Goal: Task Accomplishment & Management: Manage account settings

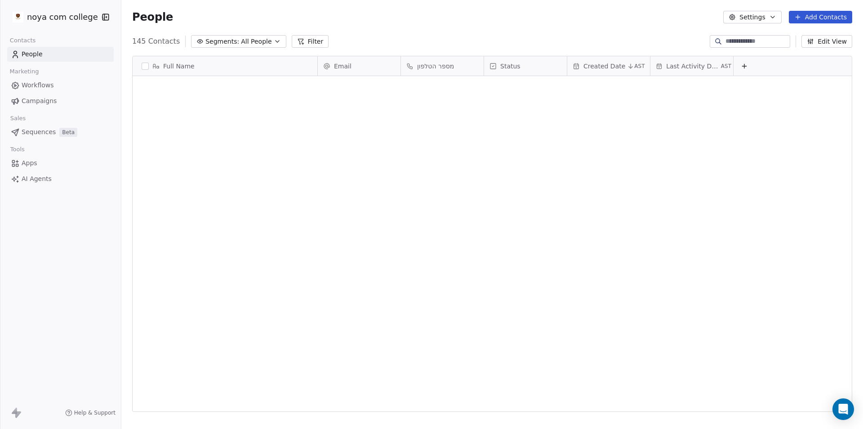
scroll to position [370, 735]
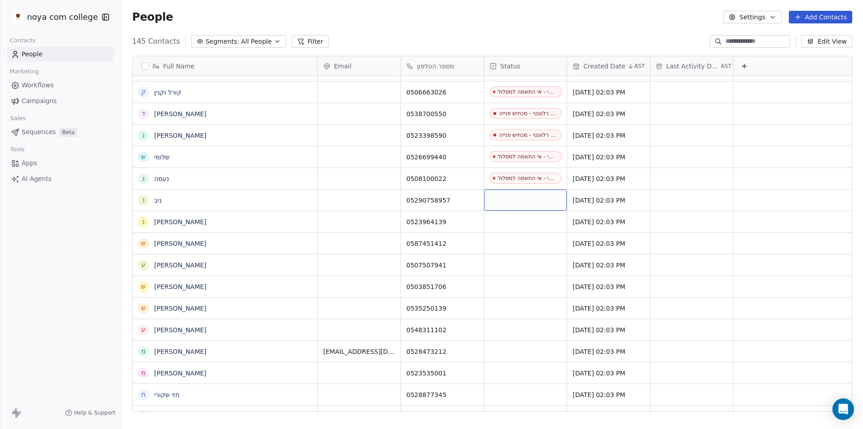
click at [515, 198] on div "grid" at bounding box center [525, 199] width 83 height 21
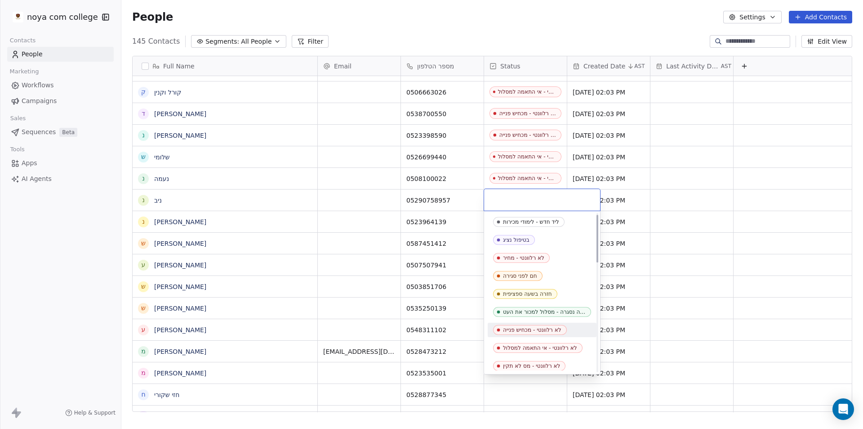
scroll to position [45, 0]
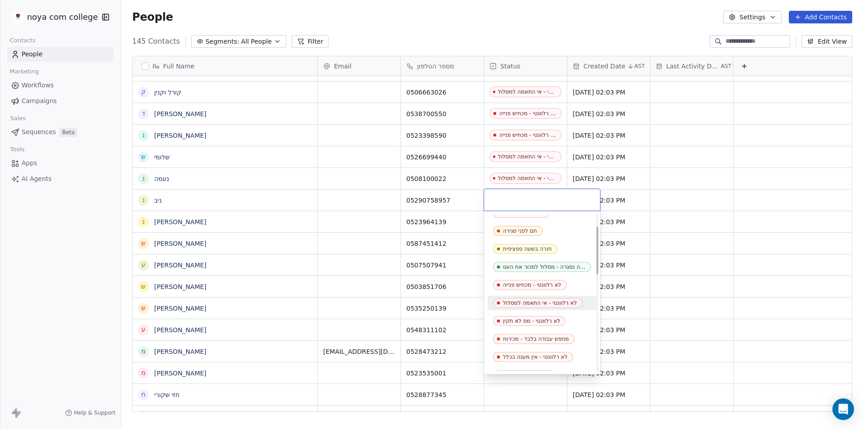
click at [544, 303] on div "לא רלוונטי - אי התאמה למסלול" at bounding box center [540, 303] width 74 height 6
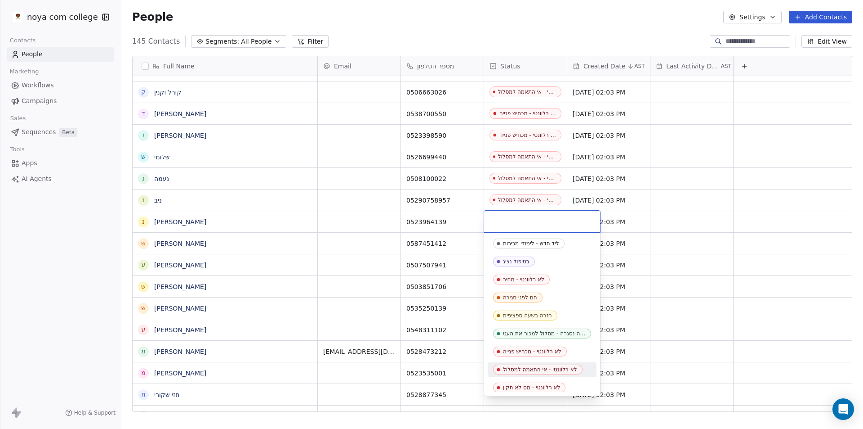
click at [548, 367] on div "לא רלוונטי - אי התאמה למסלול" at bounding box center [540, 369] width 74 height 6
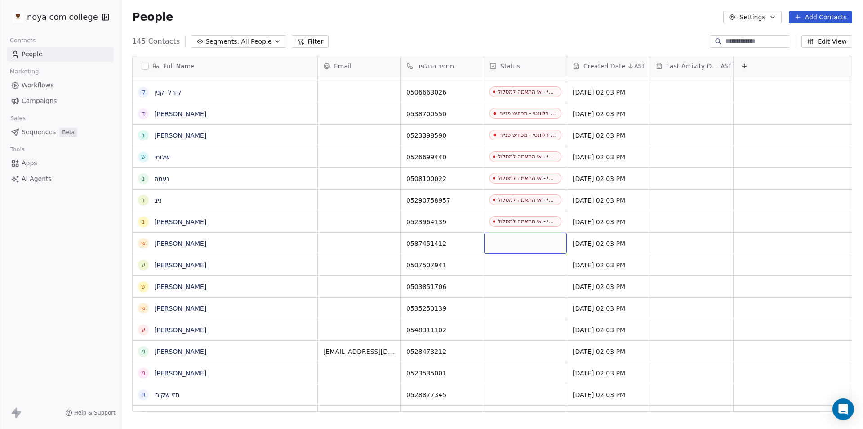
click at [532, 242] on div "grid" at bounding box center [525, 243] width 83 height 21
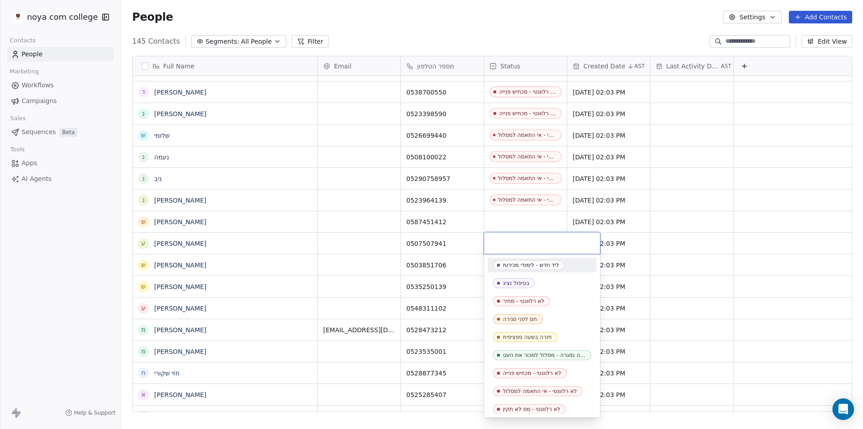
click at [501, 215] on html "noya com college Contacts People Marketing Workflows Campaigns Sales Sequences …" at bounding box center [431, 214] width 863 height 429
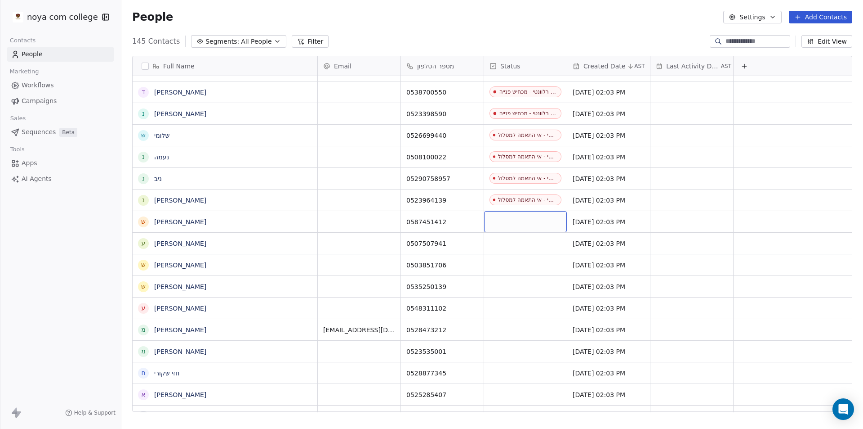
click at [514, 221] on div "grid" at bounding box center [525, 221] width 83 height 21
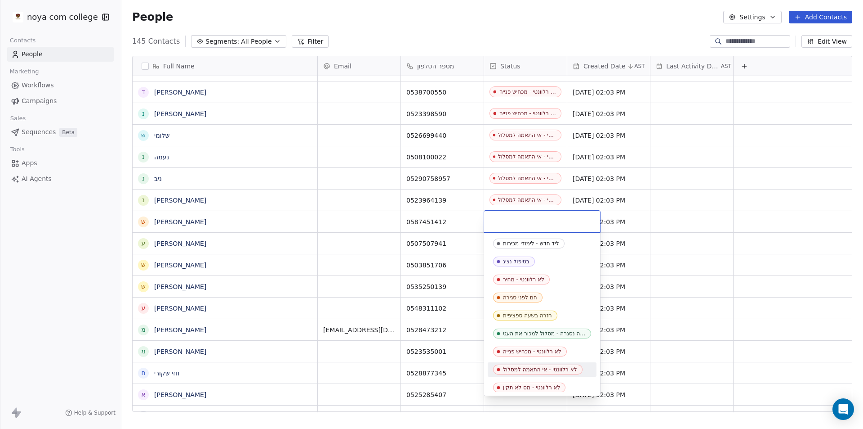
click at [544, 370] on div "לא רלוונטי - אי התאמה למסלול" at bounding box center [540, 369] width 74 height 6
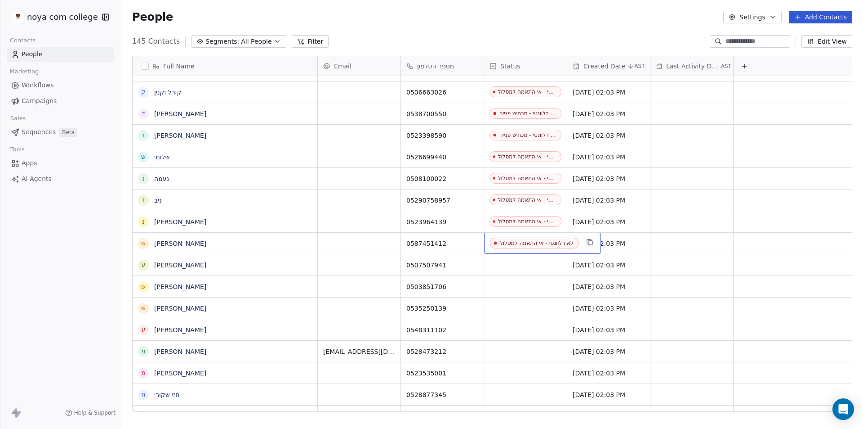
click at [529, 246] on div "לא רלוונטי - אי התאמה למסלול" at bounding box center [537, 243] width 74 height 6
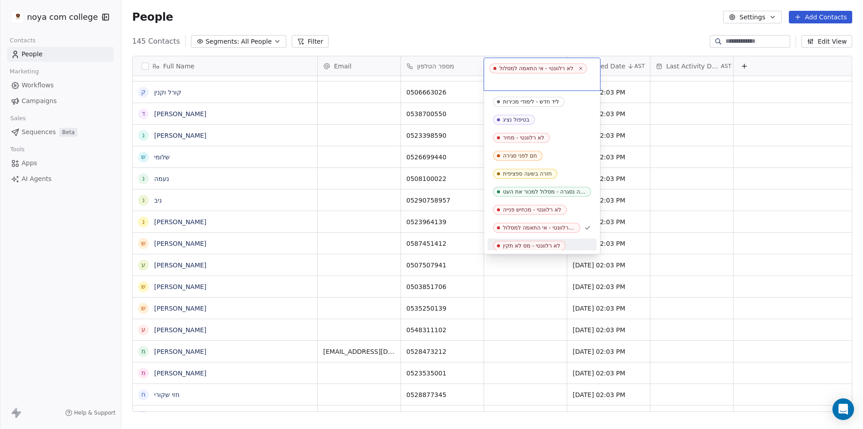
click at [526, 258] on html "noya com college Contacts People Marketing Workflows Campaigns Sales Sequences …" at bounding box center [431, 214] width 863 height 429
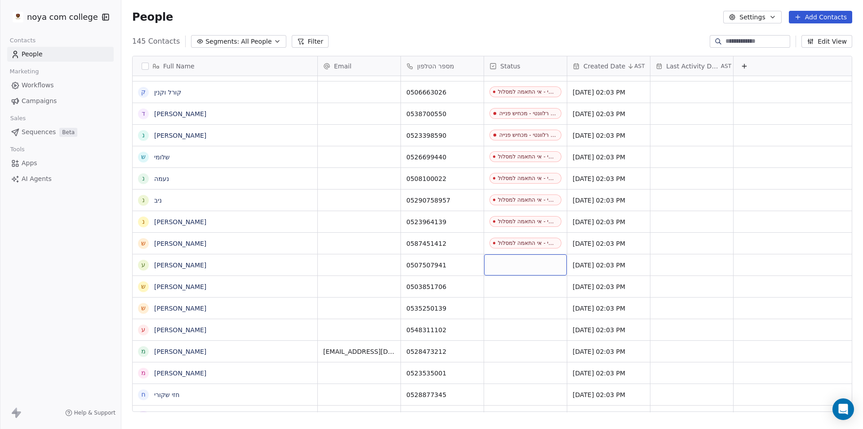
click at [525, 260] on div "grid" at bounding box center [525, 264] width 83 height 21
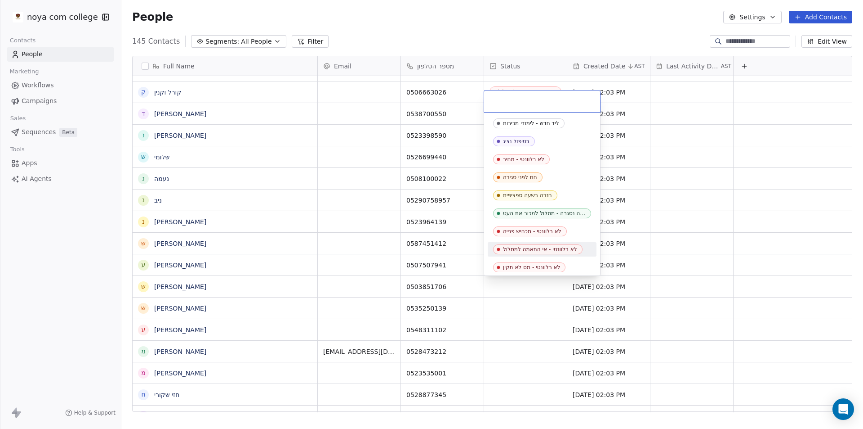
click at [547, 246] on div "לא רלוונטי - אי התאמה למסלול" at bounding box center [540, 249] width 74 height 6
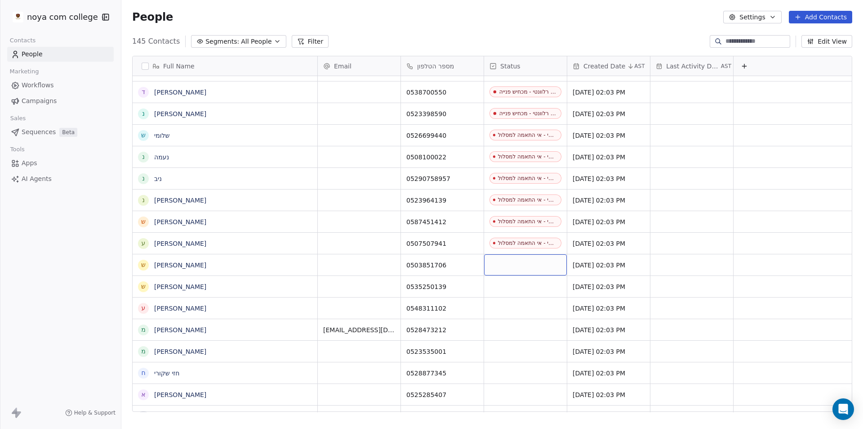
click at [516, 259] on div "grid" at bounding box center [525, 264] width 83 height 21
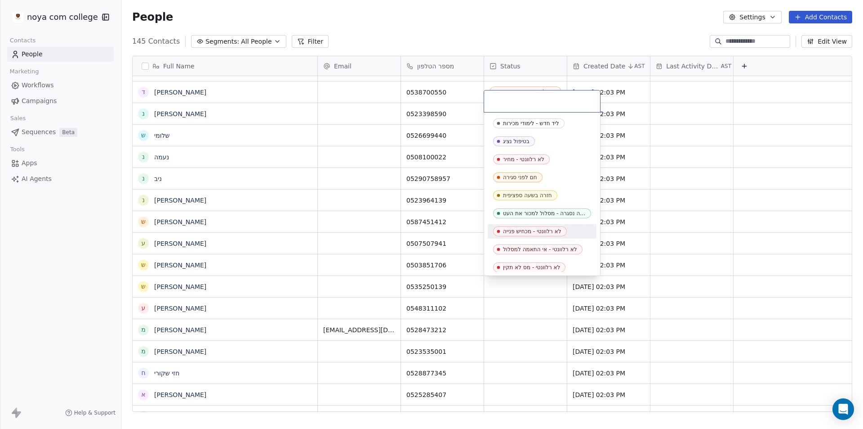
click at [540, 229] on div "לא רלוונטי - מכחיש פנייה" at bounding box center [532, 231] width 58 height 6
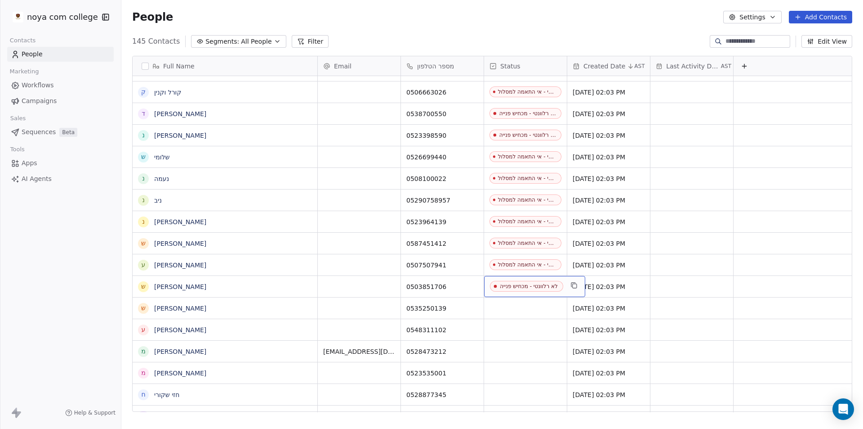
click at [529, 285] on div "לא רלוונטי - מכחיש פנייה" at bounding box center [529, 286] width 58 height 6
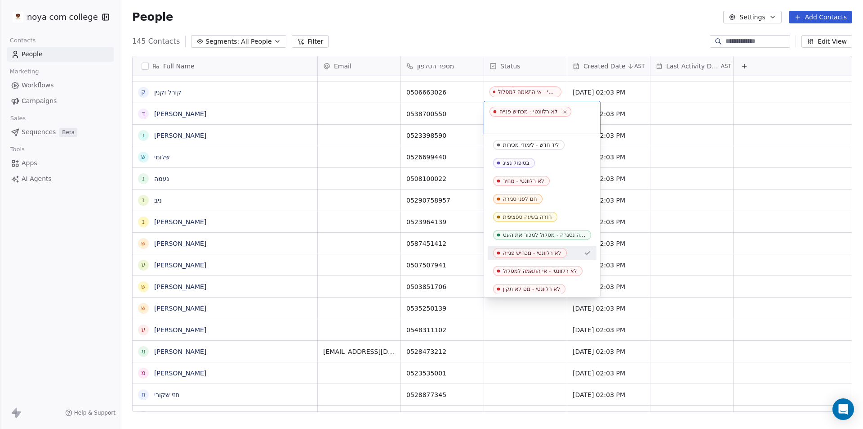
click at [521, 309] on html "noya com college Contacts People Marketing Workflows Campaigns Sales Sequences …" at bounding box center [431, 214] width 863 height 429
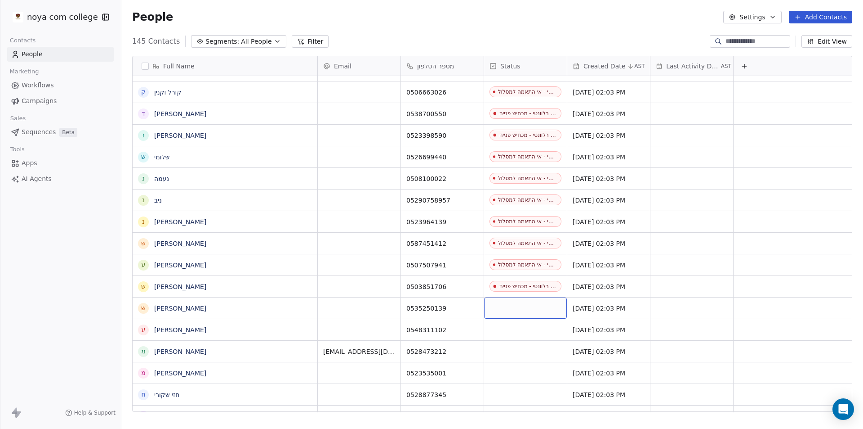
click at [521, 309] on div "grid" at bounding box center [525, 307] width 83 height 21
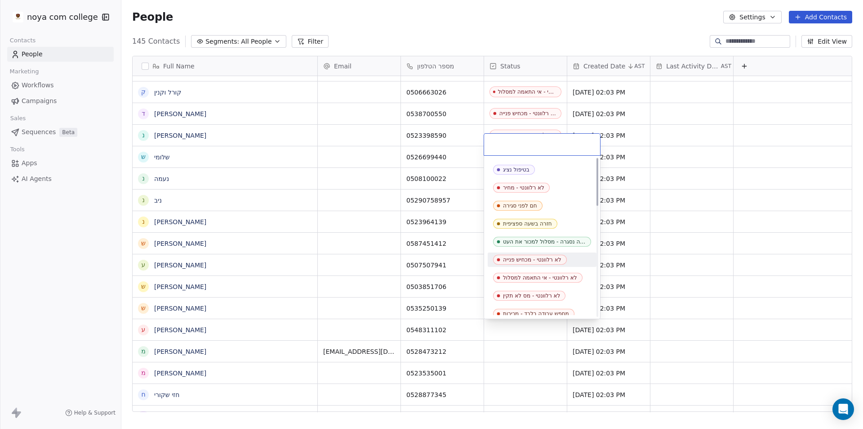
scroll to position [0, 0]
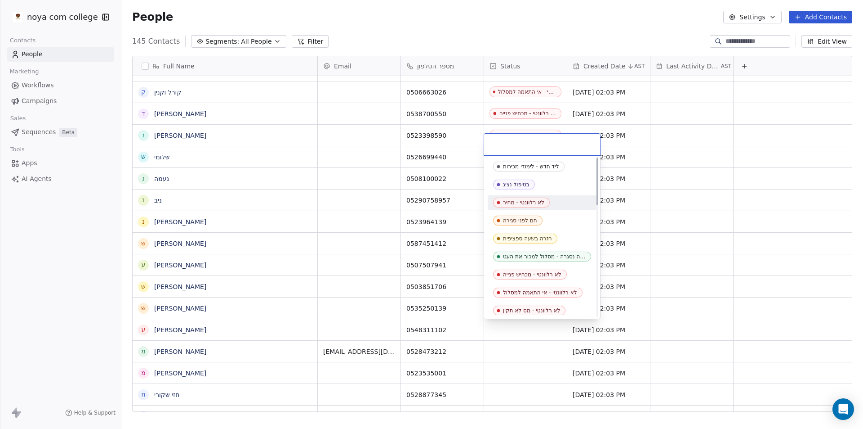
click at [530, 205] on div "לא רלוונטי - מחיר" at bounding box center [523, 202] width 41 height 6
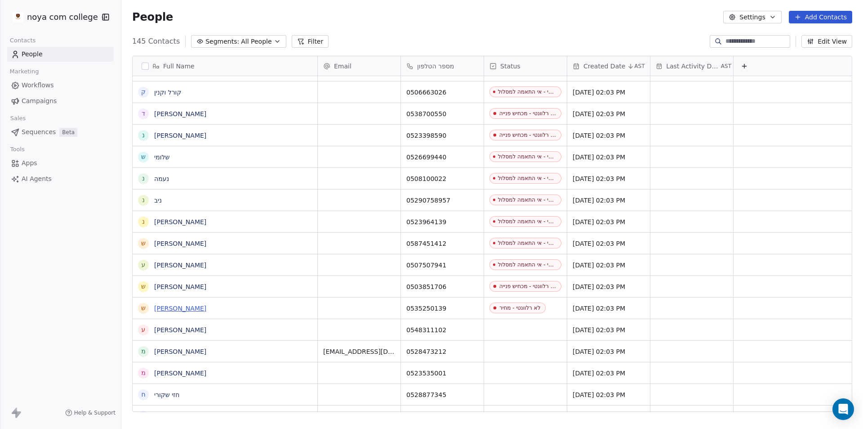
click at [166, 306] on link "[PERSON_NAME]" at bounding box center [180, 307] width 52 height 7
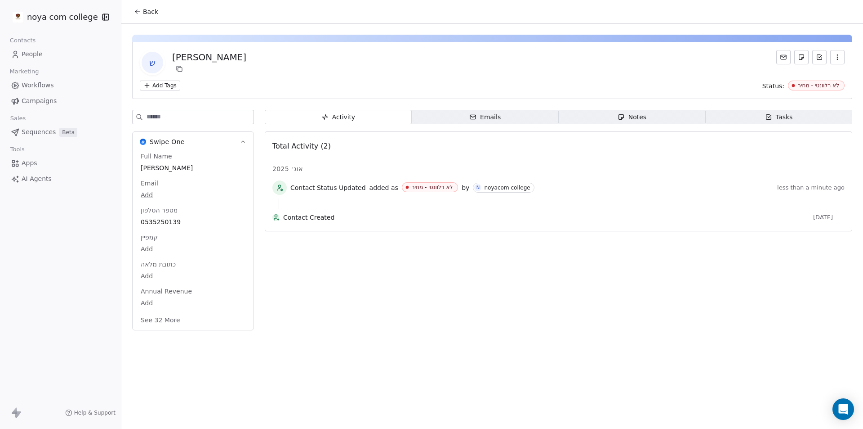
click at [663, 114] on span "Notes Notes" at bounding box center [632, 117] width 147 height 14
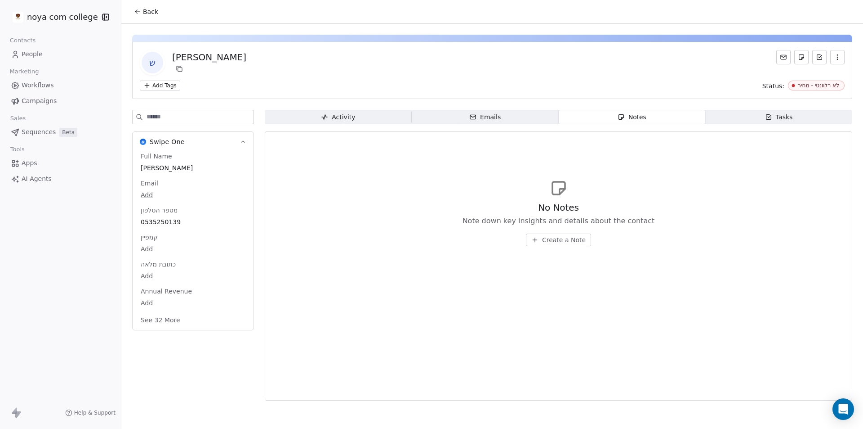
click at [555, 240] on span "Create a Note" at bounding box center [564, 239] width 44 height 9
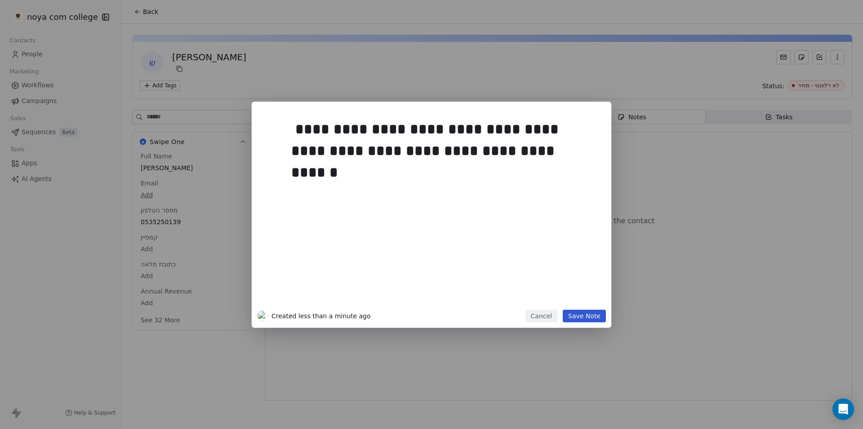
click at [580, 319] on button "Save Note" at bounding box center [584, 315] width 43 height 13
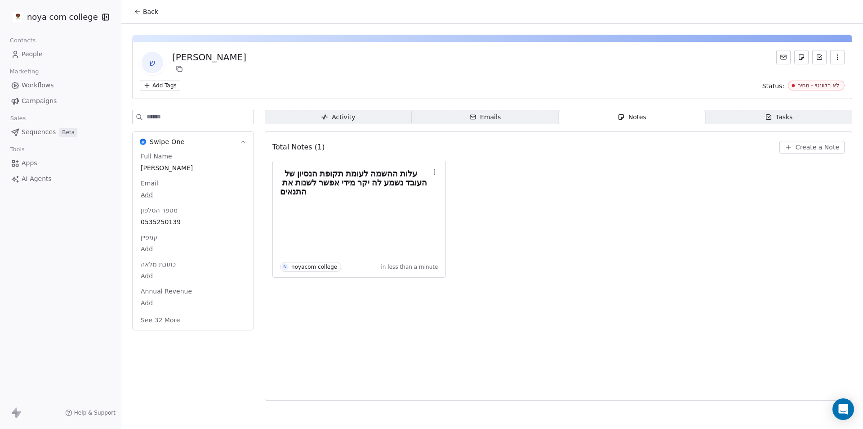
click at [134, 10] on icon at bounding box center [137, 11] width 7 height 7
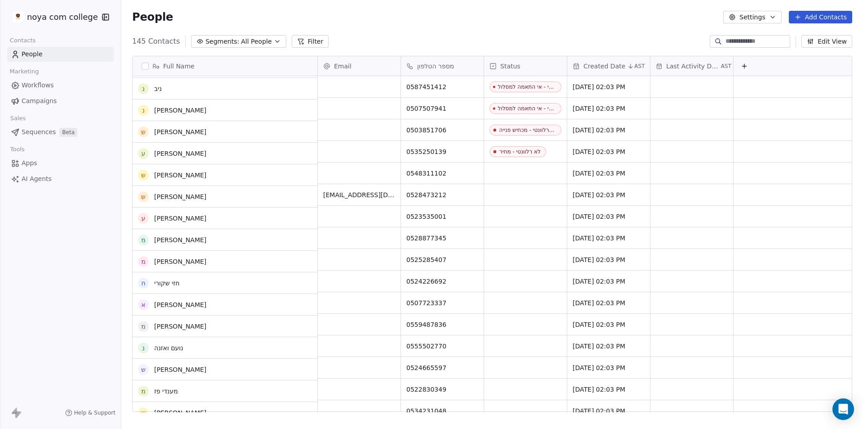
scroll to position [2030, 0]
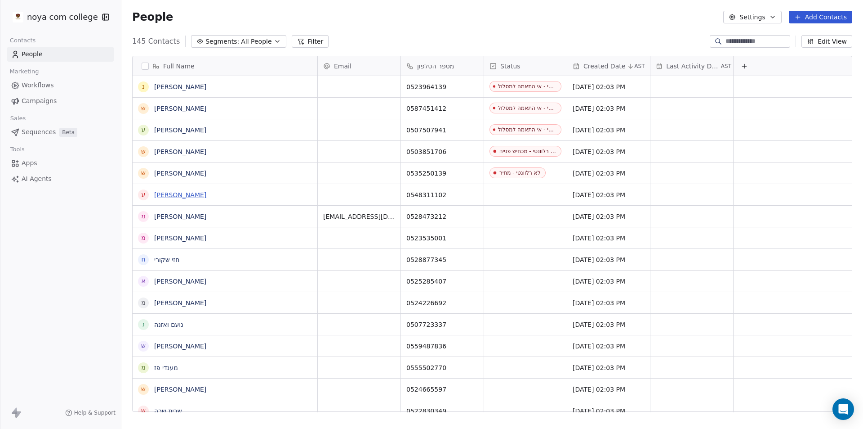
click at [171, 197] on link "[PERSON_NAME]" at bounding box center [180, 194] width 52 height 7
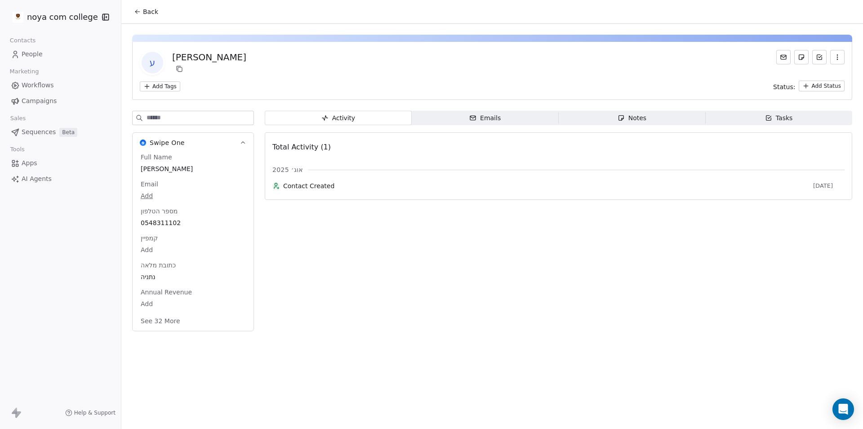
click at [650, 119] on span "Notes Notes" at bounding box center [632, 118] width 147 height 14
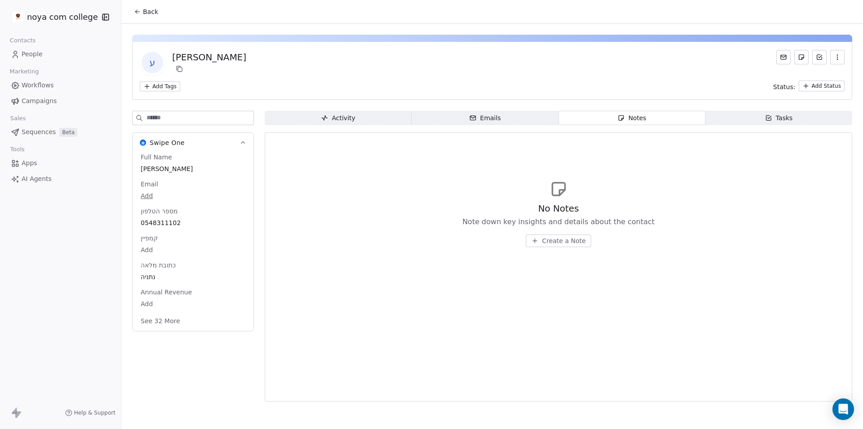
click at [562, 239] on button "Create a Note" at bounding box center [558, 240] width 65 height 13
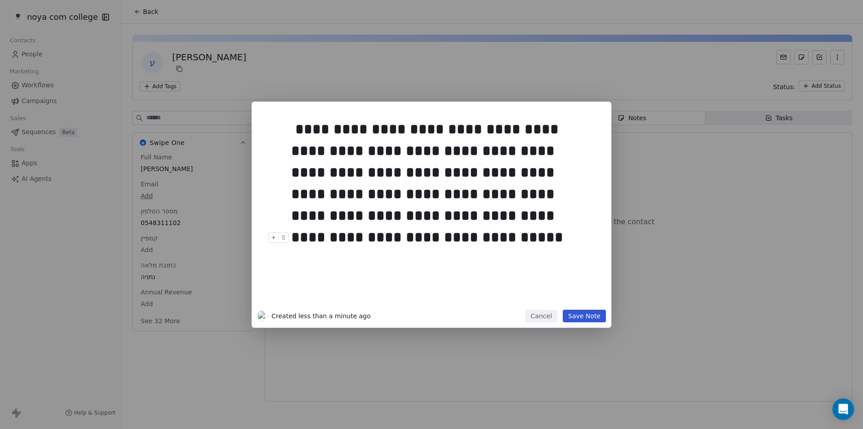
click at [584, 316] on button "Save Note" at bounding box center [584, 315] width 43 height 13
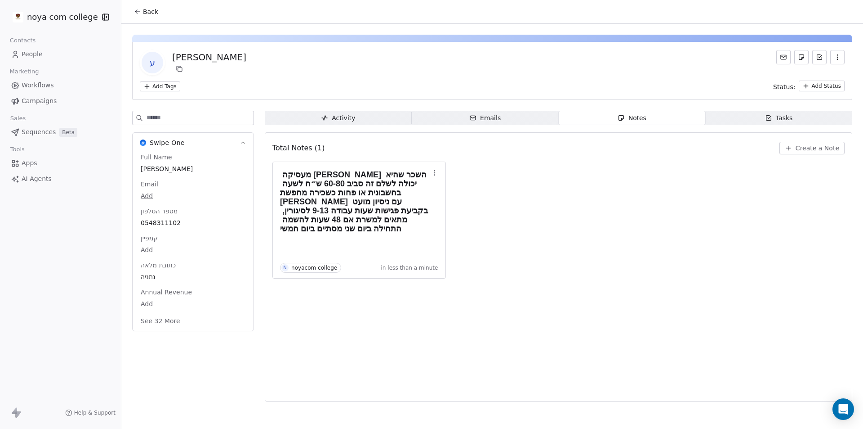
click at [141, 9] on icon at bounding box center [137, 11] width 7 height 7
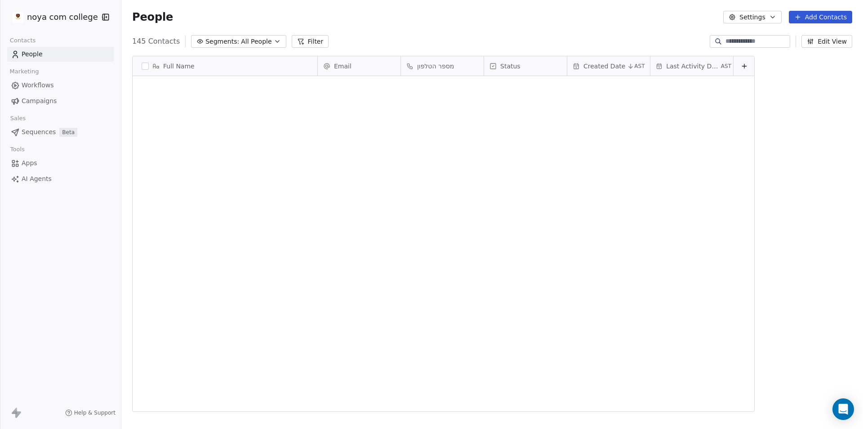
scroll to position [370, 735]
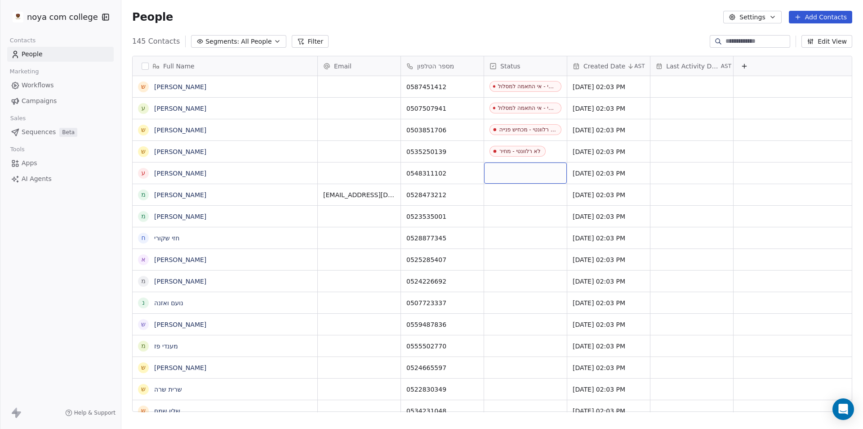
click at [512, 170] on div "grid" at bounding box center [525, 172] width 83 height 21
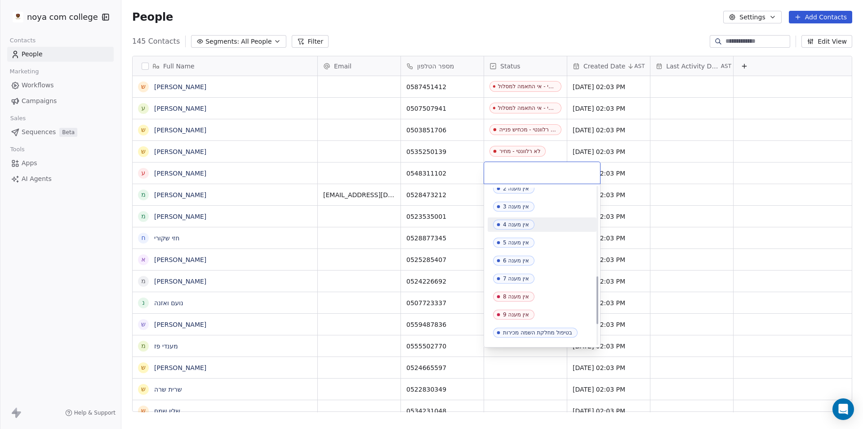
scroll to position [362, 0]
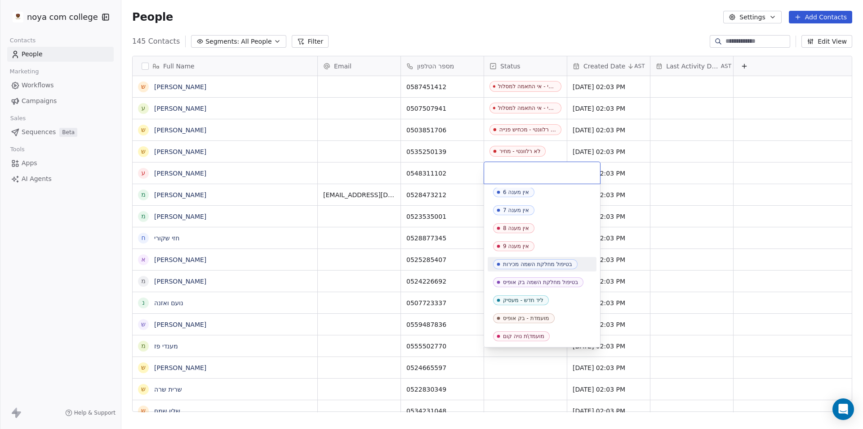
click at [556, 268] on span "בטיפול מחלקת השמה מכירות" at bounding box center [535, 264] width 85 height 10
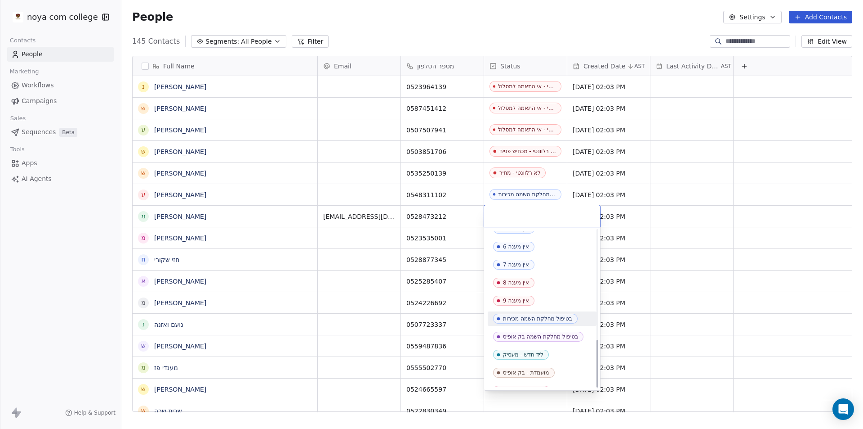
scroll to position [360, 0]
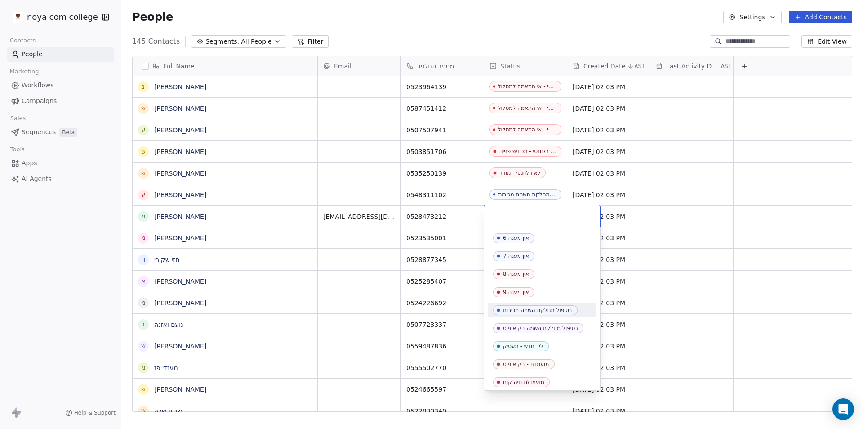
click at [542, 312] on div "בטיפול מחלקת השמה מכירות" at bounding box center [537, 310] width 69 height 6
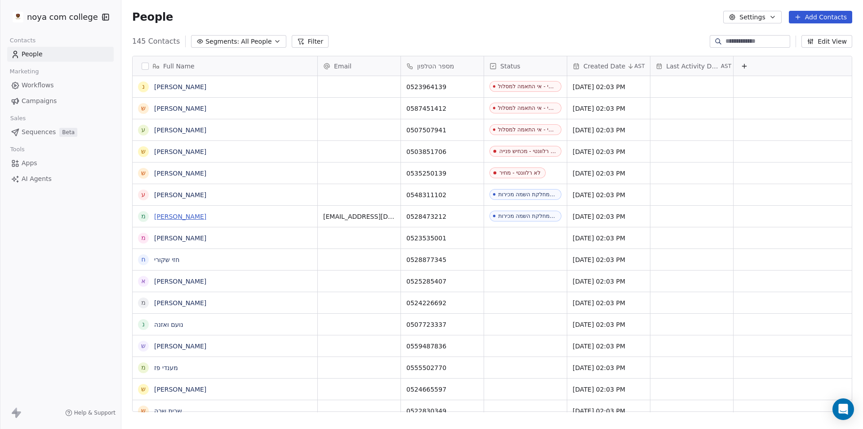
click at [175, 217] on link "[PERSON_NAME]" at bounding box center [180, 216] width 52 height 7
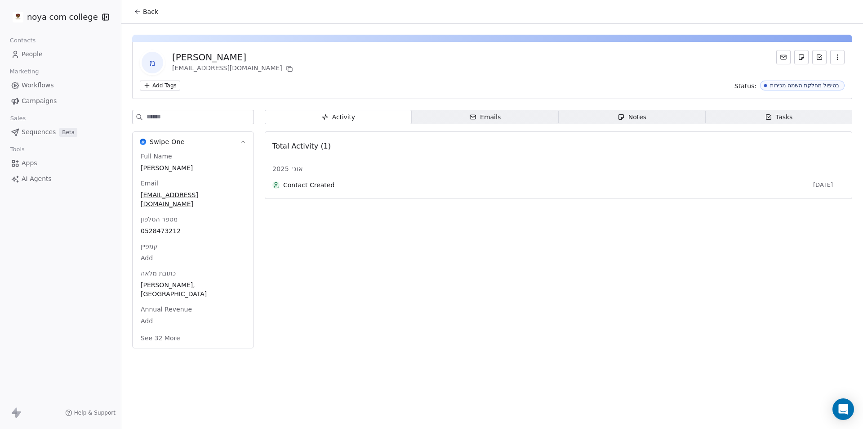
click at [657, 121] on span "Notes Notes" at bounding box center [632, 117] width 147 height 14
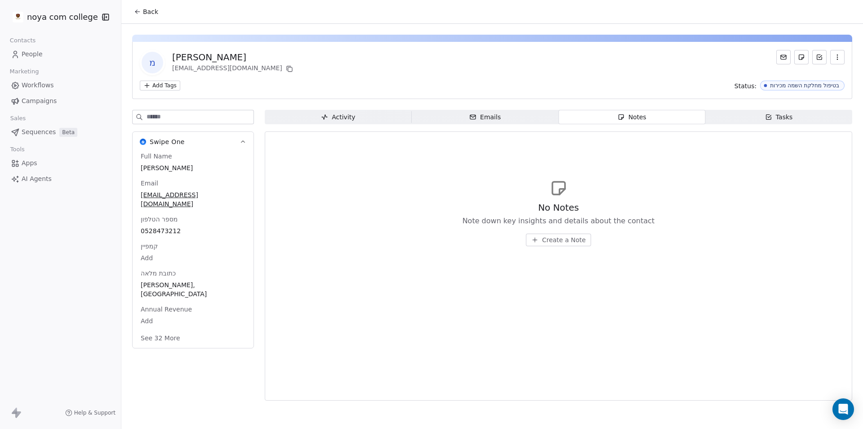
click at [557, 242] on span "Create a Note" at bounding box center [564, 239] width 44 height 9
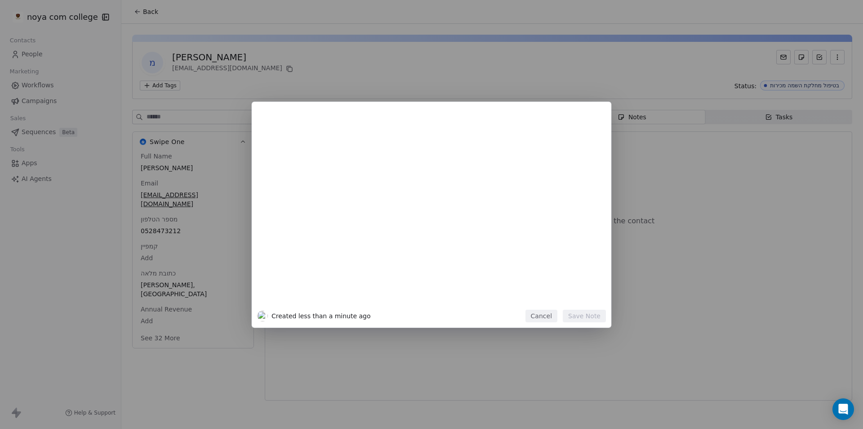
click at [551, 191] on div at bounding box center [445, 211] width 308 height 192
click at [595, 309] on button "Save Note" at bounding box center [584, 315] width 43 height 13
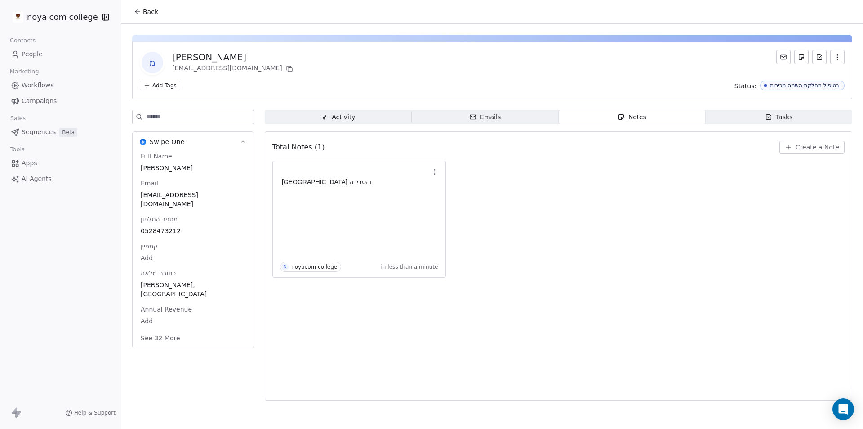
click at [143, 6] on button "Back" at bounding box center [146, 12] width 35 height 16
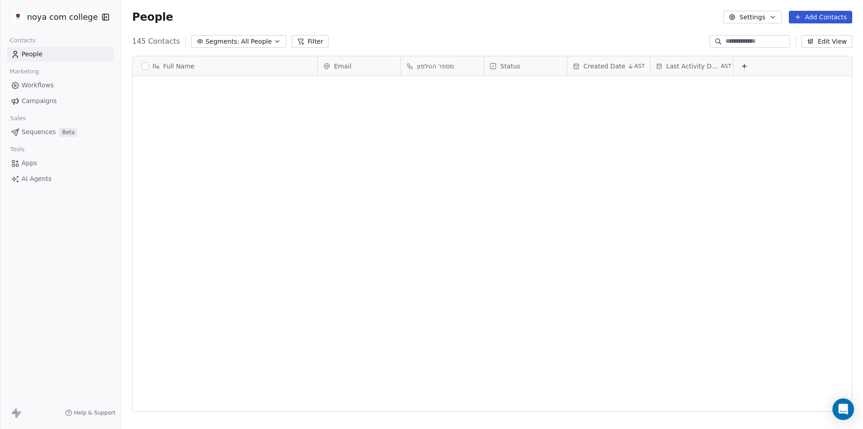
scroll to position [370, 735]
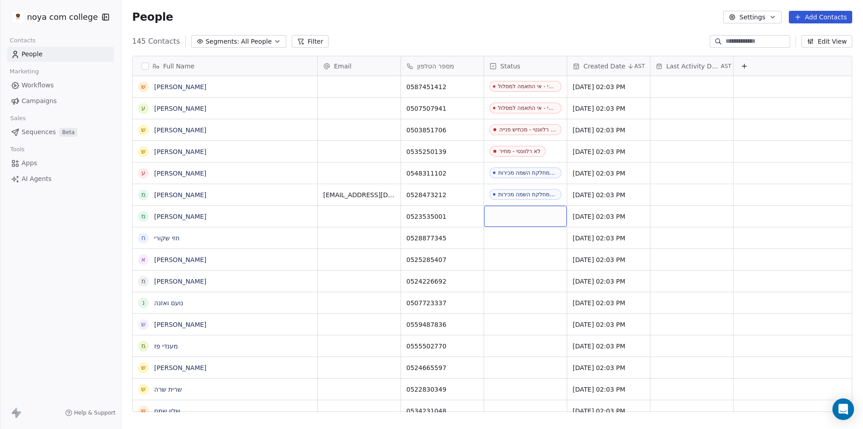
click at [514, 218] on div "grid" at bounding box center [525, 216] width 83 height 21
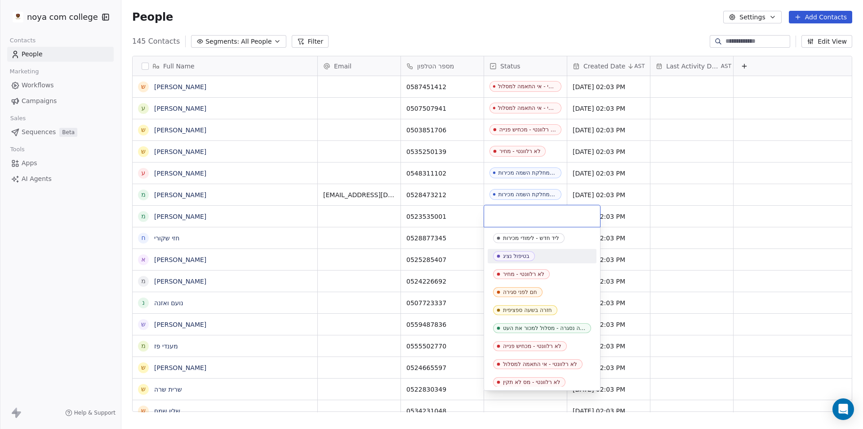
click at [528, 255] on div "בטיפול נציג" at bounding box center [516, 256] width 27 height 6
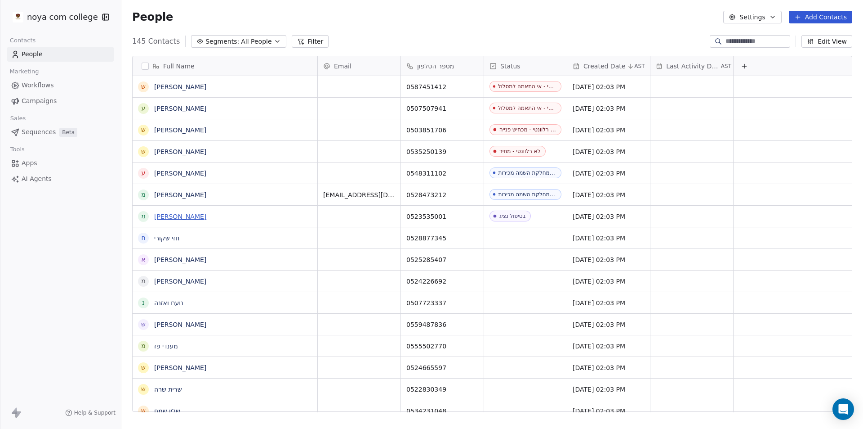
click at [167, 218] on link "[PERSON_NAME]" at bounding box center [180, 216] width 52 height 7
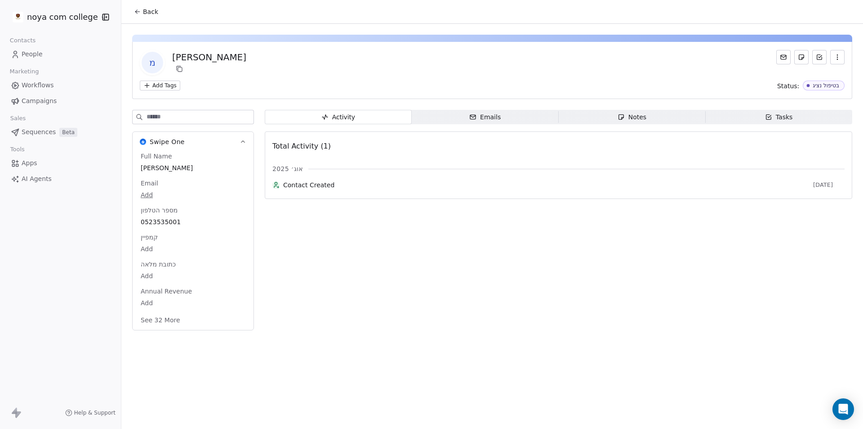
drag, startPoint x: 639, startPoint y: 117, endPoint x: 594, endPoint y: 133, distance: 47.2
click at [639, 116] on div "Notes" at bounding box center [632, 116] width 29 height 9
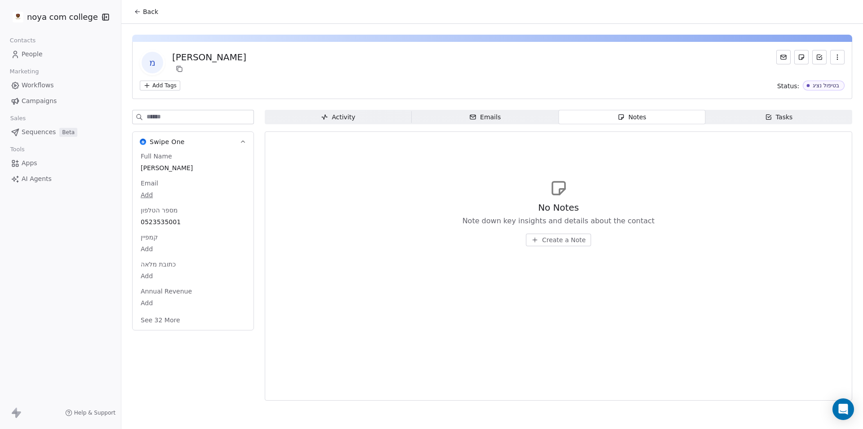
click at [559, 237] on span "Create a Note" at bounding box center [564, 239] width 44 height 9
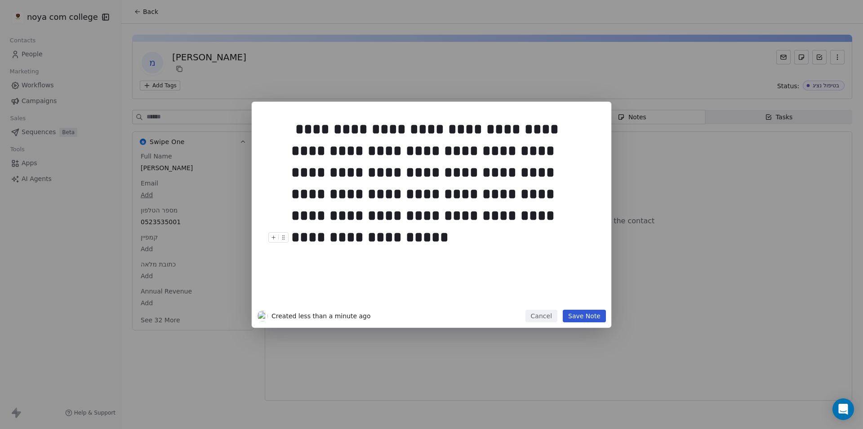
click at [588, 310] on button "Save Note" at bounding box center [584, 315] width 43 height 13
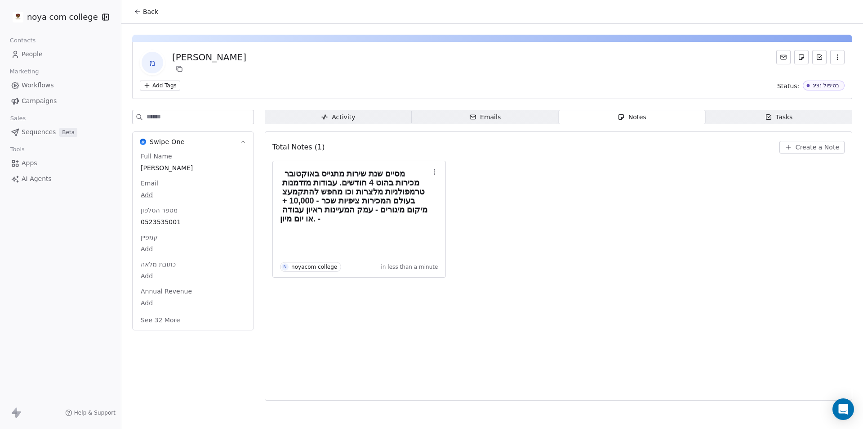
click at [151, 16] on span "Back" at bounding box center [150, 11] width 15 height 9
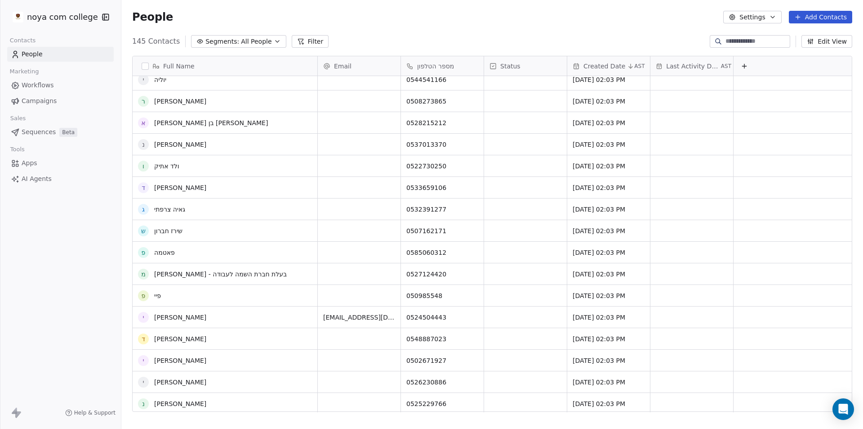
scroll to position [2794, 0]
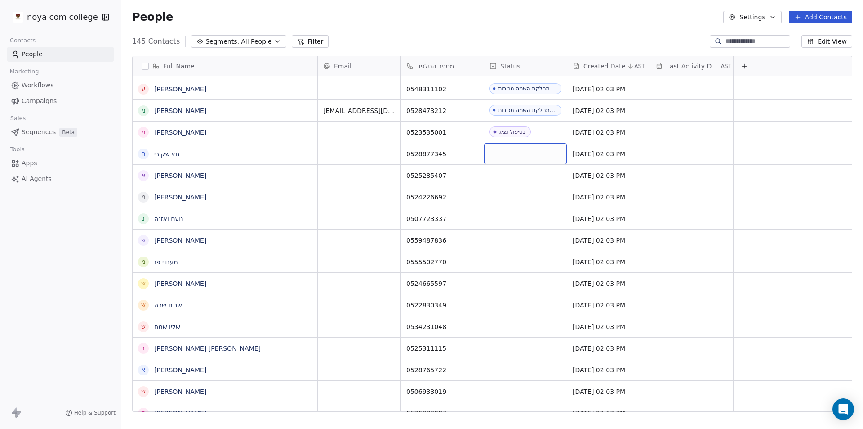
click at [517, 149] on div "grid" at bounding box center [525, 153] width 83 height 21
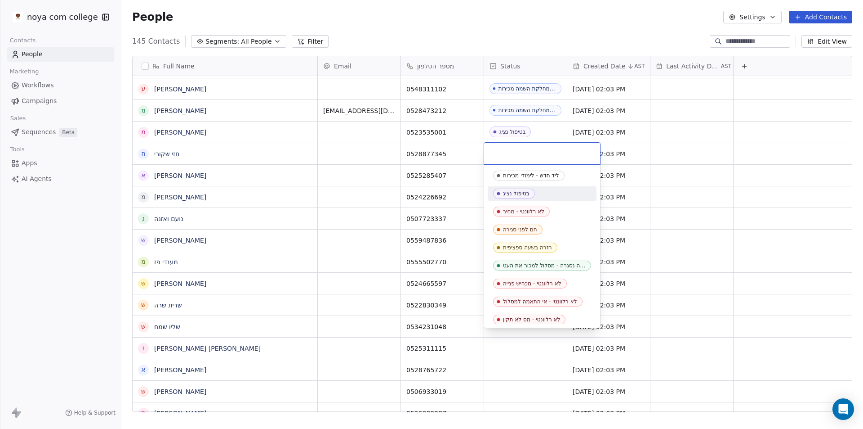
click at [520, 194] on div "בטיפול נציג" at bounding box center [516, 193] width 27 height 6
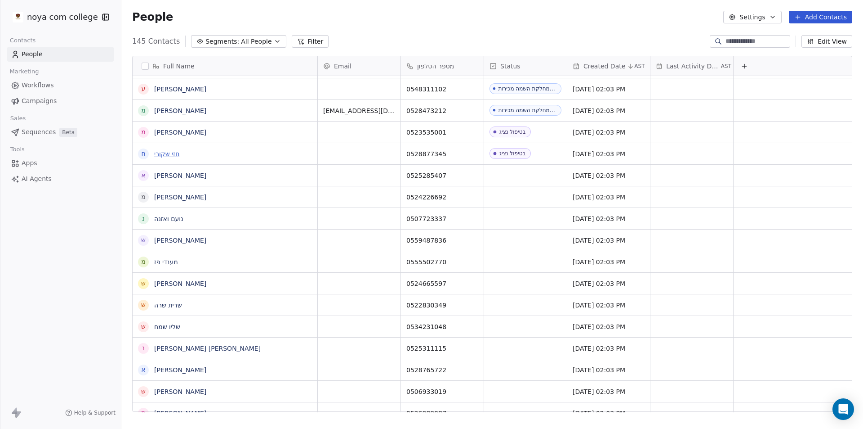
click at [163, 156] on link "חזי שקורי" at bounding box center [166, 153] width 25 height 7
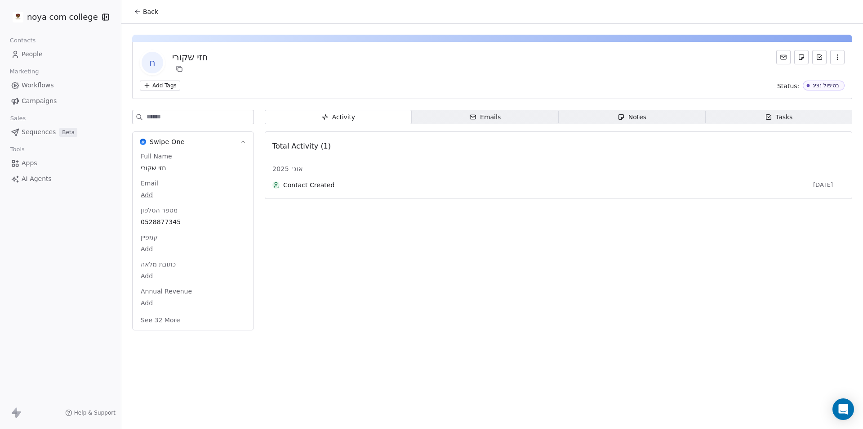
click at [642, 113] on div "Notes" at bounding box center [632, 116] width 29 height 9
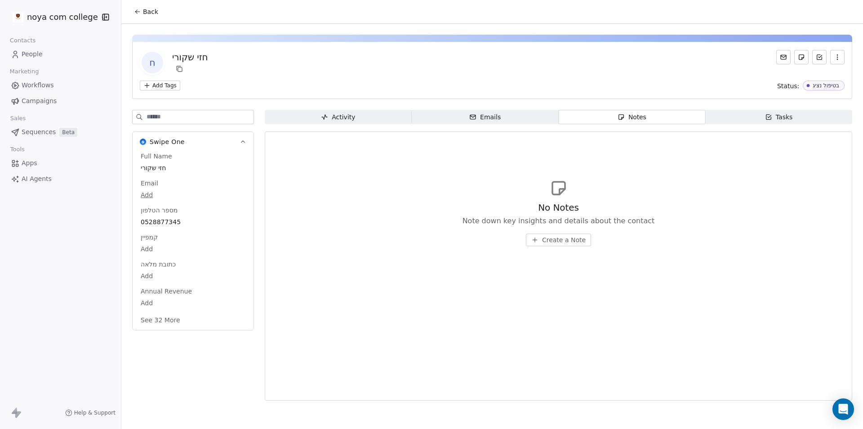
click at [551, 242] on span "Create a Note" at bounding box center [564, 239] width 44 height 9
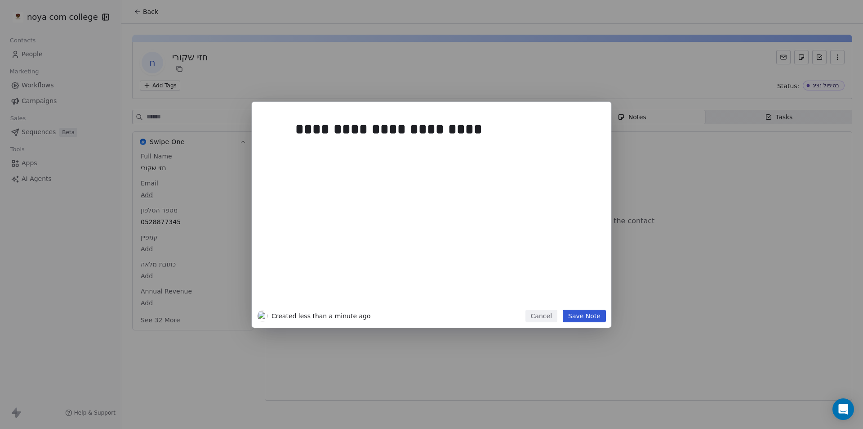
click at [580, 314] on button "Save Note" at bounding box center [584, 315] width 43 height 13
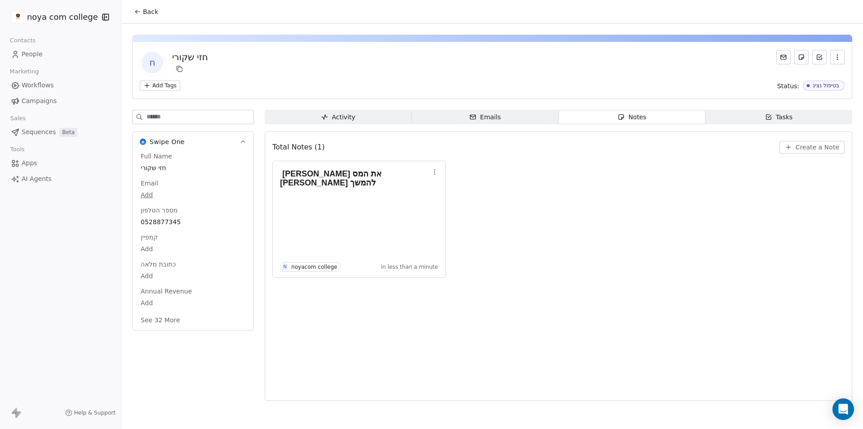
click at [142, 13] on button "Back" at bounding box center [146, 12] width 35 height 16
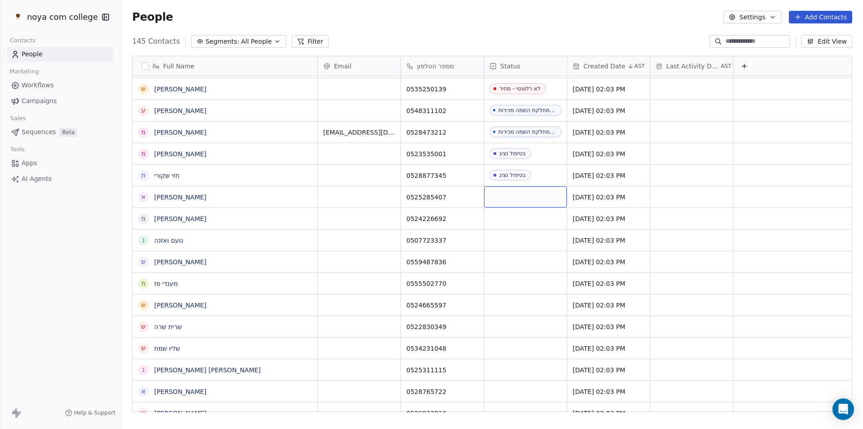
click at [509, 192] on div "grid" at bounding box center [525, 196] width 83 height 21
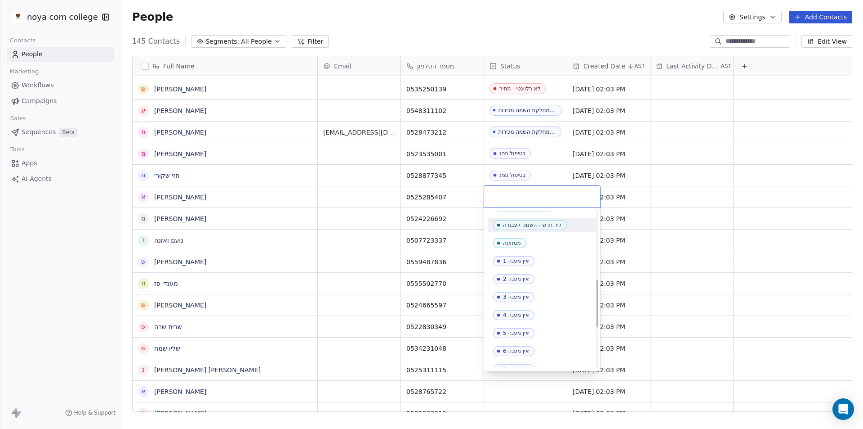
click at [528, 225] on div "ליד חדש - השמה לעבודה" at bounding box center [532, 225] width 58 height 6
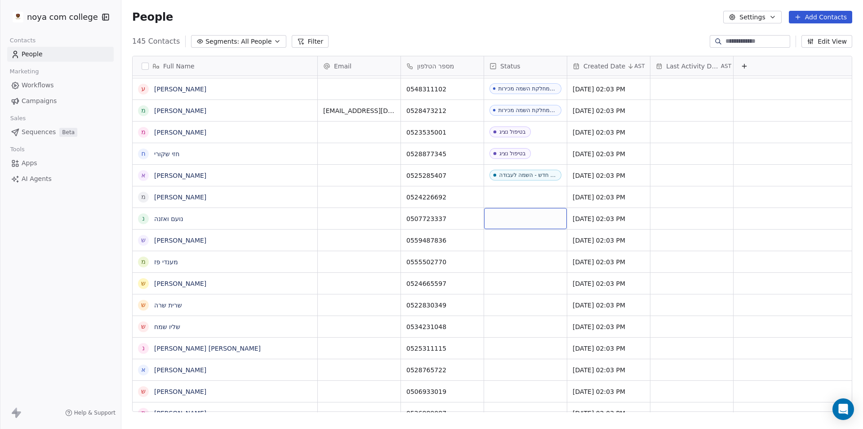
click at [522, 219] on div "grid" at bounding box center [525, 218] width 83 height 21
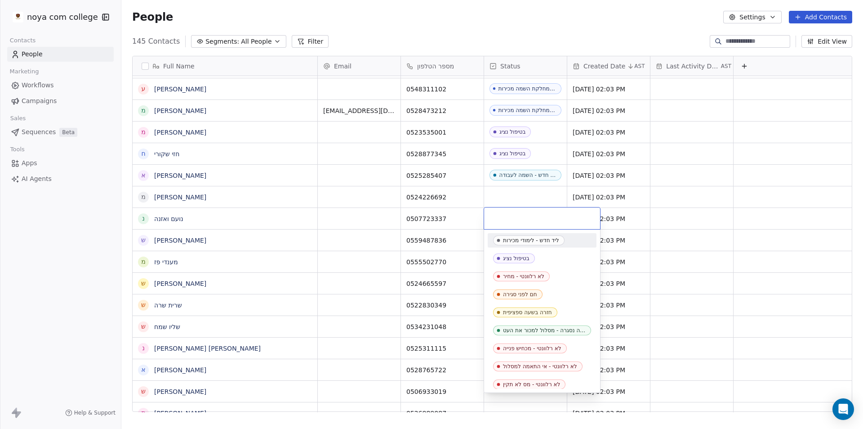
click at [526, 197] on html "noya com college Contacts People Marketing Workflows Campaigns Sales Sequences …" at bounding box center [431, 214] width 863 height 429
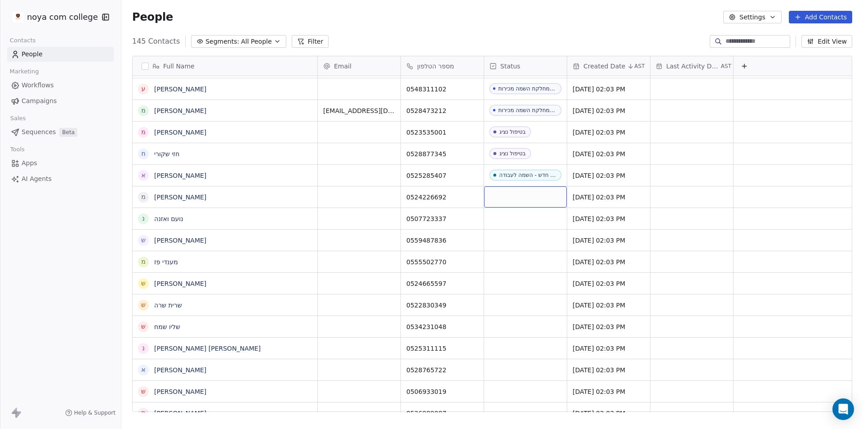
click at [526, 197] on div "grid" at bounding box center [525, 196] width 83 height 21
click at [526, 196] on div "grid" at bounding box center [525, 196] width 83 height 21
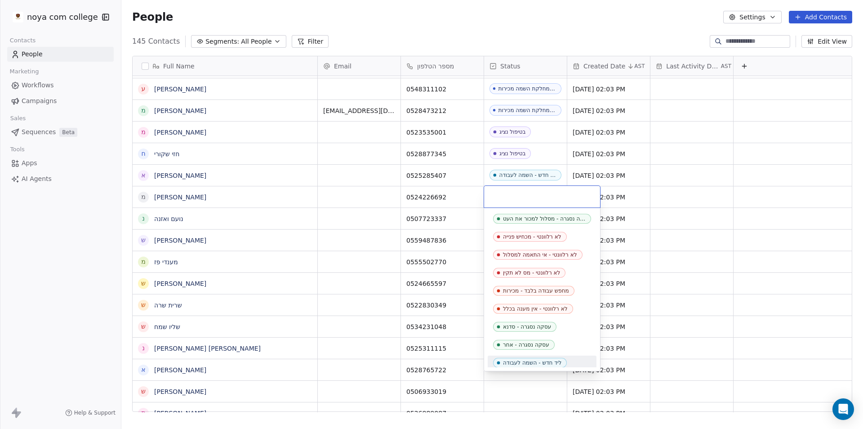
click at [546, 358] on span "ליד חדש - השמה לעבודה" at bounding box center [530, 363] width 74 height 10
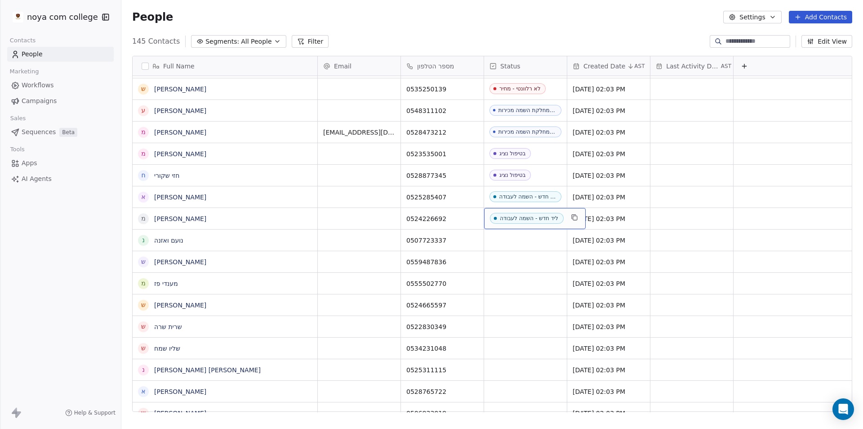
click at [523, 221] on span "ליד חדש - השמה לעבודה" at bounding box center [527, 218] width 74 height 11
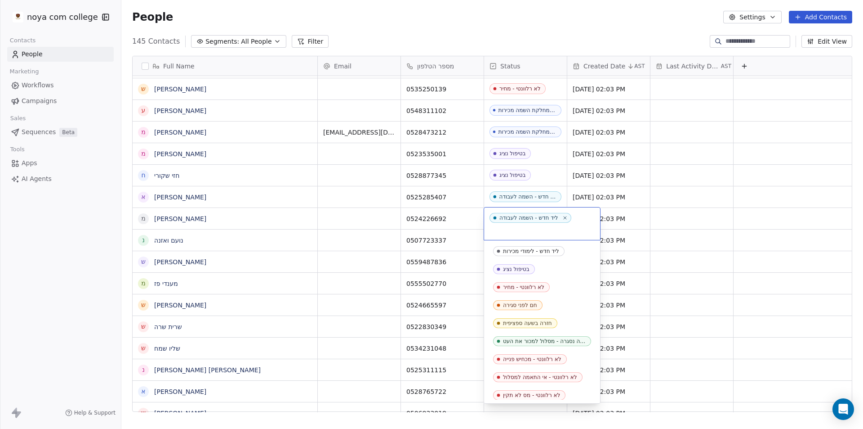
scroll to position [93, 0]
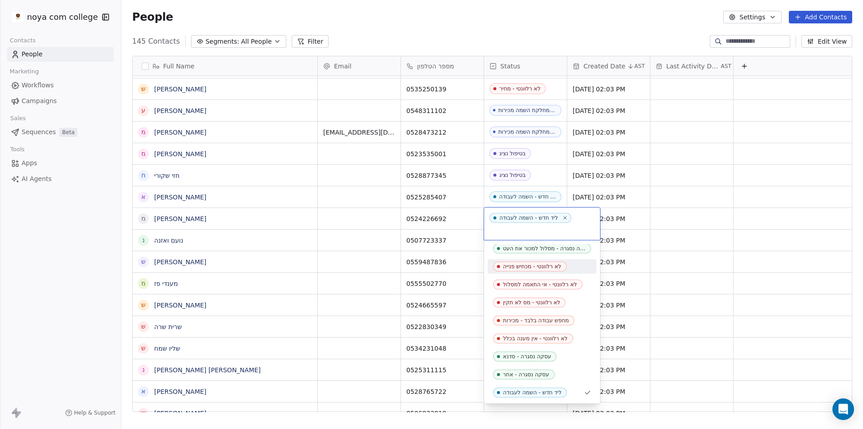
click at [0, 194] on html "noya com college Contacts People Marketing Workflows Campaigns Sales Sequences …" at bounding box center [431, 214] width 863 height 429
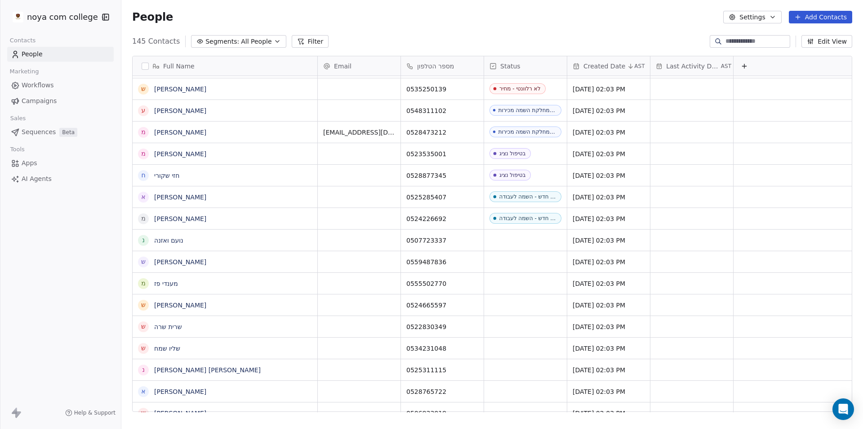
click at [22, 233] on div "noya com college Contacts People Marketing Workflows Campaigns Sales Sequences …" at bounding box center [60, 214] width 121 height 429
click at [544, 237] on div "grid" at bounding box center [525, 239] width 83 height 21
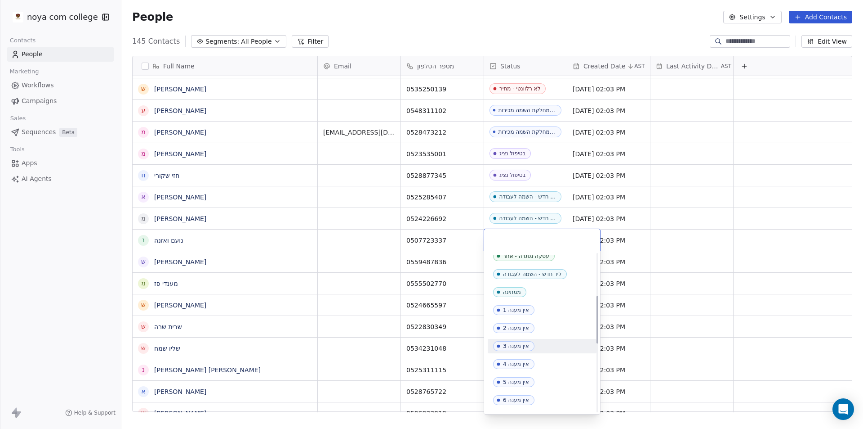
scroll to position [135, 0]
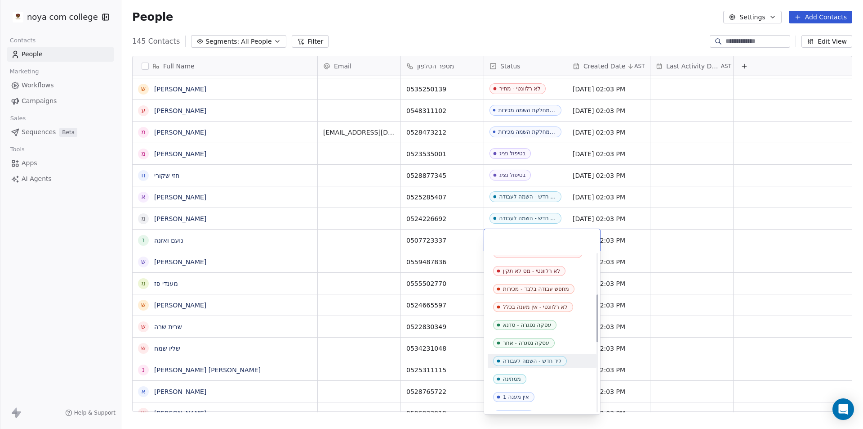
click at [552, 362] on div "ליד חדש - השמה לעבודה" at bounding box center [532, 361] width 58 height 6
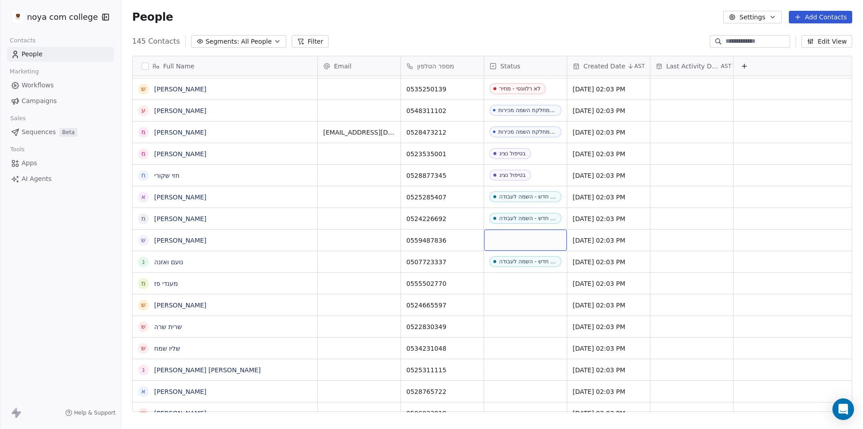
click at [534, 242] on div "grid" at bounding box center [525, 239] width 83 height 21
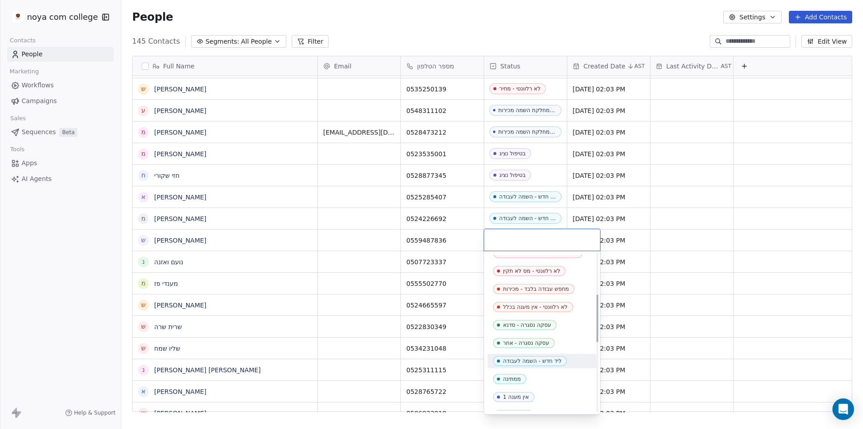
click at [531, 363] on div "ליד חדש - השמה לעבודה" at bounding box center [532, 361] width 58 height 6
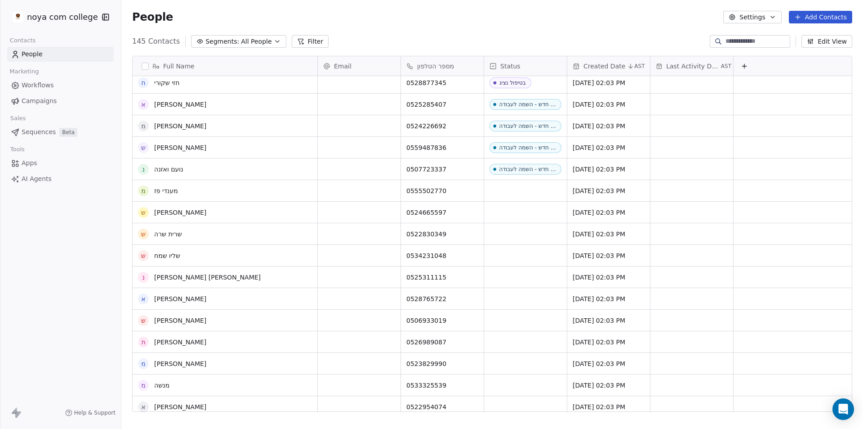
scroll to position [2204, 0]
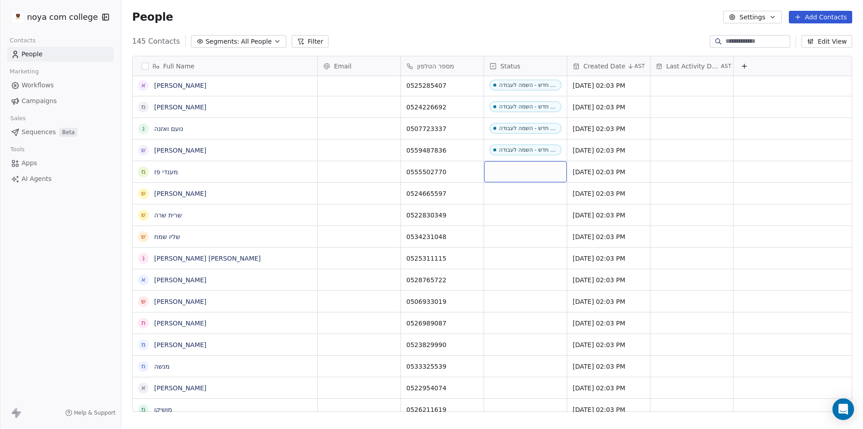
click at [528, 170] on div "grid" at bounding box center [525, 171] width 83 height 21
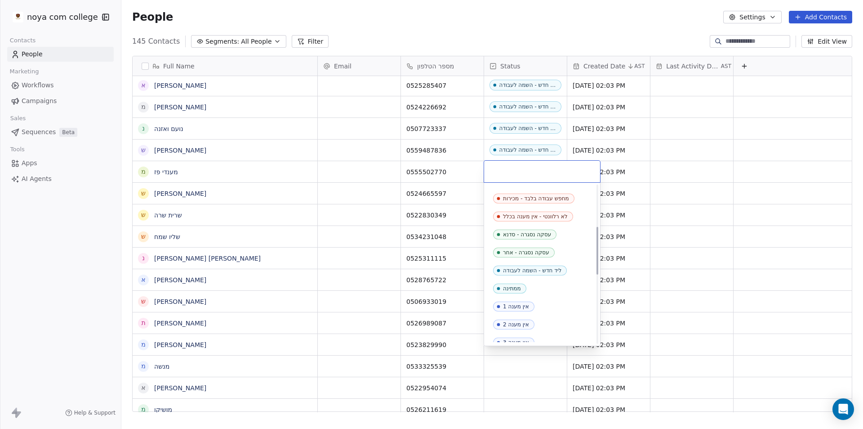
scroll to position [138, 0]
click at [530, 288] on div "ליד חדש - השמה לעבודה" at bounding box center [532, 289] width 58 height 6
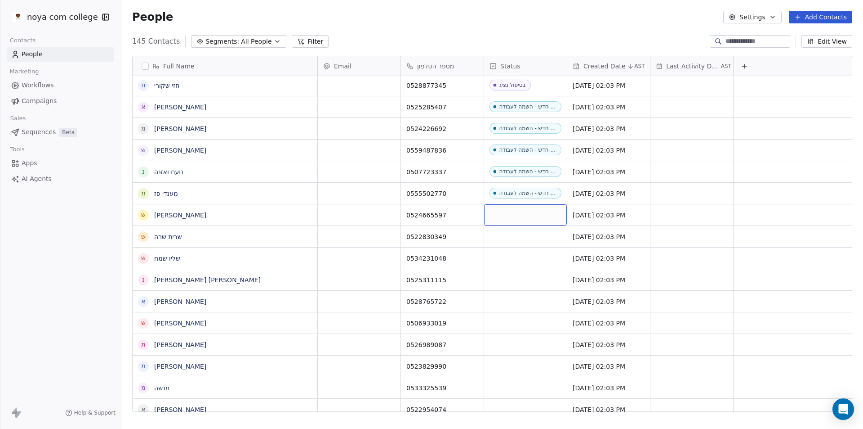
click at [523, 213] on div "grid" at bounding box center [525, 214] width 83 height 21
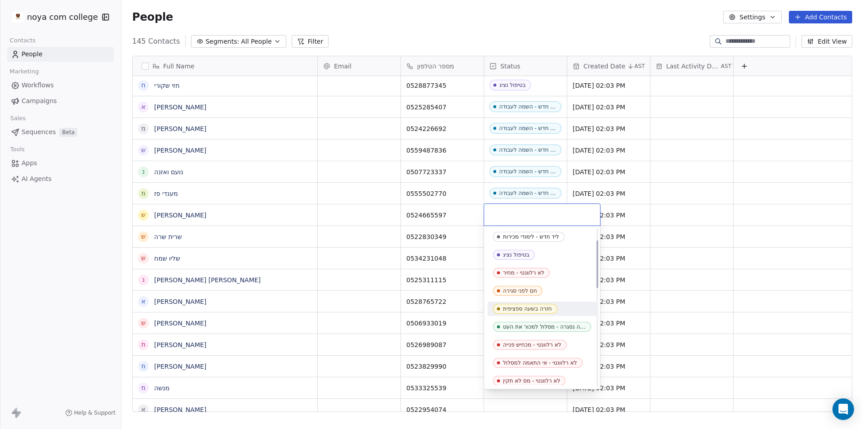
scroll to position [180, 0]
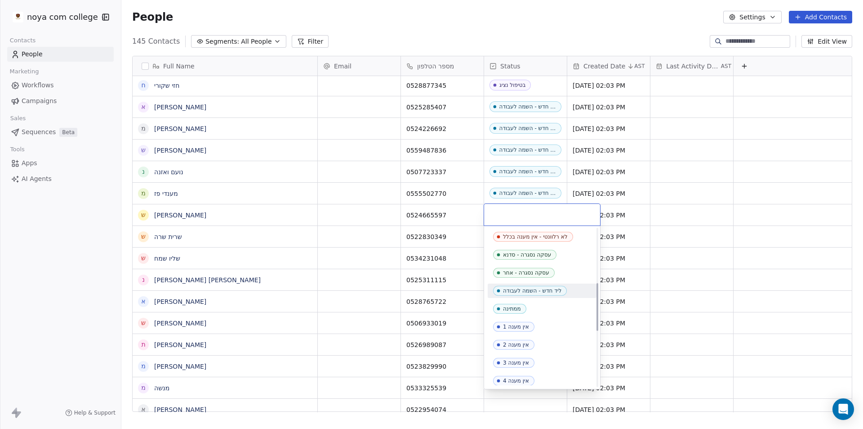
drag, startPoint x: 543, startPoint y: 290, endPoint x: 545, endPoint y: 281, distance: 8.8
click at [543, 288] on div "ליד חדש - השמה לעבודה" at bounding box center [532, 290] width 58 height 6
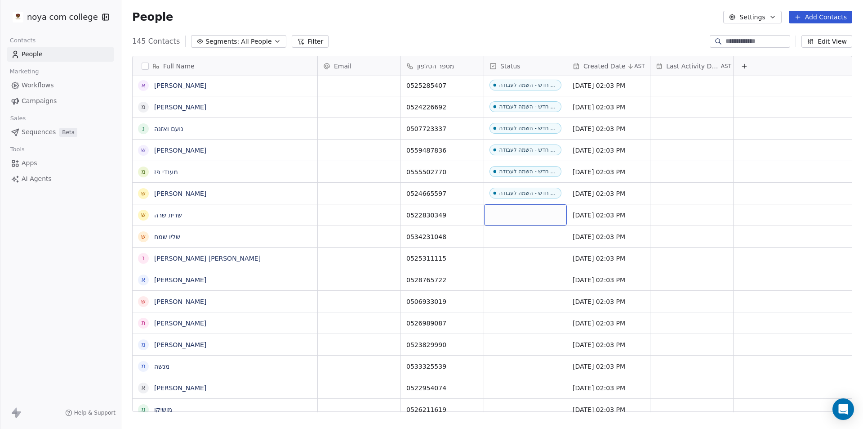
click at [528, 218] on div "grid" at bounding box center [525, 214] width 83 height 21
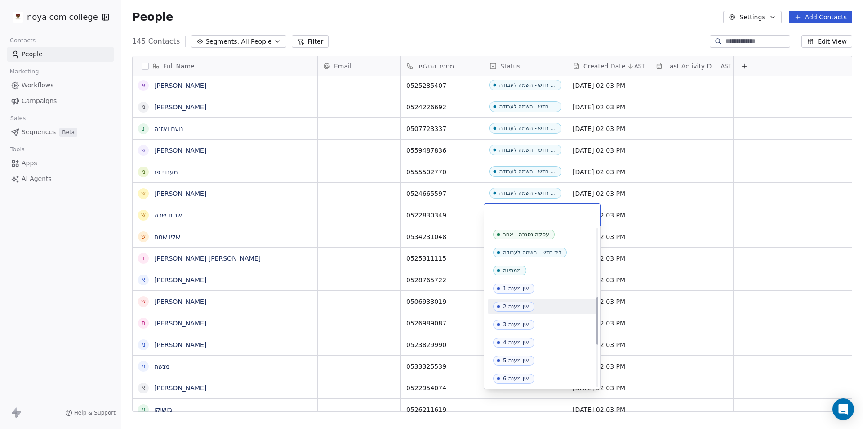
scroll to position [225, 0]
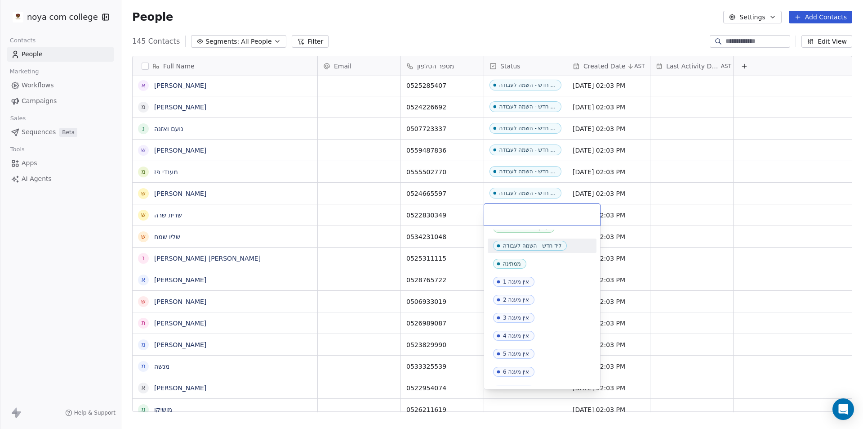
click at [531, 248] on div "ליד חדש - השמה לעבודה" at bounding box center [532, 245] width 58 height 6
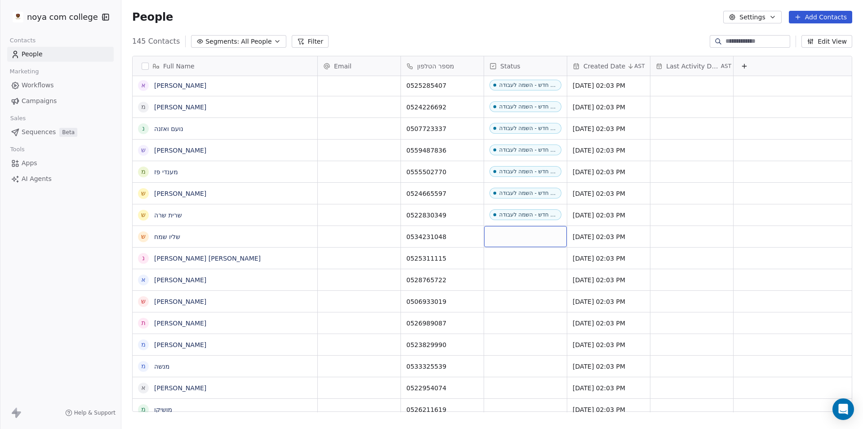
click at [528, 228] on div "grid" at bounding box center [525, 236] width 83 height 21
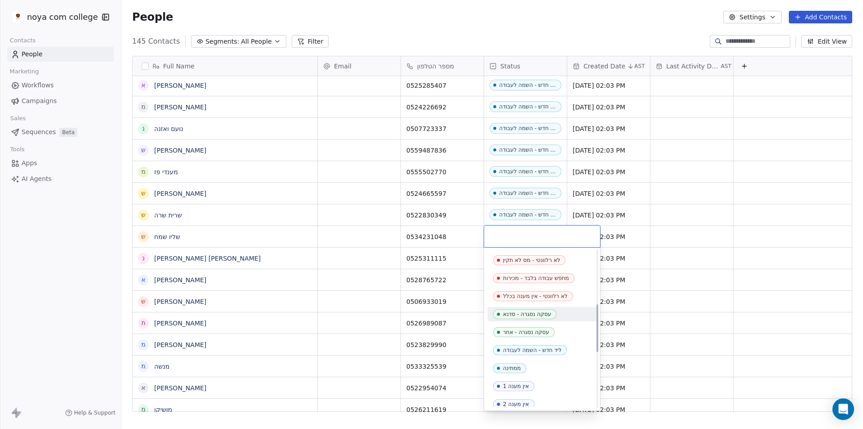
scroll to position [180, 0]
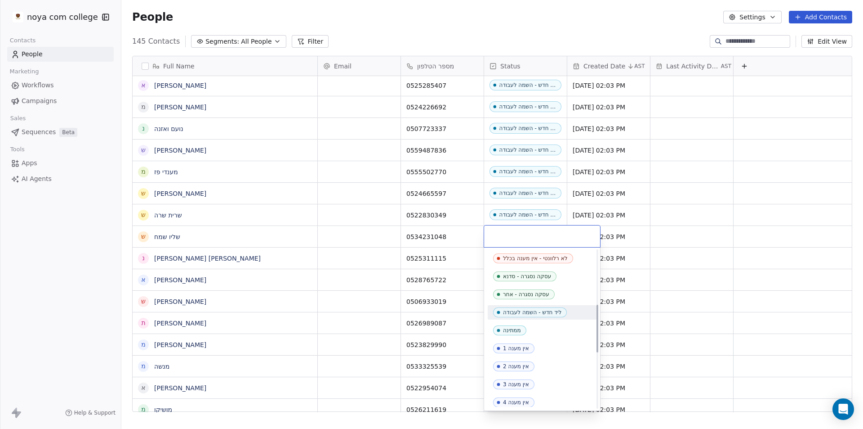
click at [544, 316] on span "ליד חדש - השמה לעבודה" at bounding box center [530, 312] width 74 height 10
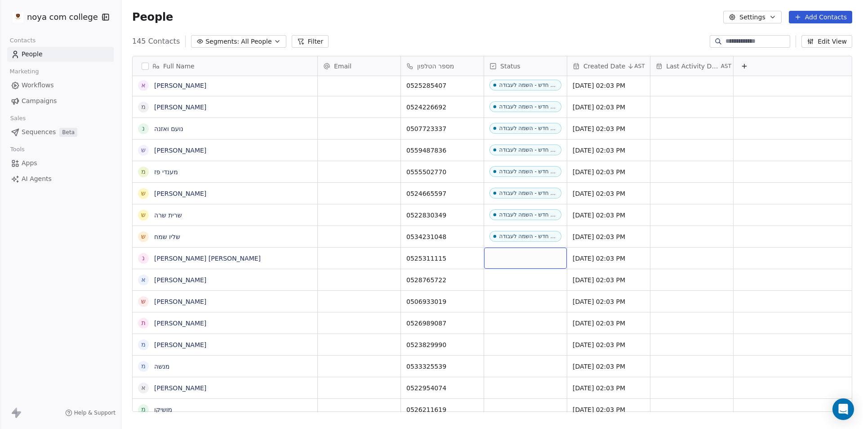
click at [527, 259] on div "grid" at bounding box center [525, 257] width 83 height 21
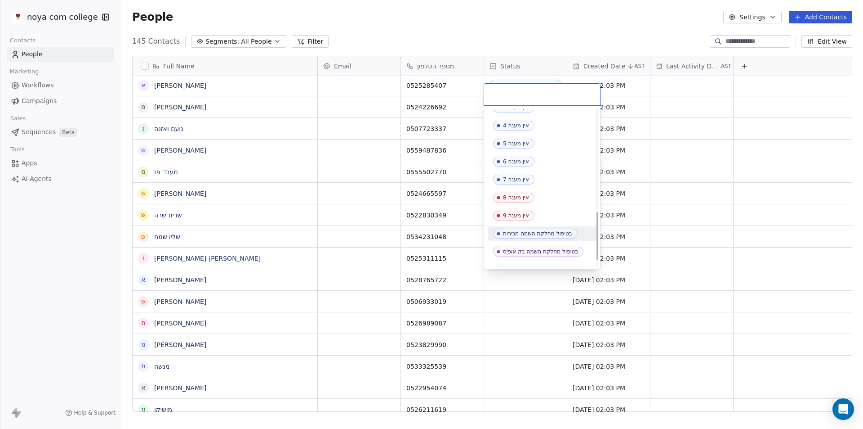
scroll to position [362, 0]
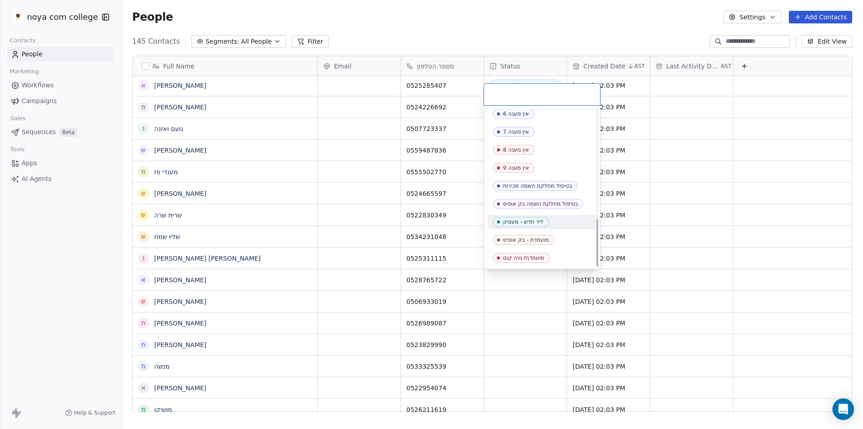
click at [534, 224] on div "ליד חדש - מעסיק" at bounding box center [523, 222] width 40 height 6
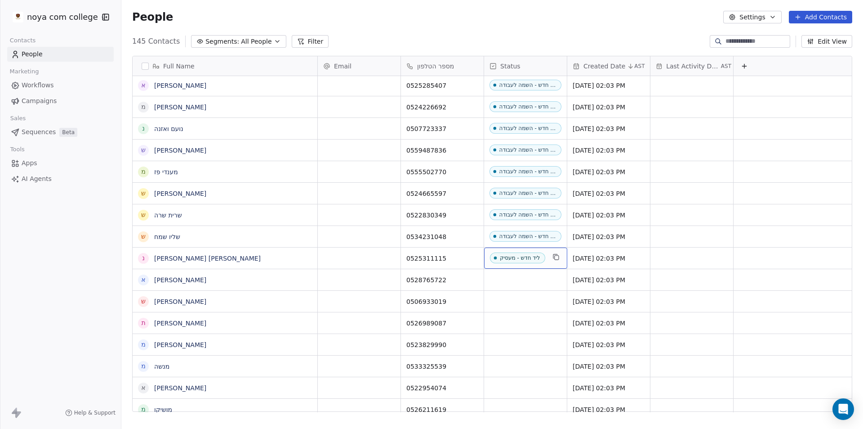
click at [517, 256] on div "ליד חדש - מעסיק" at bounding box center [520, 258] width 40 height 6
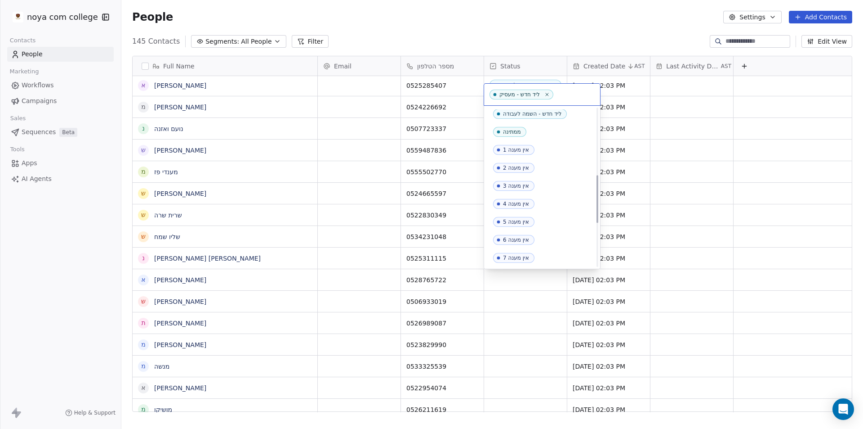
scroll to position [192, 0]
click at [535, 161] on div "ליד חדש - השמה לעבודה" at bounding box center [532, 159] width 58 height 6
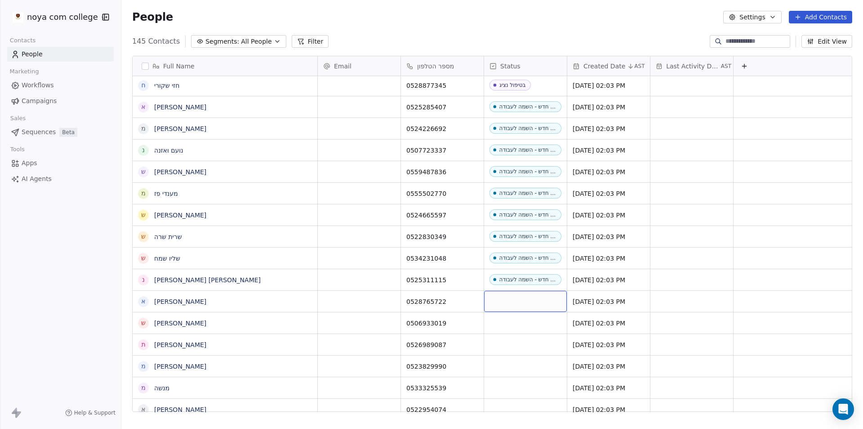
click at [524, 297] on div "grid" at bounding box center [525, 301] width 83 height 21
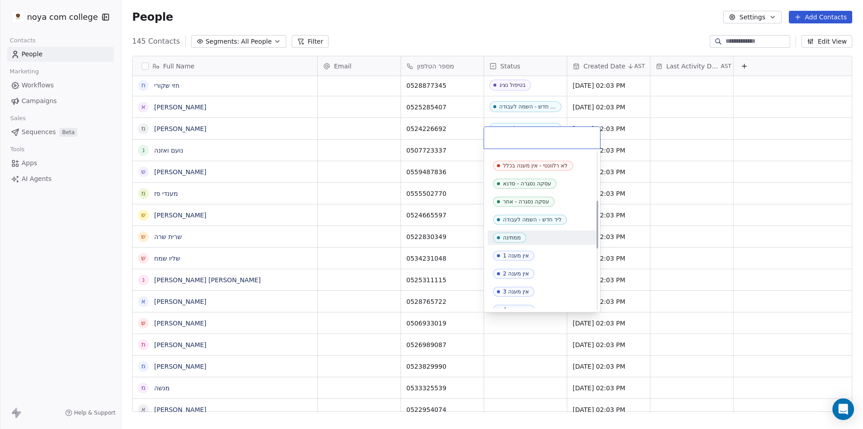
scroll to position [180, 0]
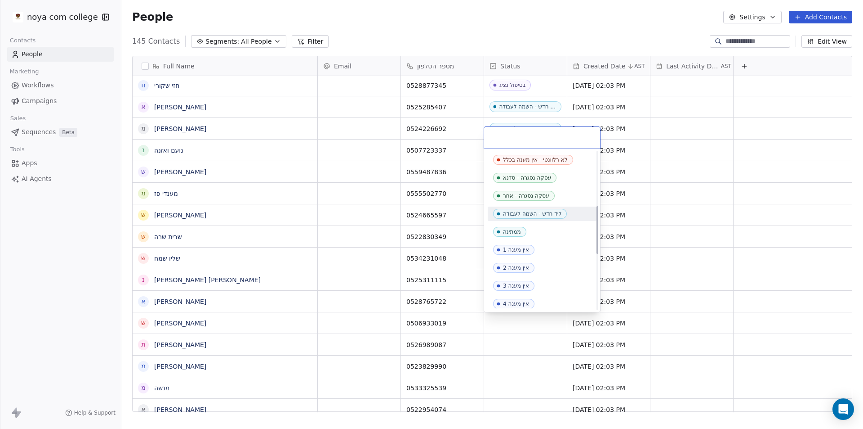
click at [528, 213] on div "ליד חדש - השמה לעבודה" at bounding box center [532, 213] width 58 height 6
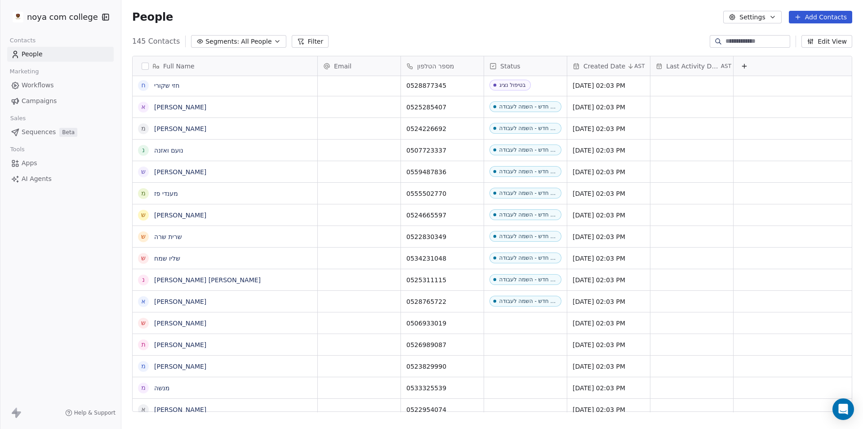
click at [41, 269] on div "noya com college Contacts People Marketing Workflows Campaigns Sales Sequences …" at bounding box center [60, 214] width 121 height 429
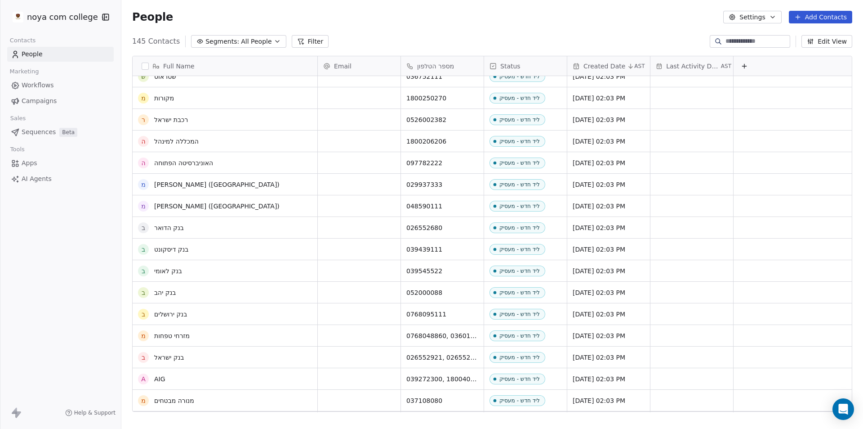
scroll to position [0, 0]
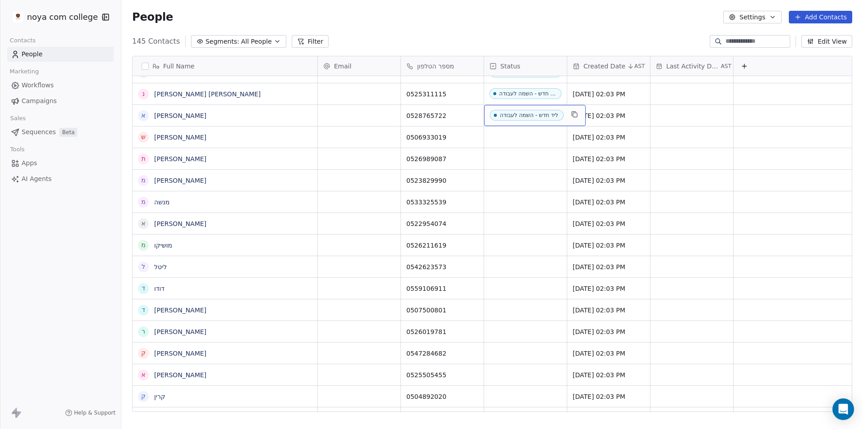
click at [508, 115] on div "ליד חדש - השמה לעבודה" at bounding box center [529, 115] width 58 height 6
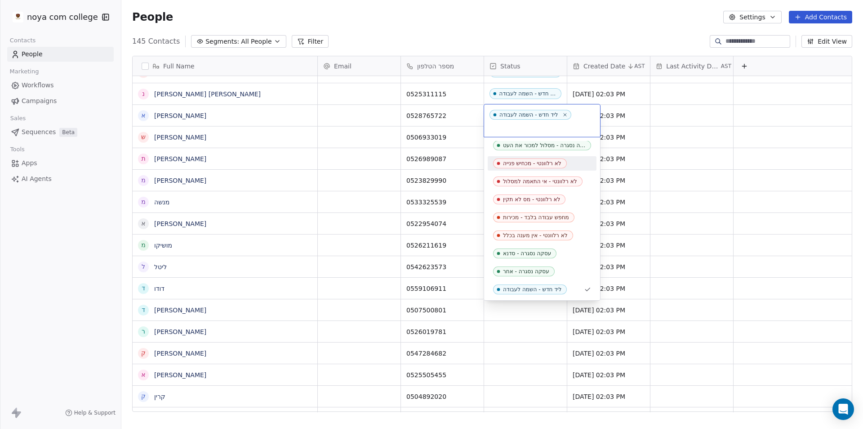
click at [59, 222] on html "noya com college Contacts People Marketing Workflows Campaigns Sales Sequences …" at bounding box center [431, 214] width 863 height 429
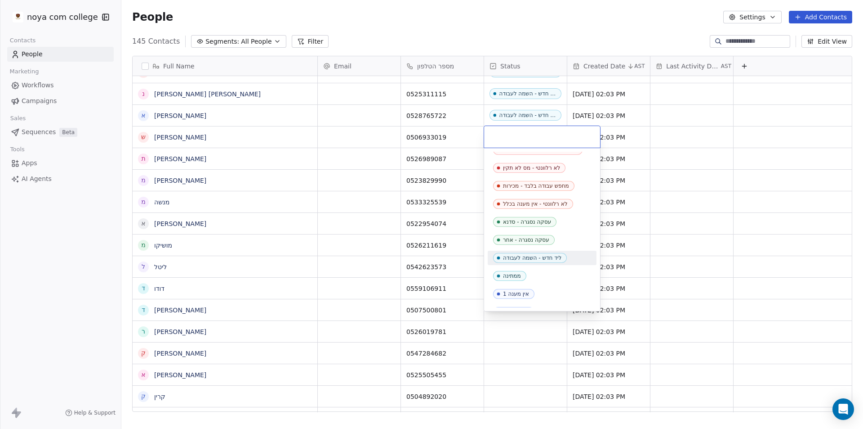
click at [545, 259] on div "ליד חדש - השמה לעבודה" at bounding box center [532, 258] width 58 height 6
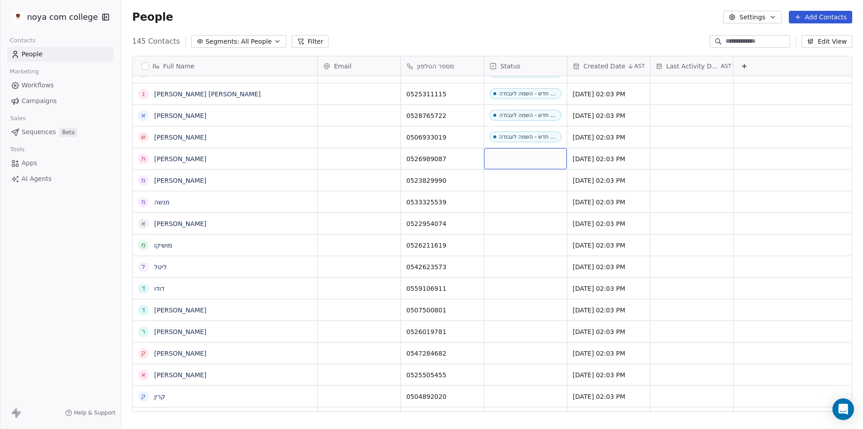
click at [526, 161] on div "grid" at bounding box center [525, 158] width 83 height 21
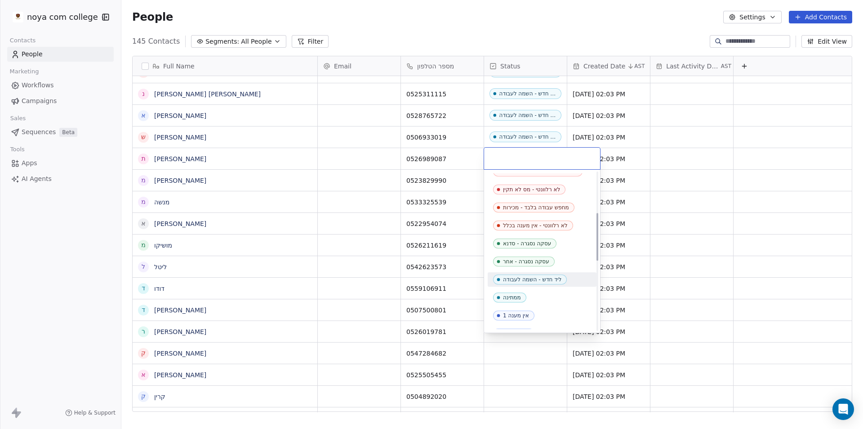
click at [550, 278] on div "ליד חדש - השמה לעבודה" at bounding box center [532, 279] width 58 height 6
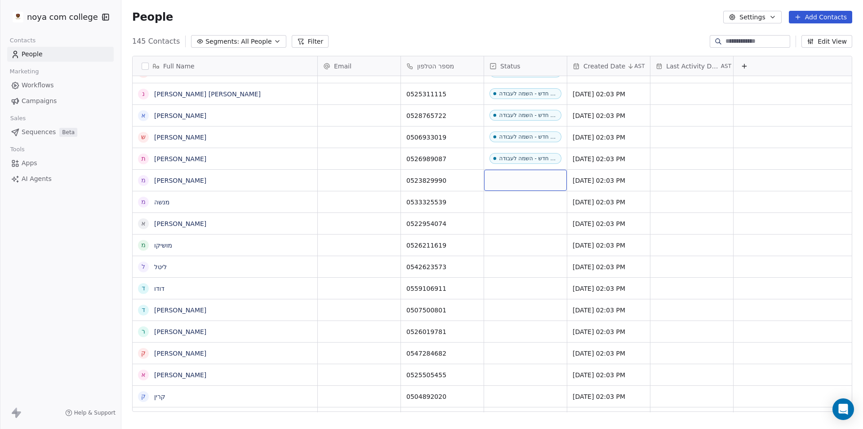
click at [538, 182] on div "grid" at bounding box center [525, 180] width 83 height 21
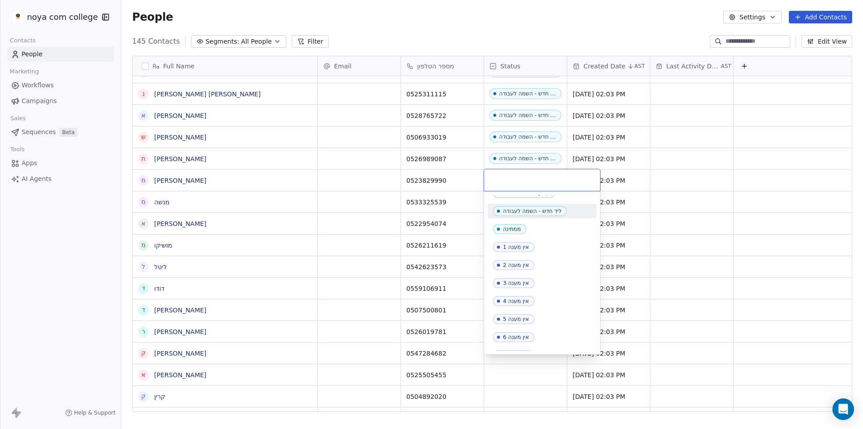
click at [528, 210] on div "ליד חדש - השמה לעבודה" at bounding box center [532, 211] width 58 height 6
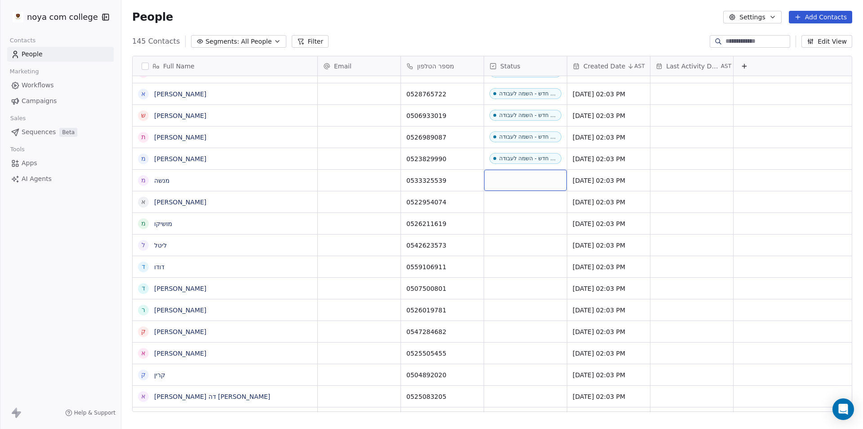
click at [530, 180] on div "grid" at bounding box center [525, 180] width 83 height 21
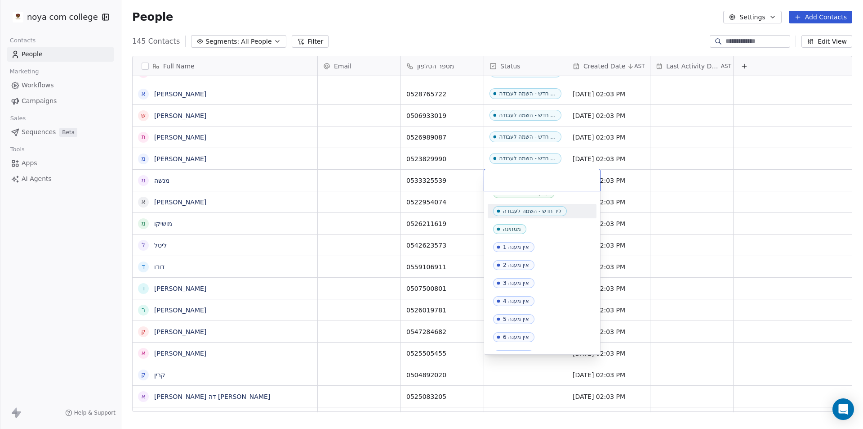
click at [544, 214] on div "ליד חדש - השמה לעבודה" at bounding box center [532, 211] width 58 height 6
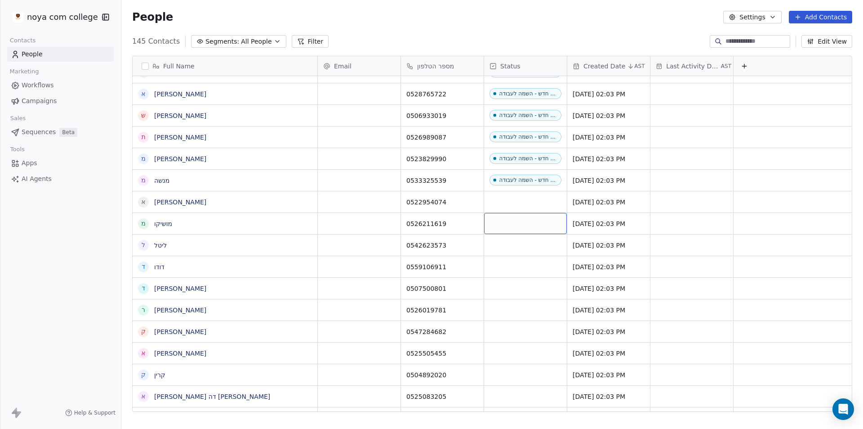
click at [527, 231] on div "grid" at bounding box center [525, 223] width 83 height 21
click at [533, 200] on div "grid" at bounding box center [525, 201] width 83 height 21
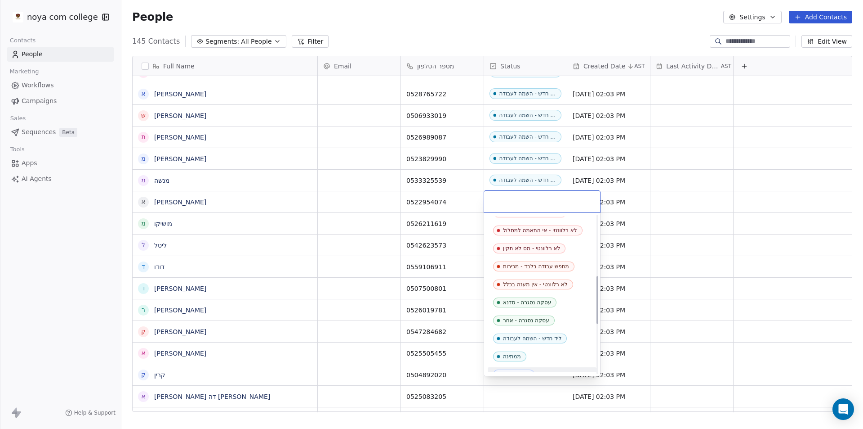
scroll to position [225, 0]
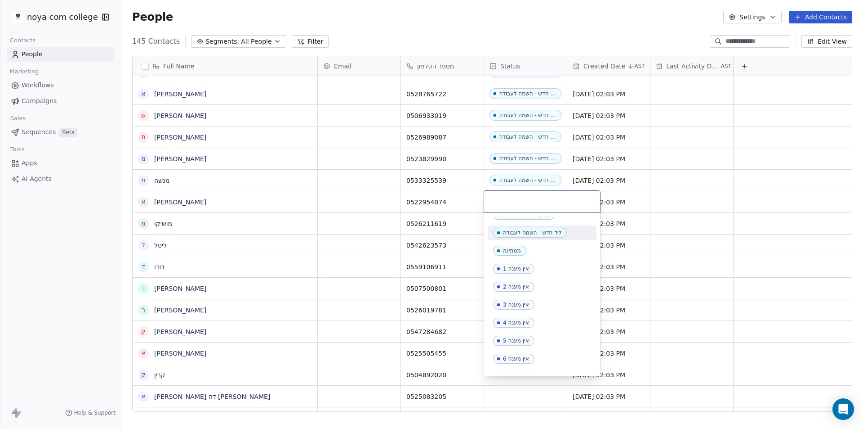
click at [539, 233] on div "ליד חדש - השמה לעבודה" at bounding box center [532, 232] width 58 height 6
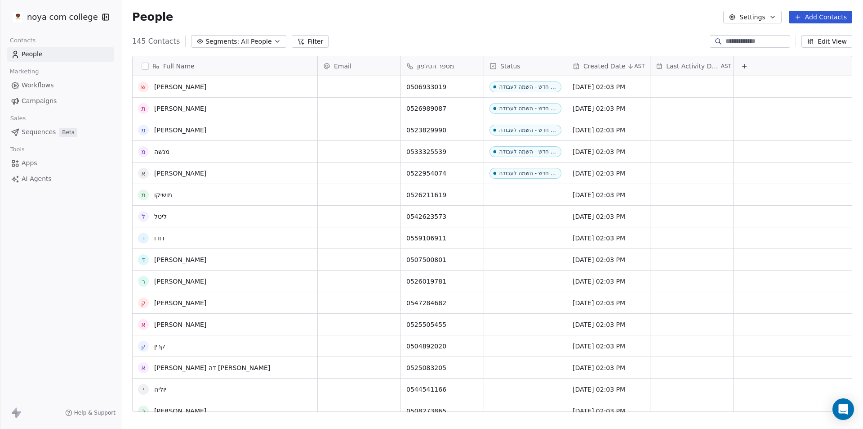
scroll to position [2434, 0]
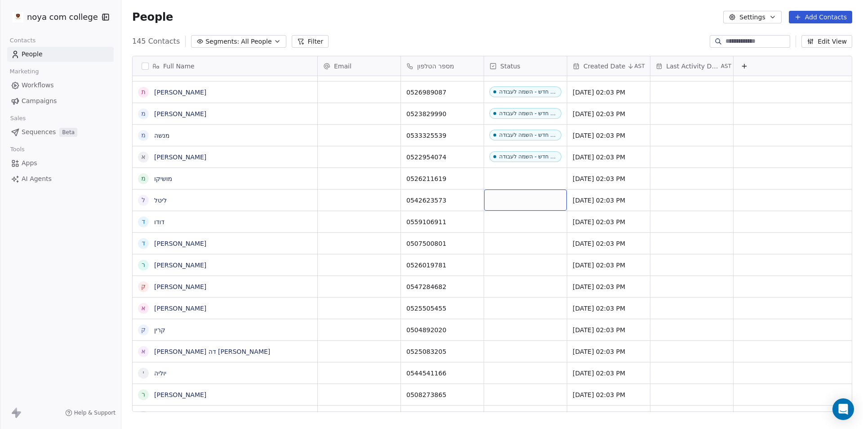
click at [521, 201] on div "grid" at bounding box center [525, 199] width 83 height 21
click at [532, 176] on div "grid" at bounding box center [525, 178] width 83 height 21
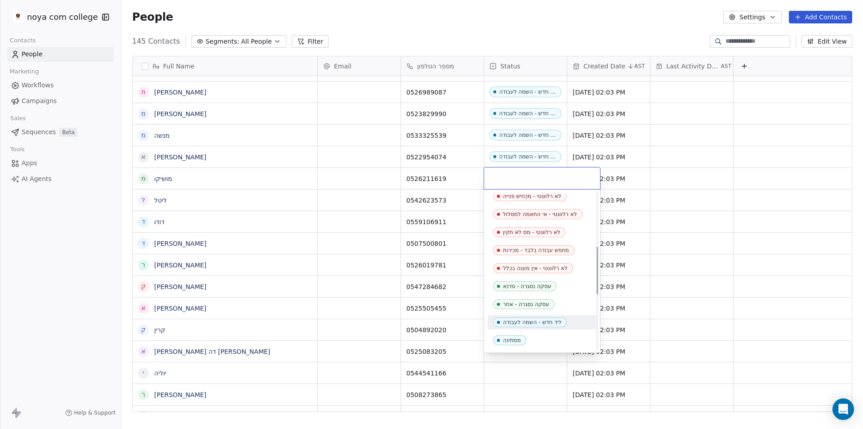
scroll to position [180, 0]
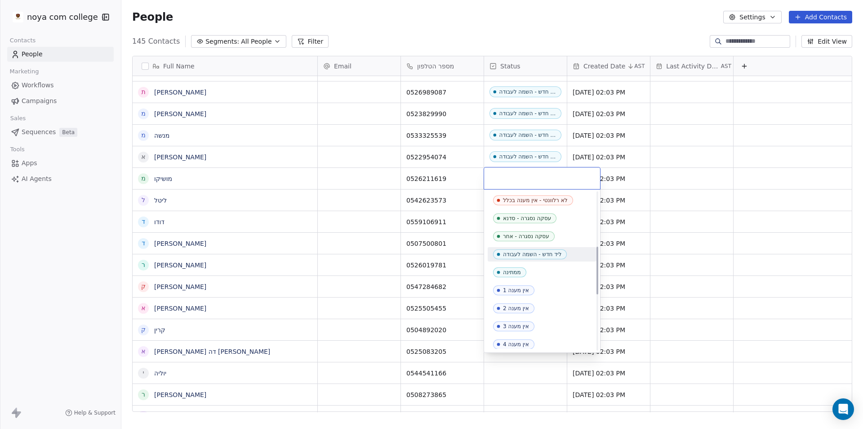
click at [542, 253] on div "ליד חדש - השמה לעבודה" at bounding box center [532, 254] width 58 height 6
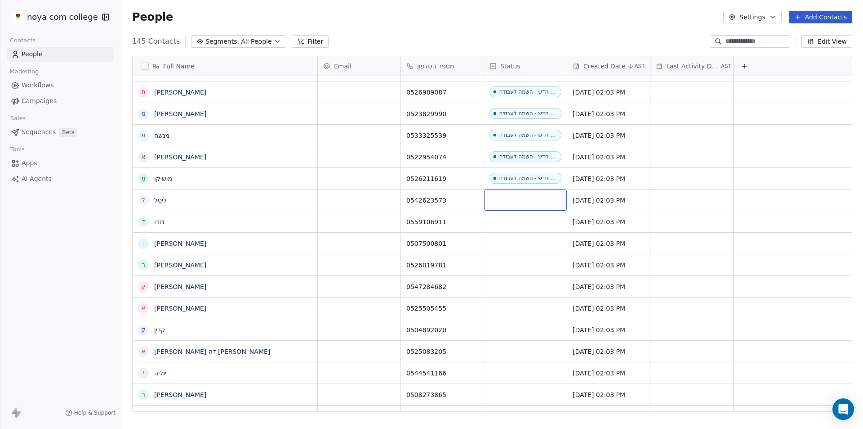
click at [525, 203] on div "grid" at bounding box center [525, 199] width 83 height 21
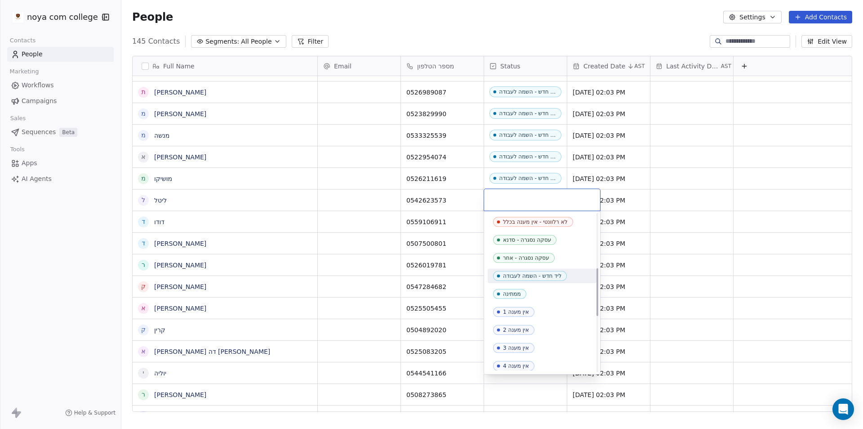
drag, startPoint x: 556, startPoint y: 272, endPoint x: 586, endPoint y: 241, distance: 43.6
click at [556, 271] on span "ליד חדש - השמה לעבודה" at bounding box center [530, 276] width 74 height 10
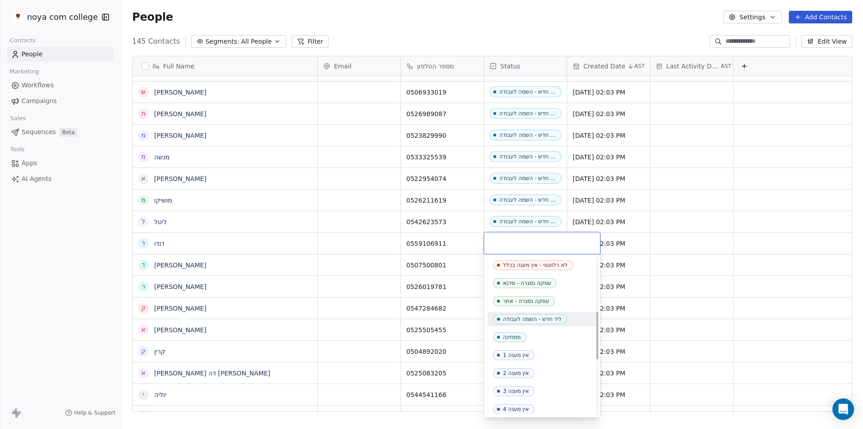
click at [550, 319] on div "ליד חדש - השמה לעבודה" at bounding box center [532, 319] width 58 height 6
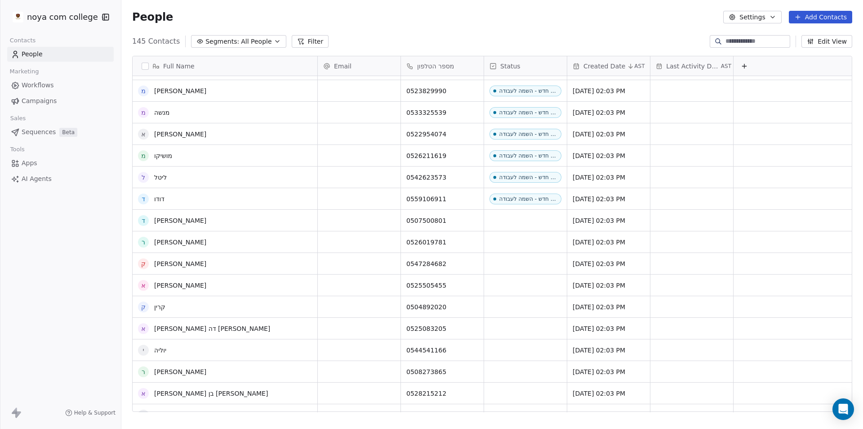
scroll to position [2479, 0]
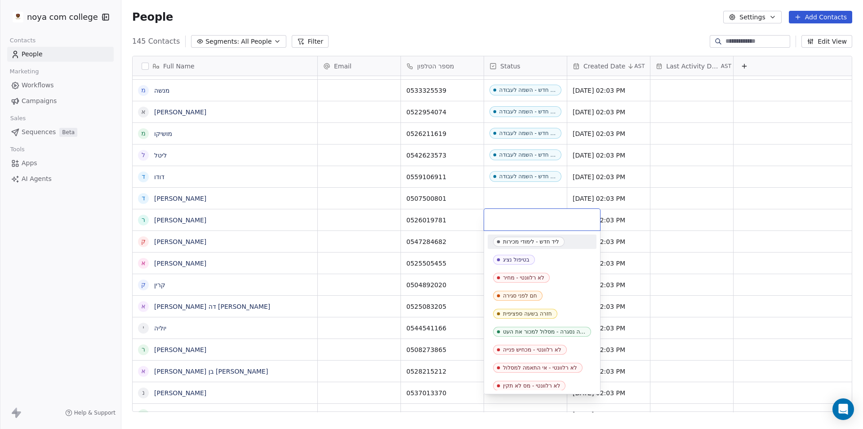
click at [542, 200] on html "noya com college Contacts People Marketing Workflows Campaigns Sales Sequences …" at bounding box center [431, 214] width 863 height 429
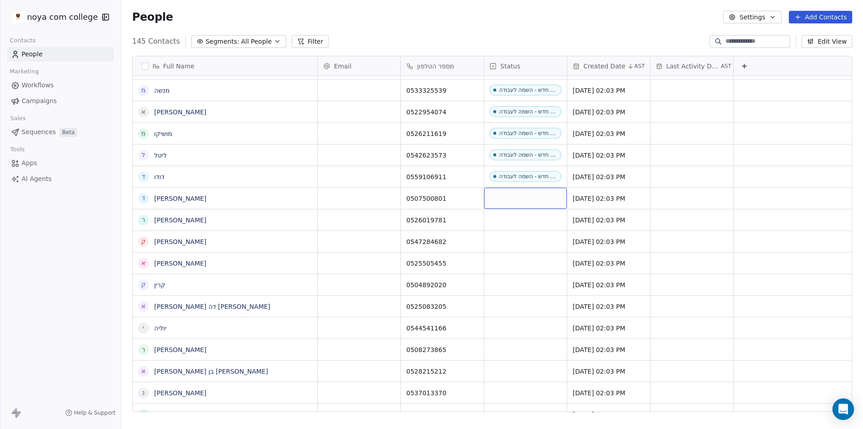
click at [542, 198] on div "grid" at bounding box center [525, 198] width 83 height 21
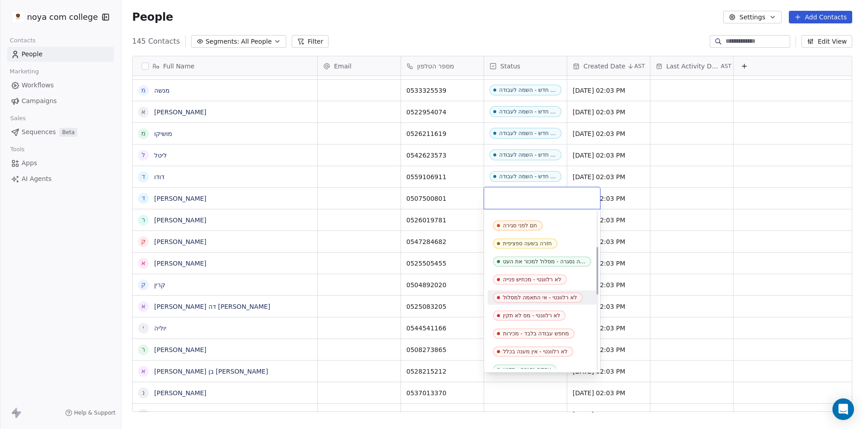
scroll to position [135, 0]
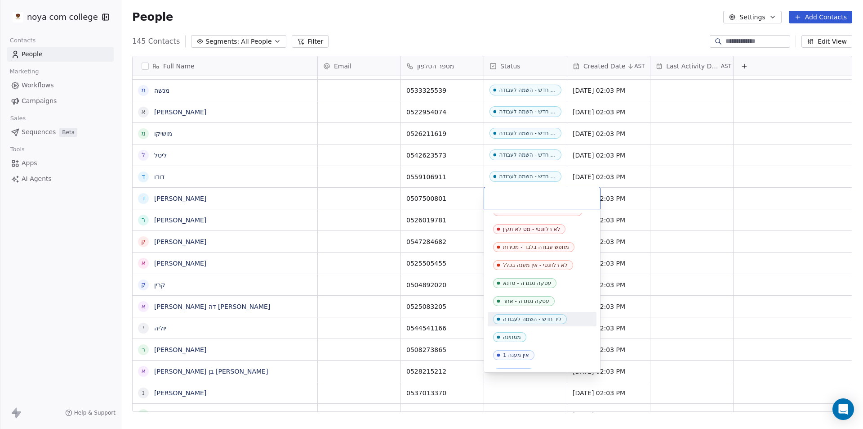
click at [551, 318] on div "ליד חדש - השמה לעבודה" at bounding box center [532, 319] width 58 height 6
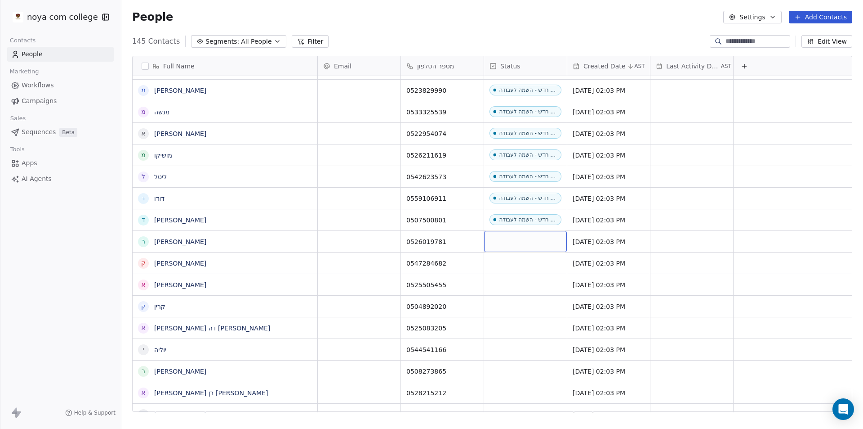
click at [539, 244] on div "grid" at bounding box center [525, 241] width 83 height 21
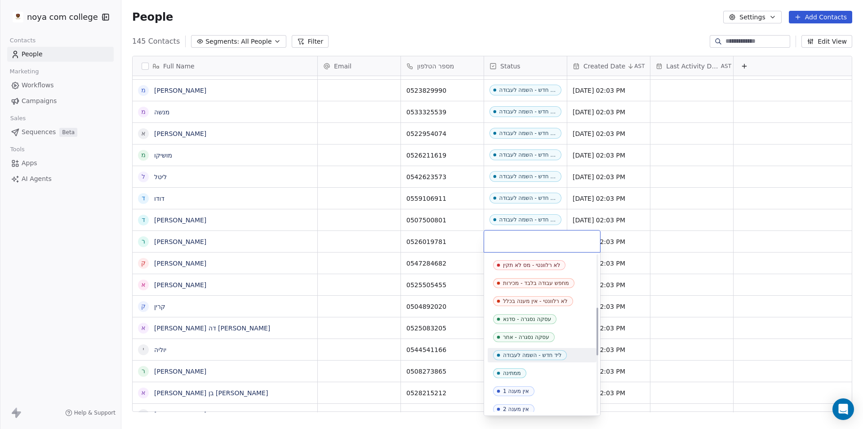
scroll to position [180, 0]
click at [542, 319] on div "ליד חדש - השמה לעבודה" at bounding box center [532, 317] width 58 height 6
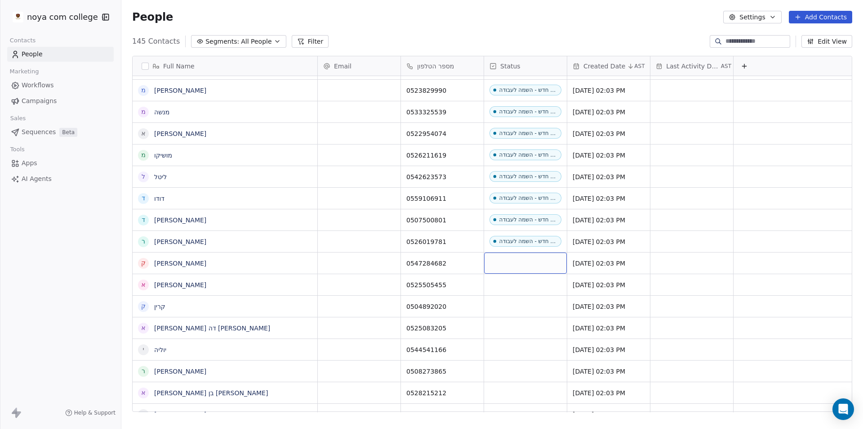
click at [556, 266] on div "grid" at bounding box center [525, 262] width 83 height 21
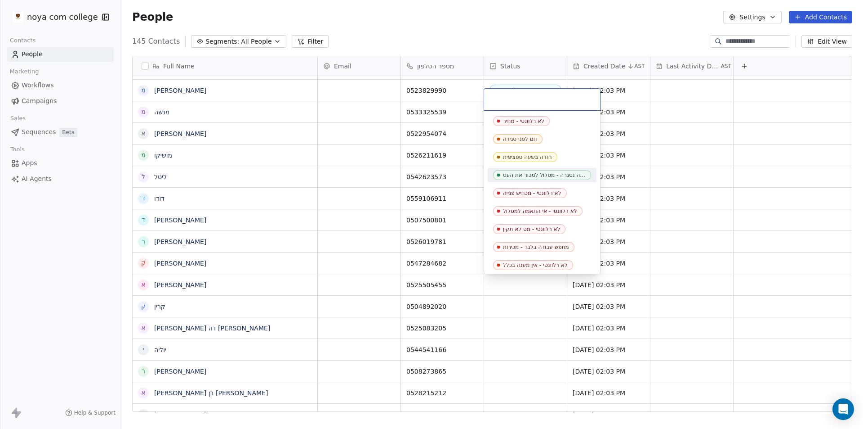
scroll to position [90, 0]
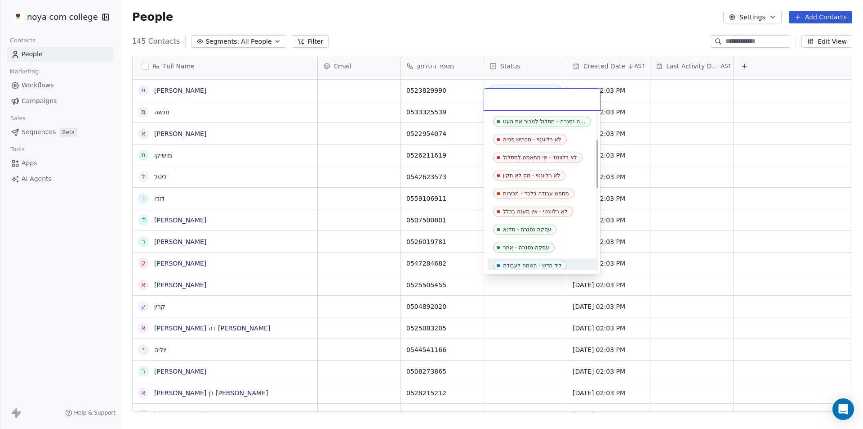
click at [558, 261] on span "ליד חדש - השמה לעבודה" at bounding box center [530, 265] width 74 height 10
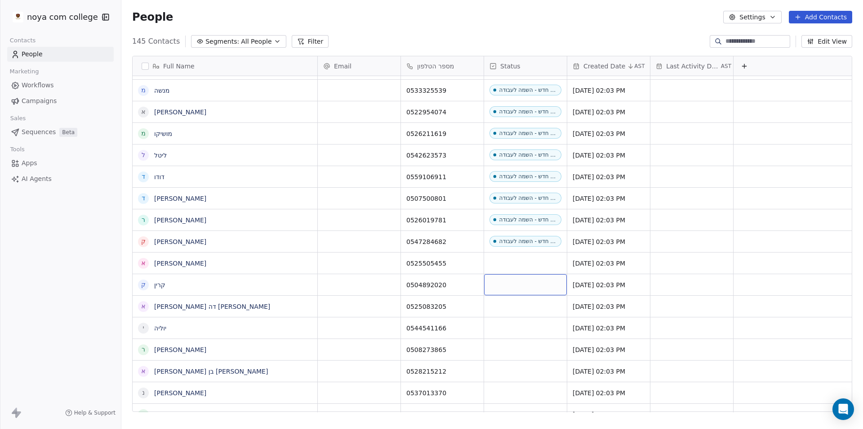
click at [532, 282] on div "grid" at bounding box center [525, 284] width 83 height 21
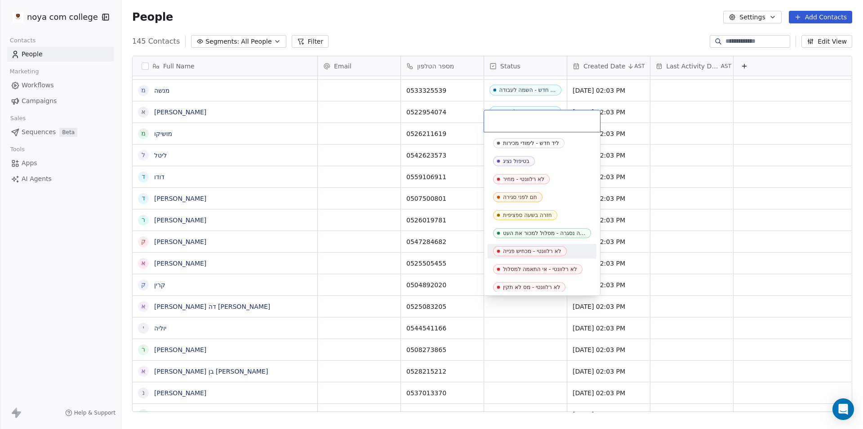
click at [465, 260] on html "noya com college Contacts People Marketing Workflows Campaigns Sales Sequences …" at bounding box center [431, 214] width 863 height 429
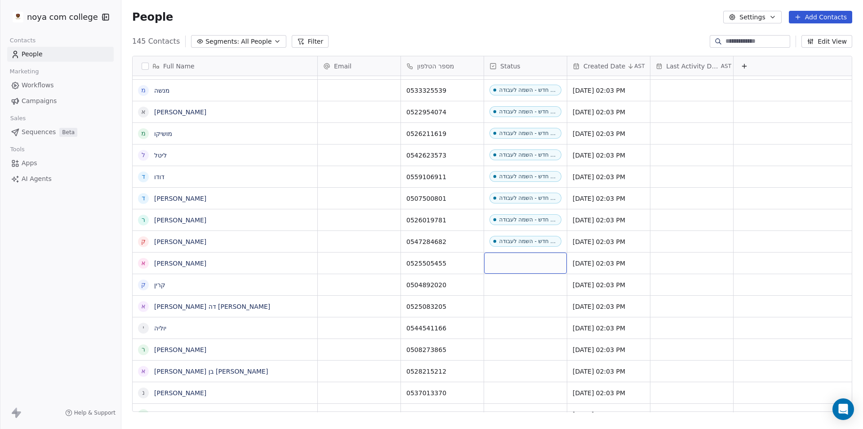
click at [519, 262] on div "grid" at bounding box center [525, 262] width 83 height 21
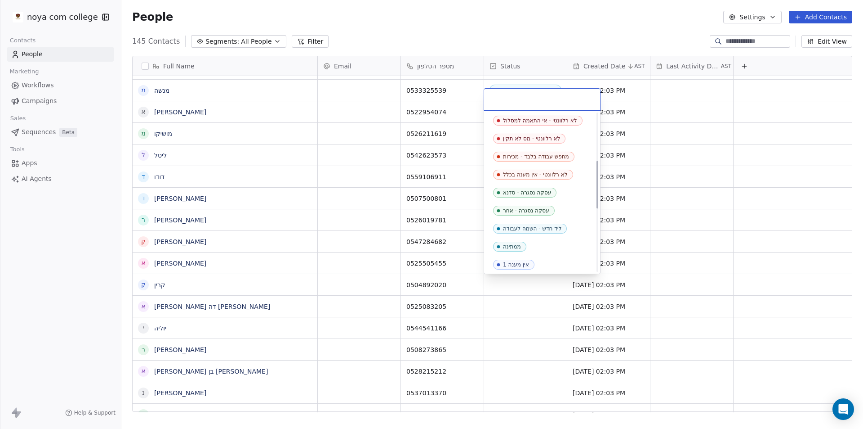
scroll to position [225, 0]
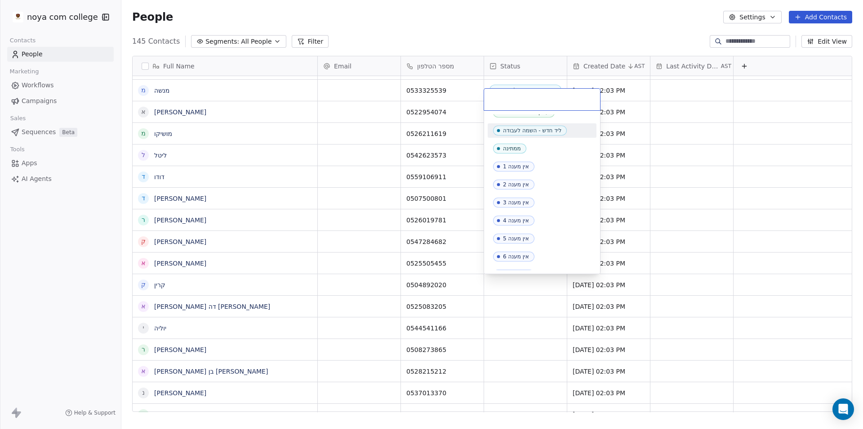
click at [544, 122] on div "ליד חדש - לימודי מכירות בטיפול נציג לא רלוונטי - מחיר חם לפני סגירה חזרה בשעה ס…" at bounding box center [542, 148] width 109 height 518
click at [541, 128] on div "ליד חדש - השמה לעבודה" at bounding box center [532, 130] width 58 height 6
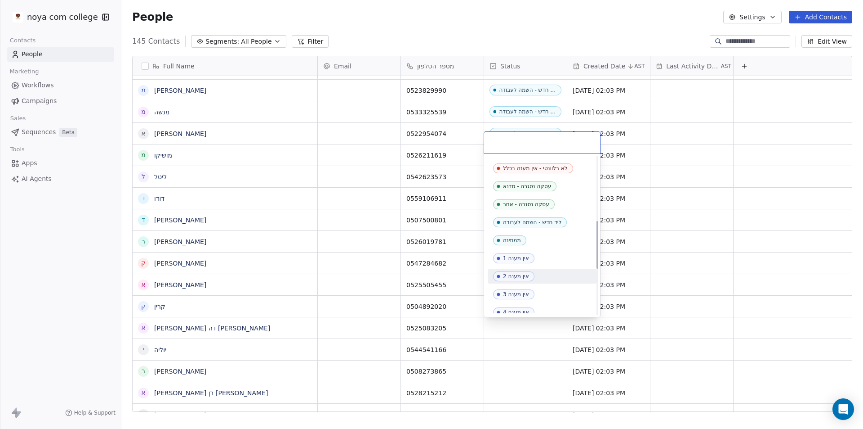
scroll to position [138, 0]
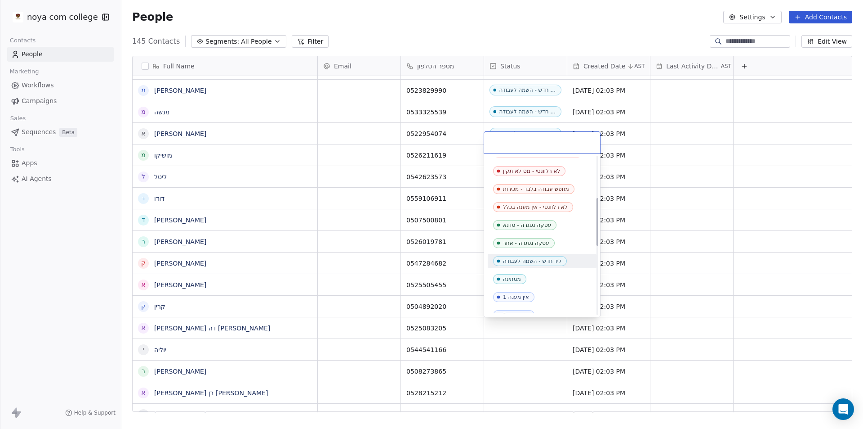
click at [535, 261] on div "ליד חדש - השמה לעבודה" at bounding box center [532, 261] width 58 height 6
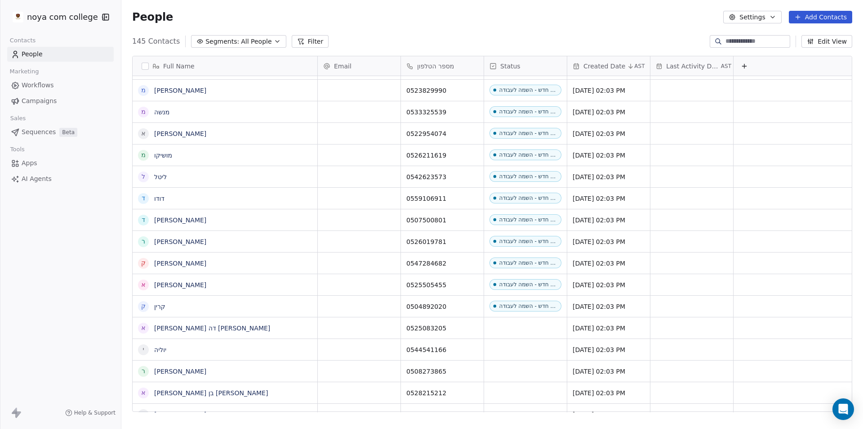
click at [33, 301] on div "noya com college Contacts People Marketing Workflows Campaigns Sales Sequences …" at bounding box center [60, 214] width 121 height 429
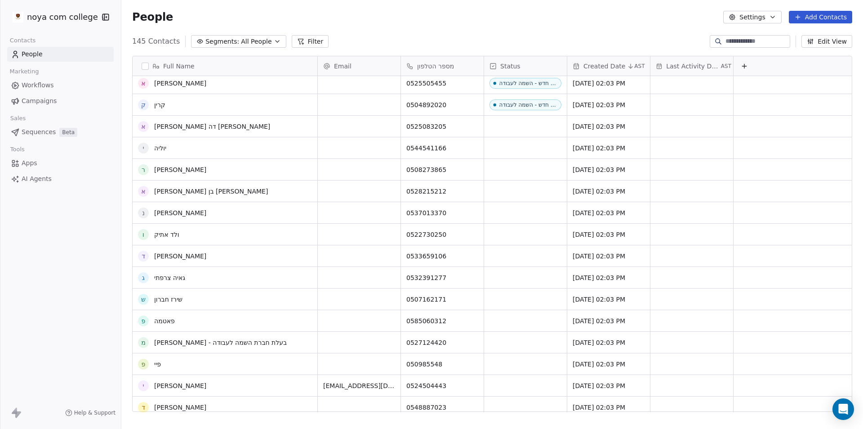
scroll to position [2659, 0]
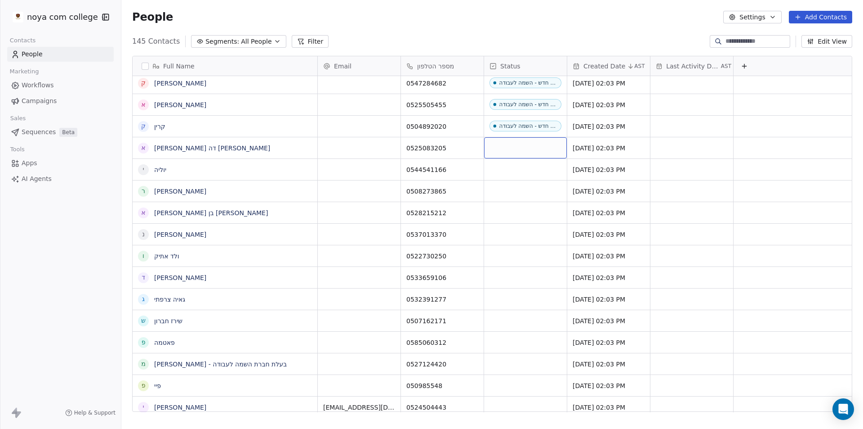
click at [526, 145] on div "grid" at bounding box center [525, 147] width 83 height 21
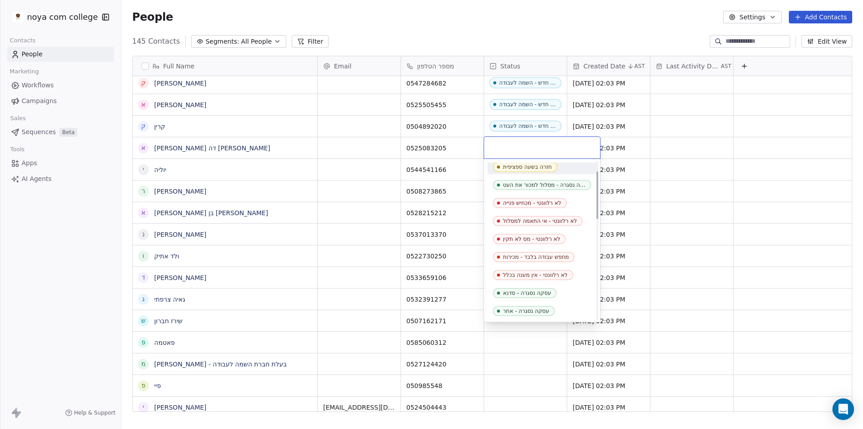
scroll to position [135, 0]
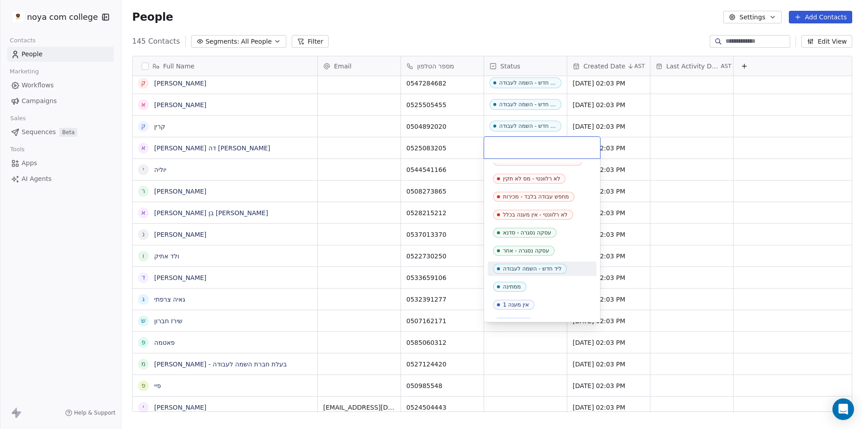
click at [555, 268] on div "ליד חדש - השמה לעבודה" at bounding box center [532, 268] width 58 height 6
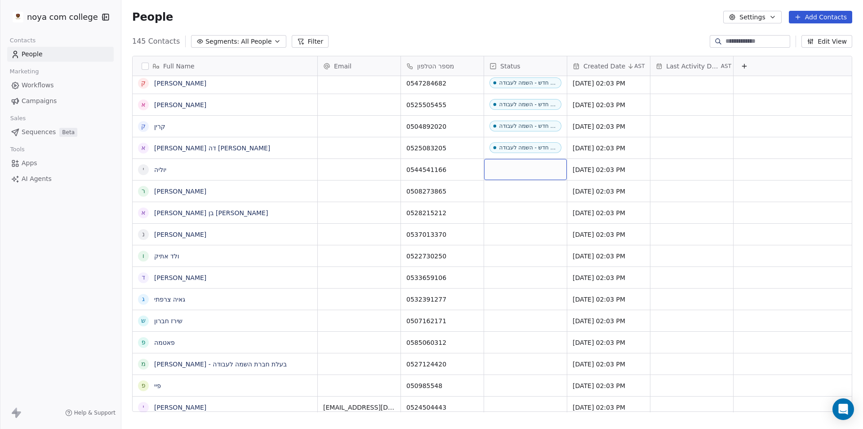
click at [527, 170] on div "grid" at bounding box center [525, 169] width 83 height 21
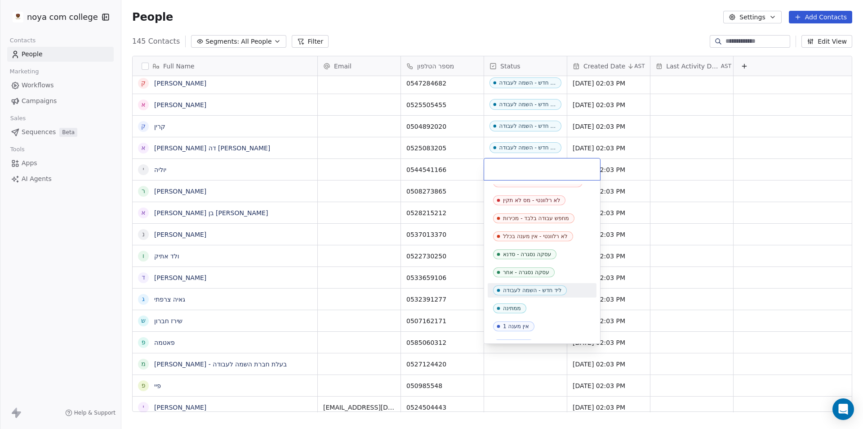
click at [535, 286] on span "ליד חדש - השמה לעבודה" at bounding box center [530, 290] width 74 height 10
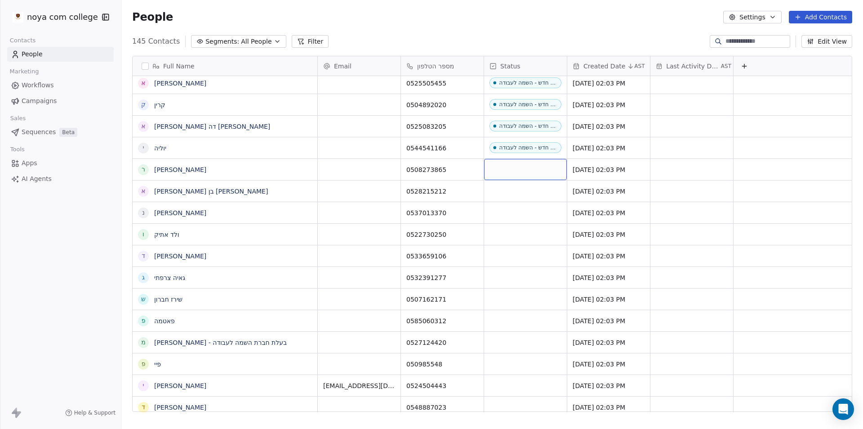
click at [530, 164] on div "grid" at bounding box center [525, 169] width 83 height 21
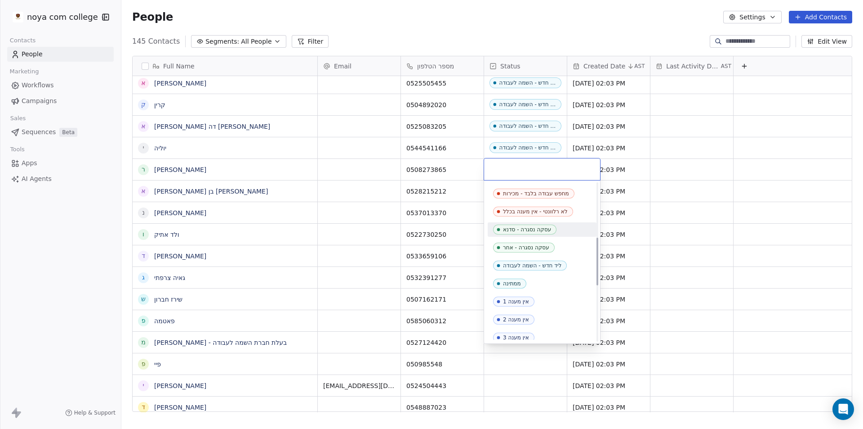
scroll to position [180, 0]
click at [547, 242] on span "ליד חדש - השמה לעבודה" at bounding box center [530, 245] width 74 height 10
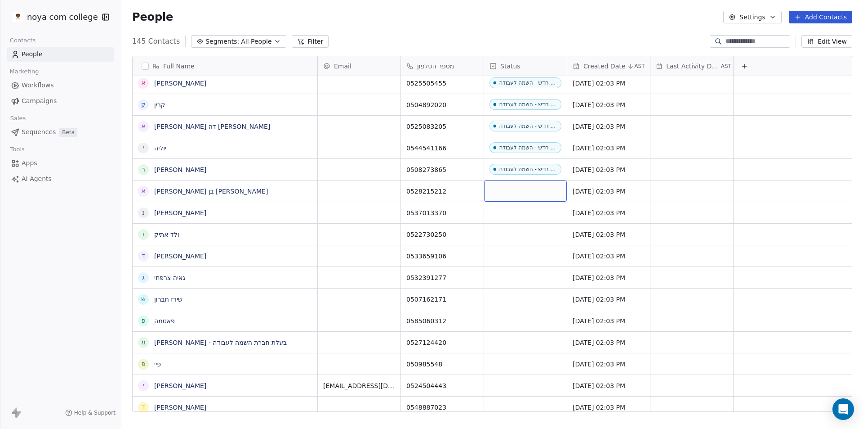
click at [515, 194] on div "grid" at bounding box center [525, 190] width 83 height 21
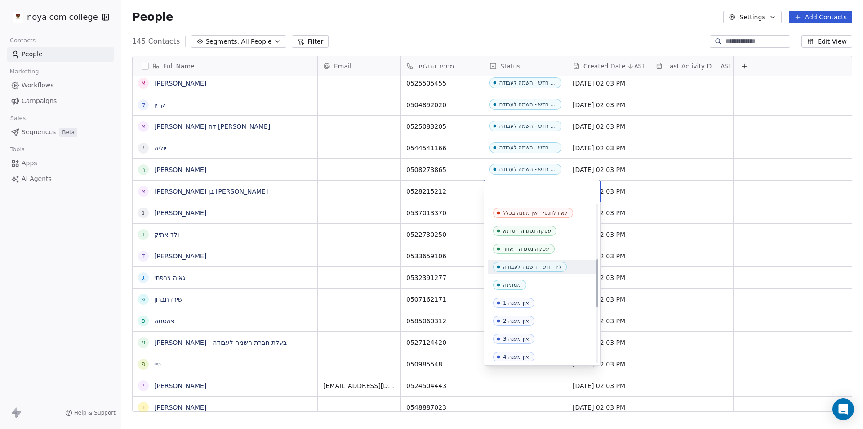
click at [538, 259] on div "ליד חדש - השמה לעבודה" at bounding box center [542, 266] width 109 height 14
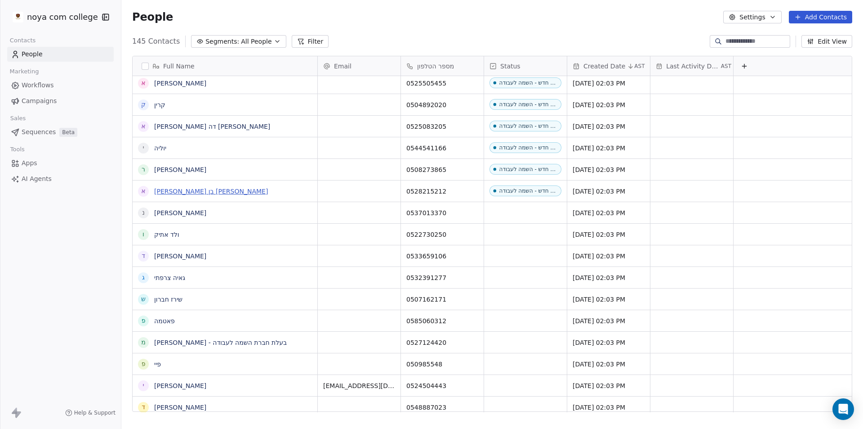
click at [177, 192] on link "[PERSON_NAME] בן [PERSON_NAME]" at bounding box center [211, 191] width 114 height 7
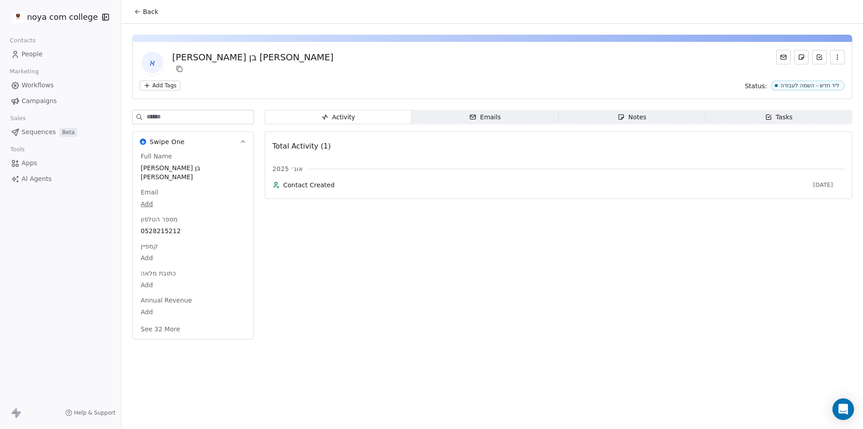
click at [640, 118] on div "Notes" at bounding box center [632, 116] width 29 height 9
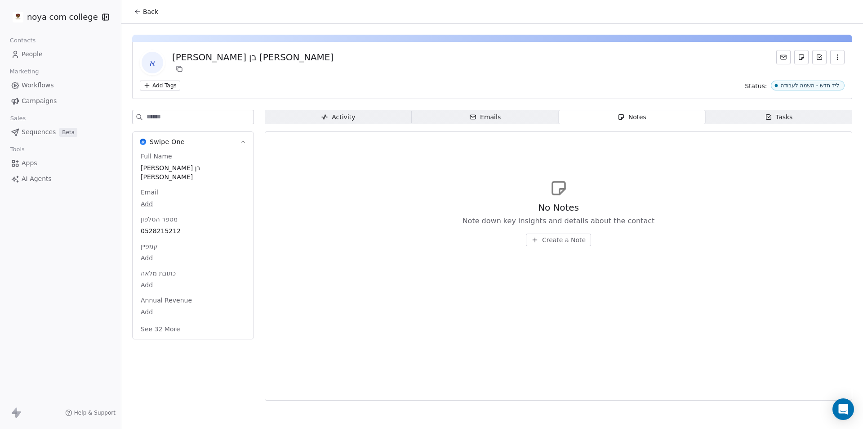
click at [571, 235] on button "Create a Note" at bounding box center [558, 239] width 65 height 13
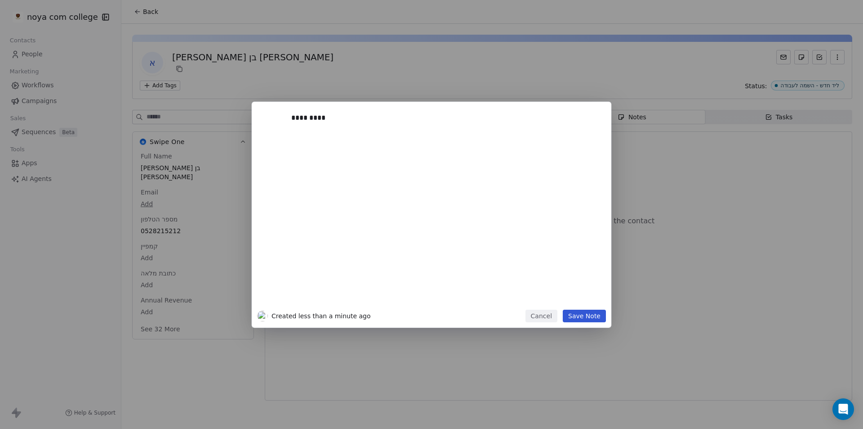
click at [590, 320] on button "Save Note" at bounding box center [584, 315] width 43 height 13
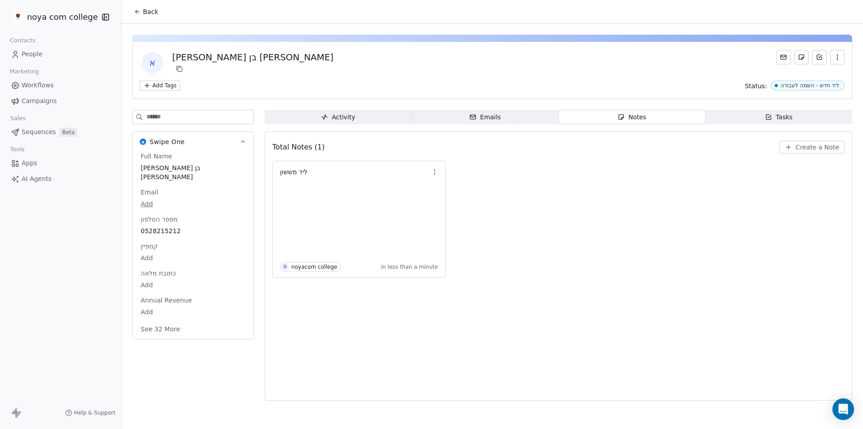
click at [151, 9] on span "Back" at bounding box center [150, 11] width 15 height 9
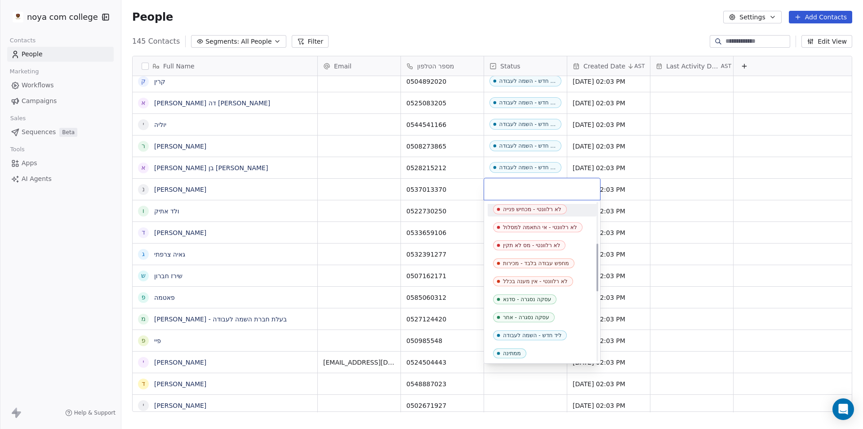
scroll to position [135, 0]
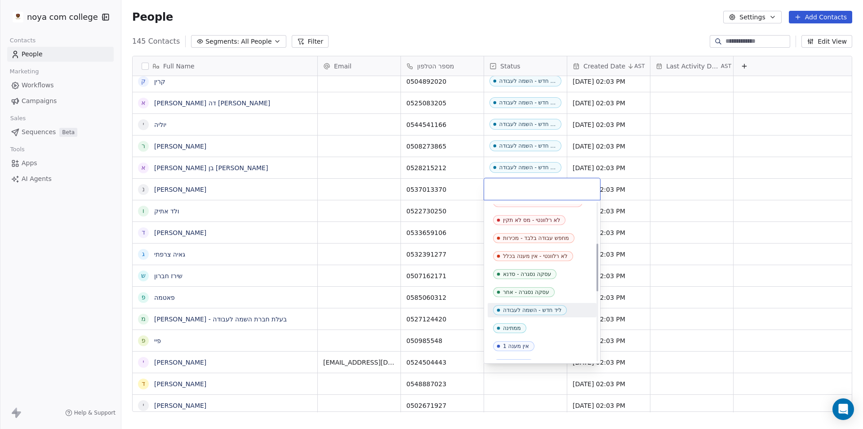
click at [540, 313] on span "ליד חדש - השמה לעבודה" at bounding box center [530, 310] width 74 height 10
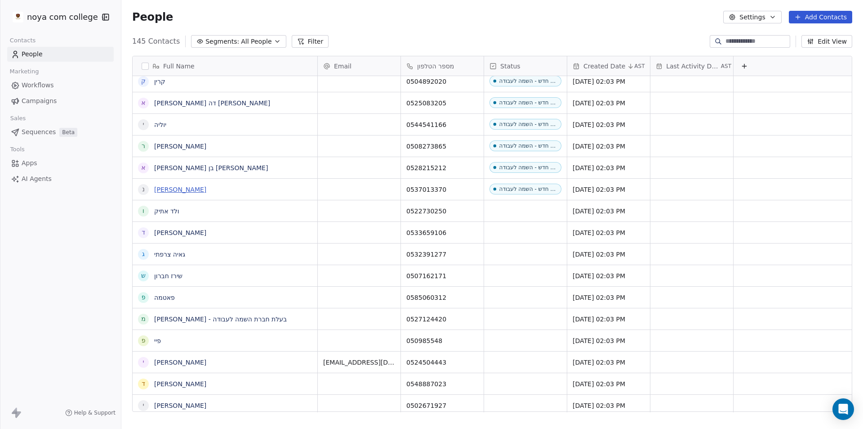
click at [177, 192] on link "[PERSON_NAME]" at bounding box center [180, 189] width 52 height 7
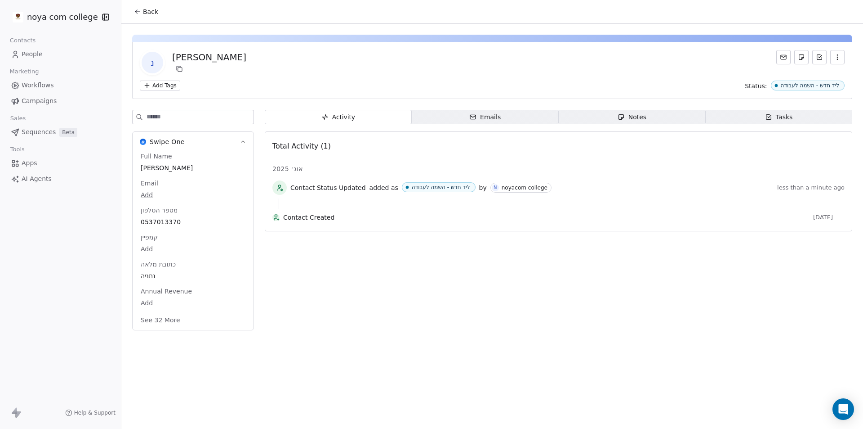
click at [660, 122] on span "Notes Notes" at bounding box center [632, 117] width 147 height 14
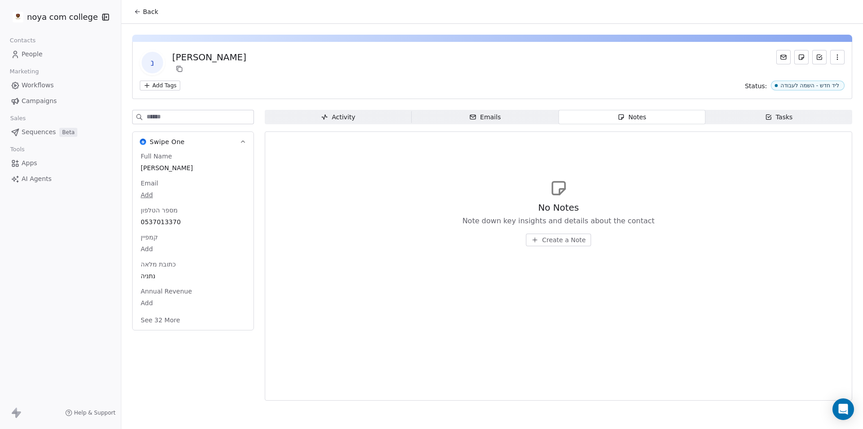
click at [556, 241] on span "Create a Note" at bounding box center [564, 239] width 44 height 9
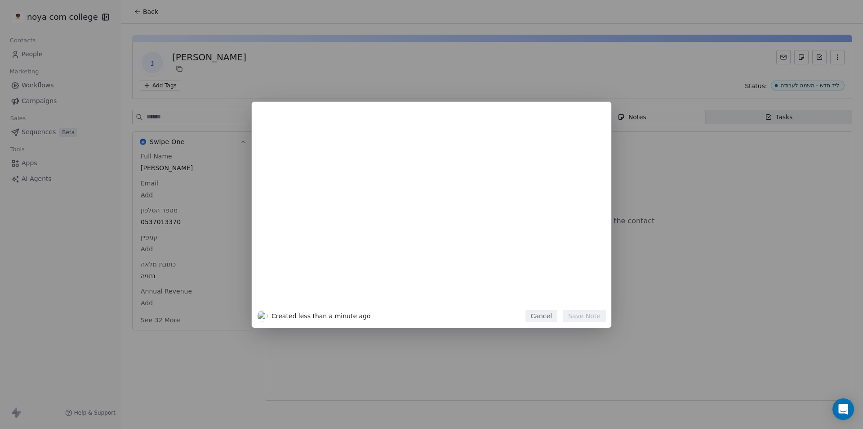
click at [380, 162] on div at bounding box center [445, 211] width 308 height 192
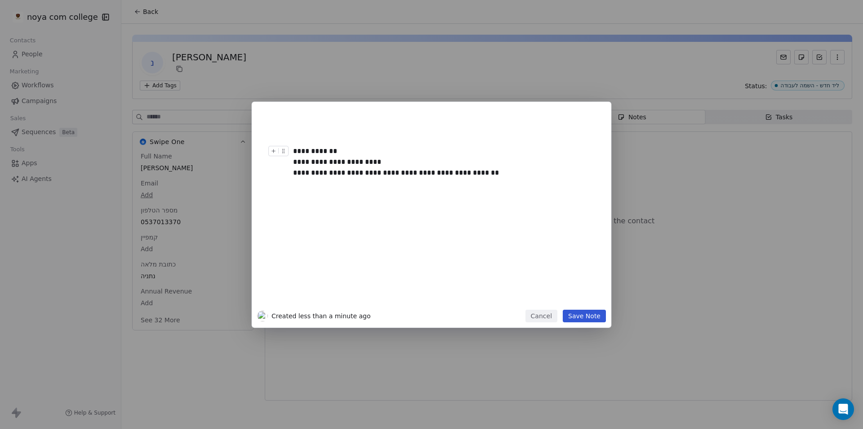
click at [587, 318] on button "Save Note" at bounding box center [584, 315] width 43 height 13
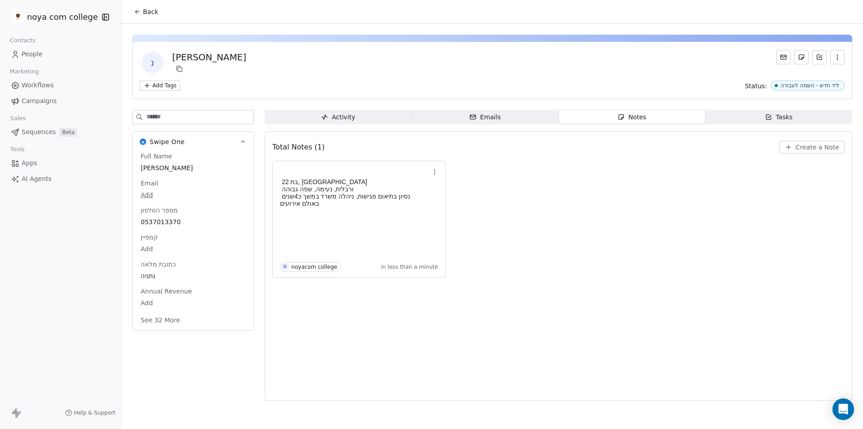
click at [140, 13] on icon at bounding box center [137, 11] width 7 height 7
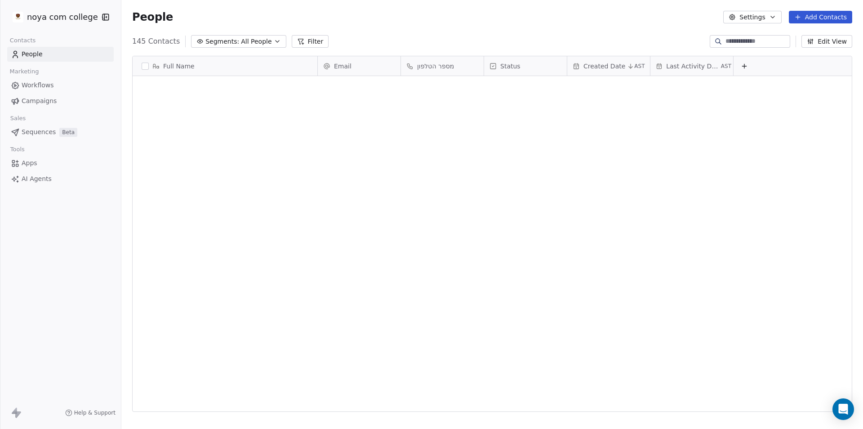
scroll to position [370, 735]
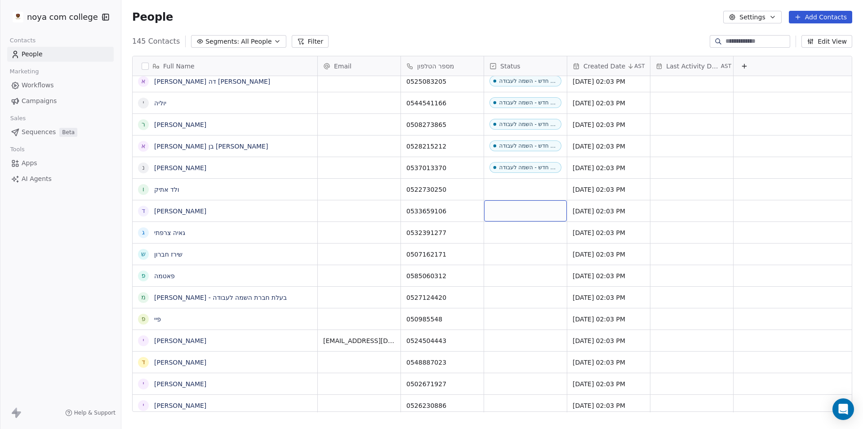
click at [527, 209] on div "grid" at bounding box center [525, 210] width 83 height 21
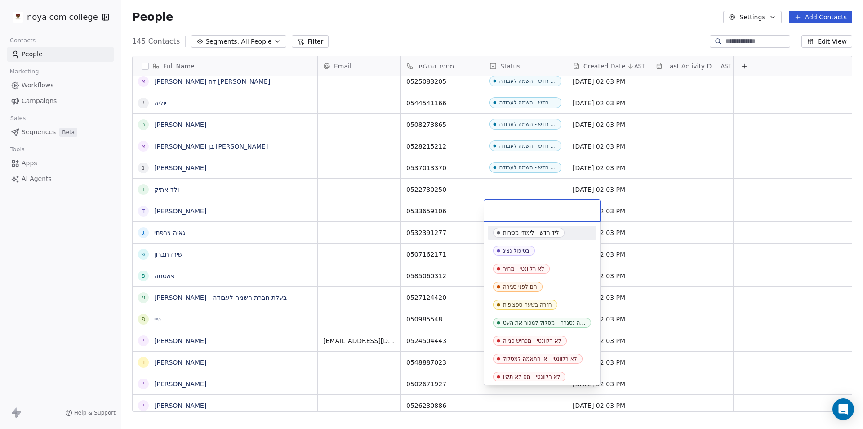
click at [531, 193] on html "noya com college Contacts People Marketing Workflows Campaigns Sales Sequences …" at bounding box center [431, 214] width 863 height 429
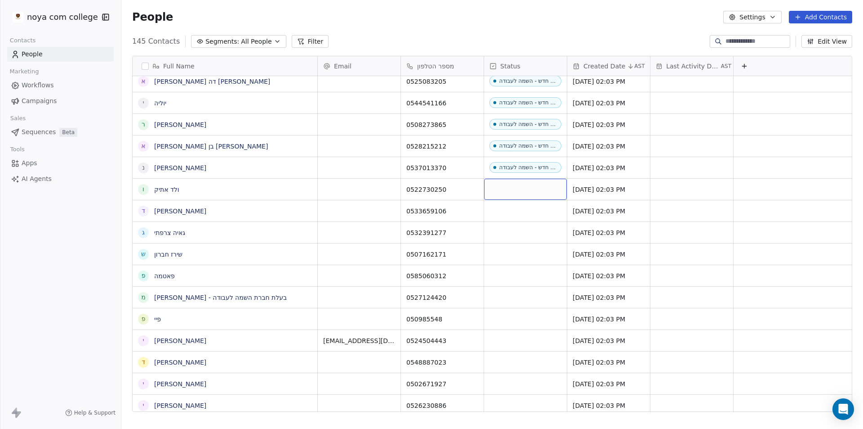
click at [531, 192] on div "grid" at bounding box center [525, 189] width 83 height 21
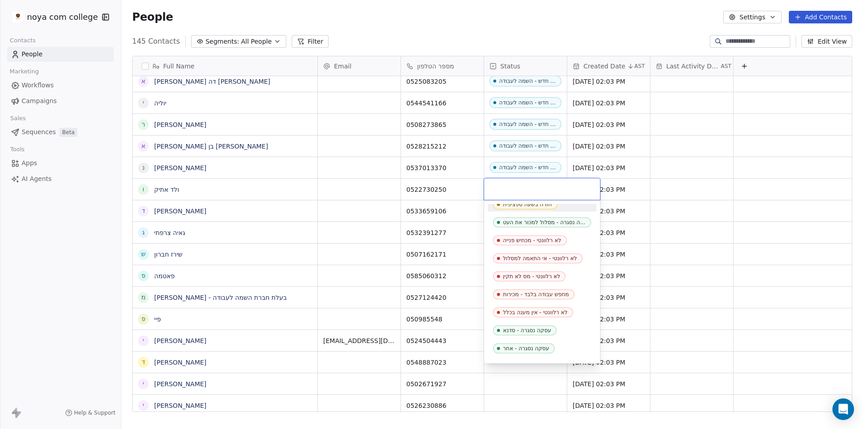
scroll to position [180, 0]
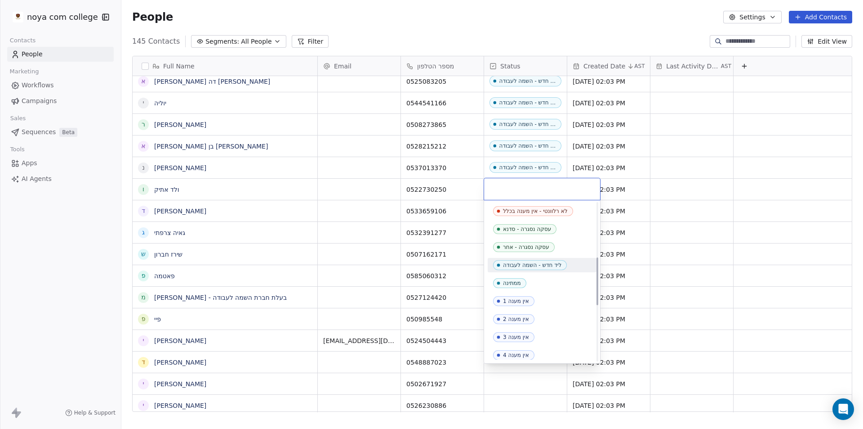
click at [534, 268] on span "ליד חדש - השמה לעבודה" at bounding box center [530, 265] width 74 height 10
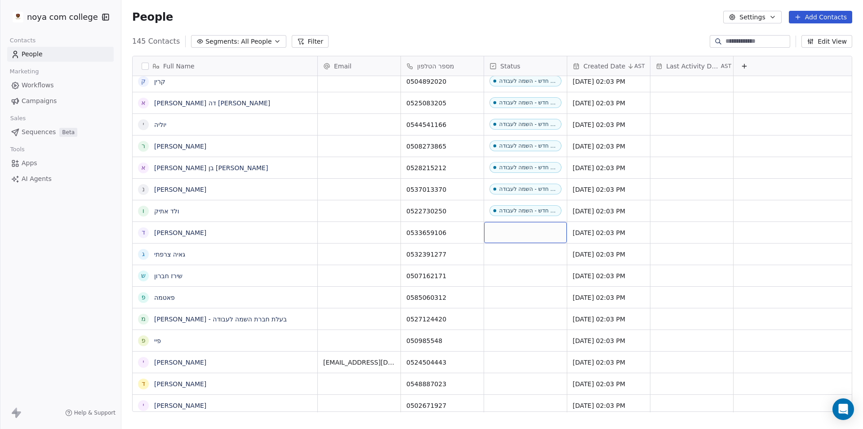
click at [509, 238] on div "grid" at bounding box center [525, 232] width 83 height 21
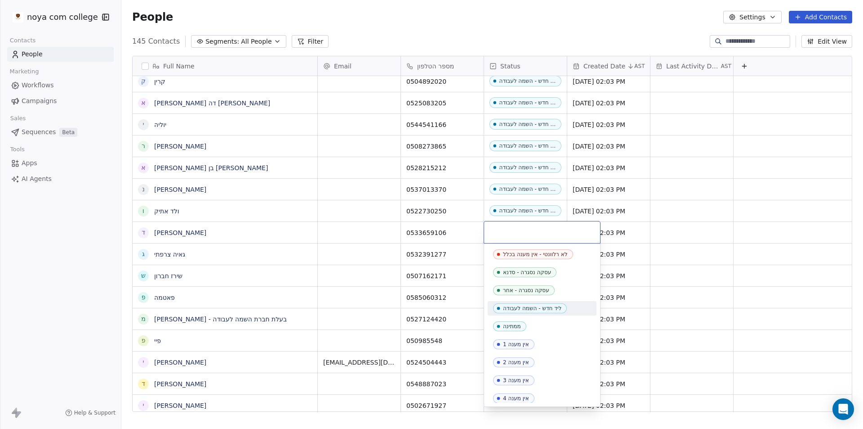
click at [537, 309] on div "ליד חדש - השמה לעבודה" at bounding box center [532, 308] width 58 height 6
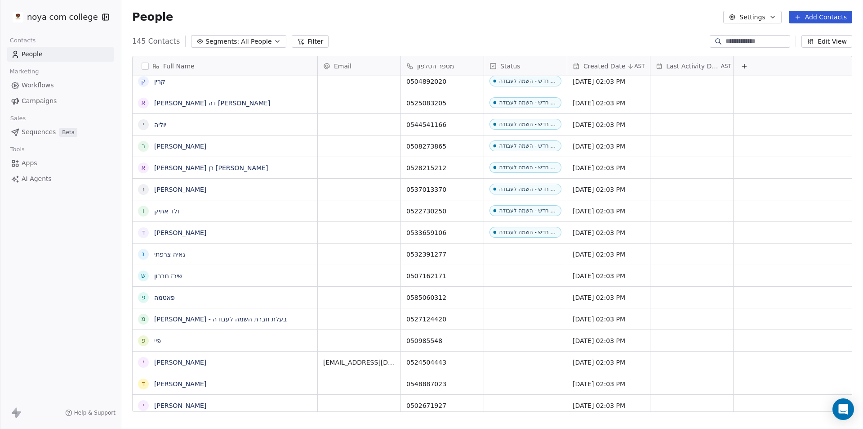
click at [30, 283] on div "noya com college Contacts People Marketing Workflows Campaigns Sales Sequences …" at bounding box center [60, 214] width 121 height 429
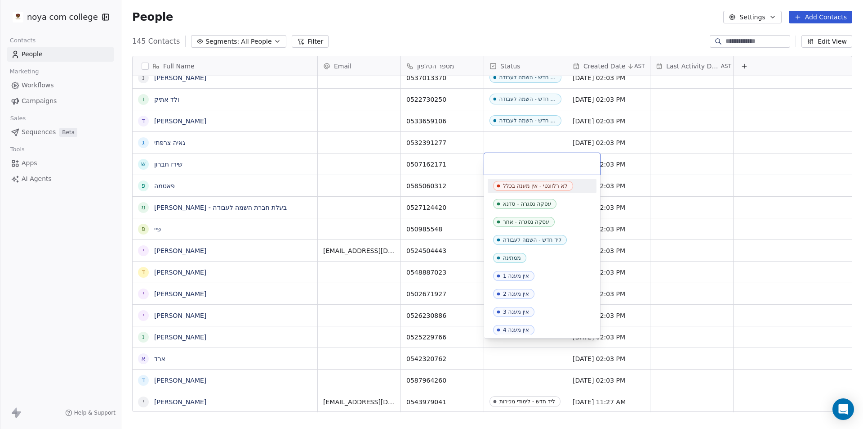
click at [523, 139] on html "noya com college Contacts People Marketing Workflows Campaigns Sales Sequences …" at bounding box center [431, 214] width 863 height 429
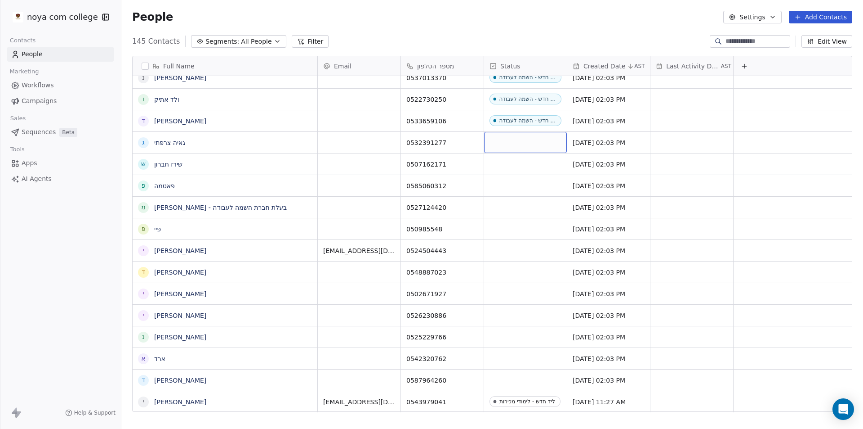
click at [523, 139] on div "grid" at bounding box center [525, 142] width 83 height 21
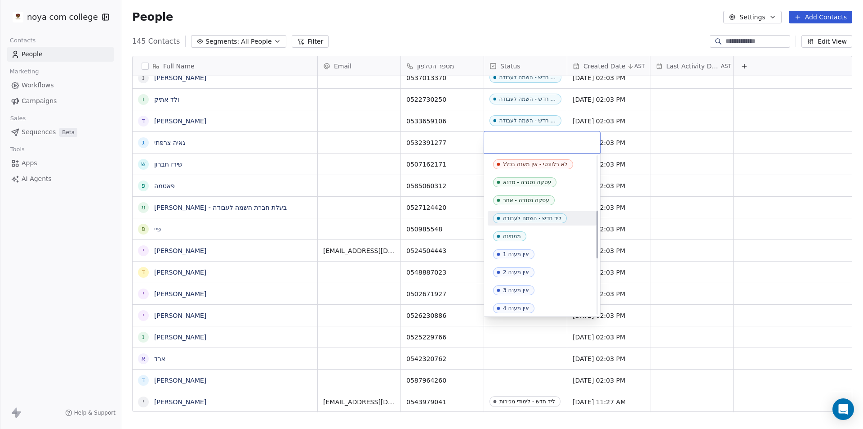
click at [547, 224] on div "ליד חדש - השמה לעבודה" at bounding box center [542, 218] width 109 height 14
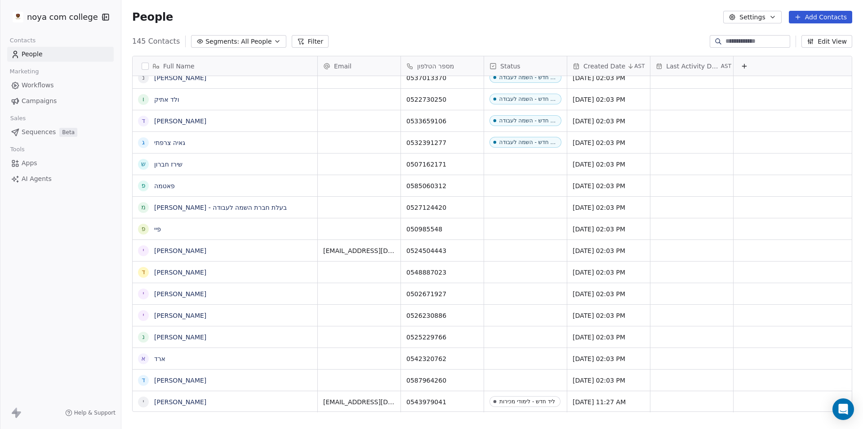
scroll to position [7, 0]
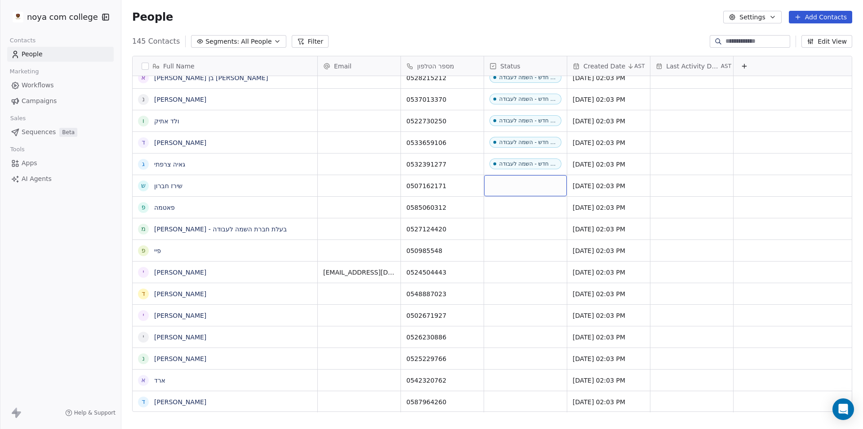
click at [534, 176] on div "grid" at bounding box center [525, 185] width 83 height 21
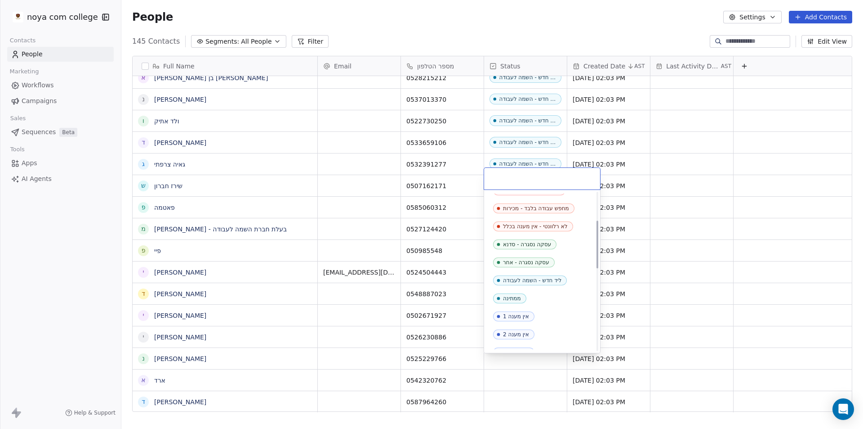
scroll to position [180, 0]
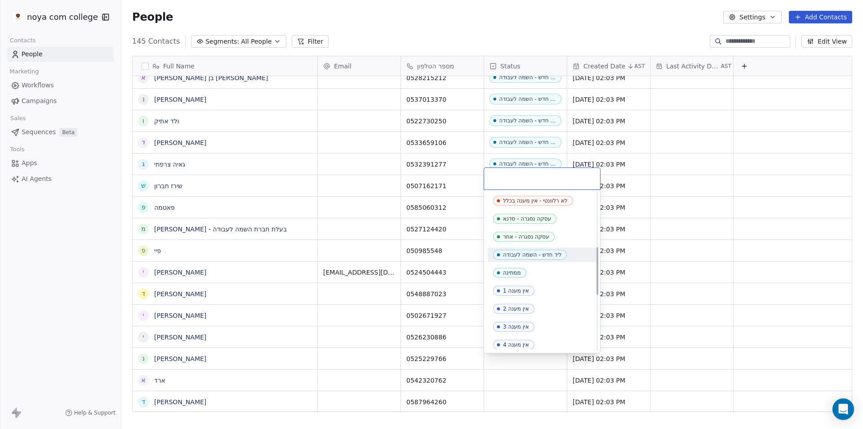
click at [550, 252] on div "ליד חדש - השמה לעבודה" at bounding box center [532, 254] width 58 height 6
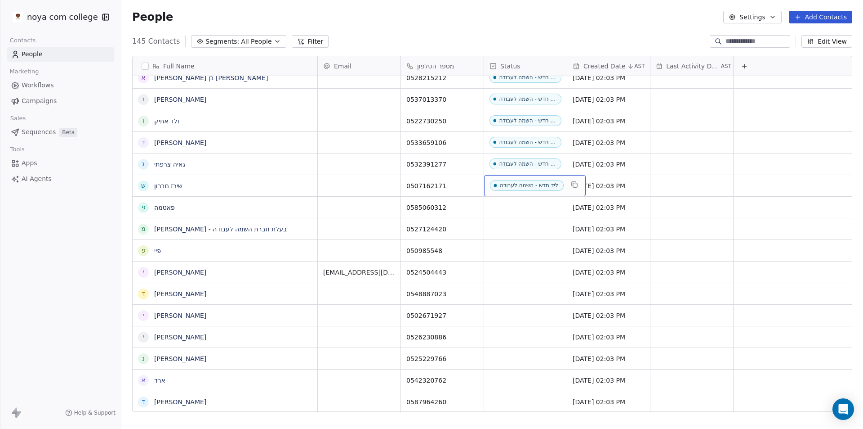
click at [517, 183] on span "ליד חדש - השמה לעבודה" at bounding box center [527, 185] width 74 height 11
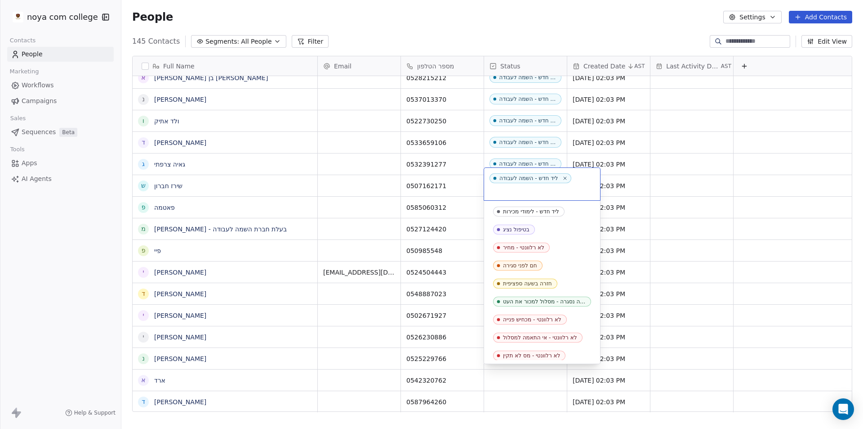
scroll to position [93, 0]
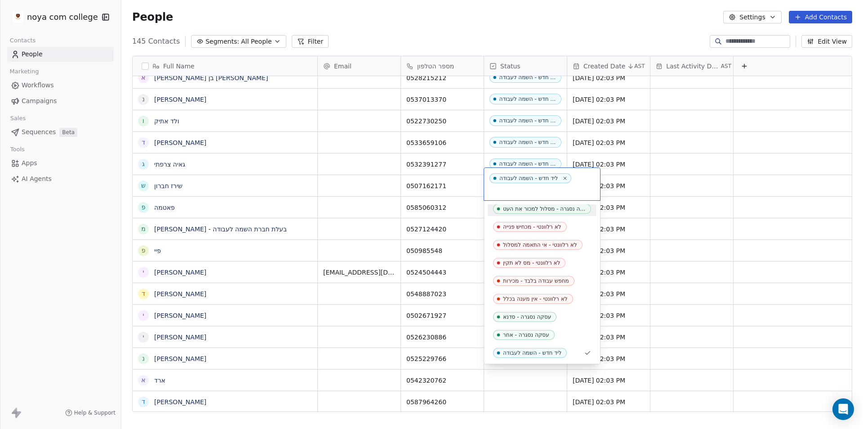
click at [467, 202] on html "noya com college Contacts People Marketing Workflows Campaigns Sales Sequences …" at bounding box center [431, 214] width 863 height 429
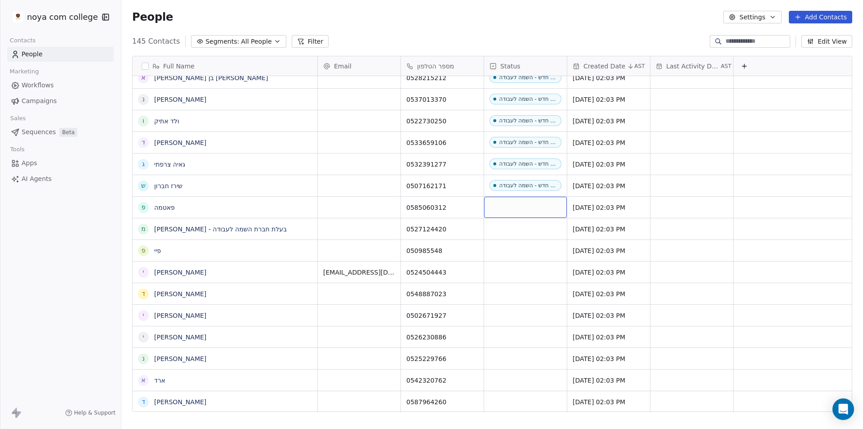
click at [507, 199] on div "grid" at bounding box center [525, 207] width 83 height 21
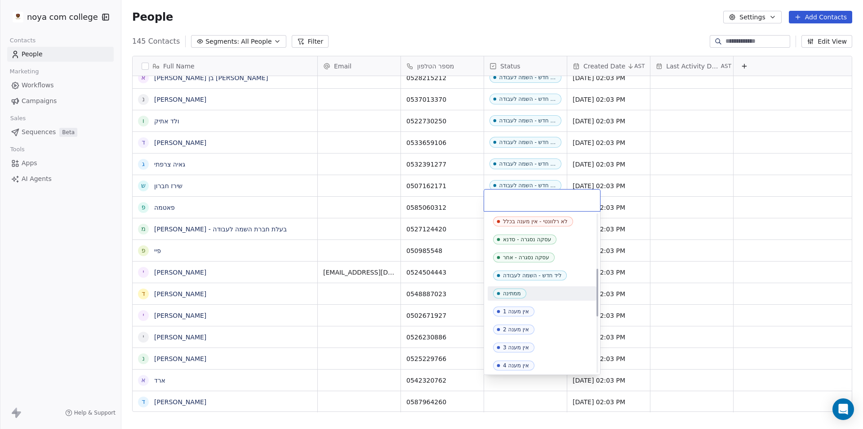
scroll to position [180, 0]
click at [551, 276] on div "ליד חדש - השמה לעבודה" at bounding box center [532, 276] width 58 height 6
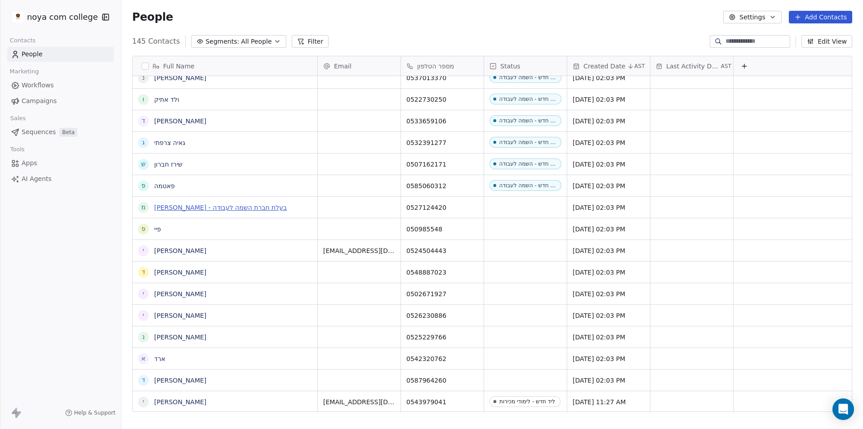
click at [228, 205] on link "[PERSON_NAME] - בעלת חברת השמה לעבודה" at bounding box center [220, 207] width 133 height 7
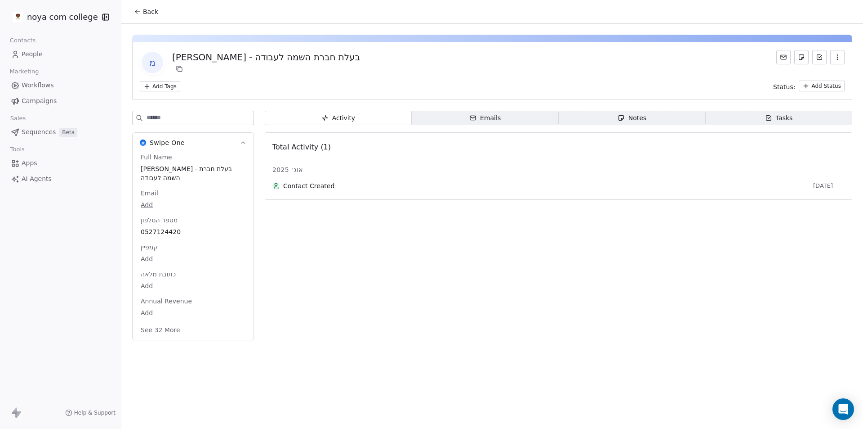
click at [618, 116] on icon "button" at bounding box center [621, 117] width 7 height 7
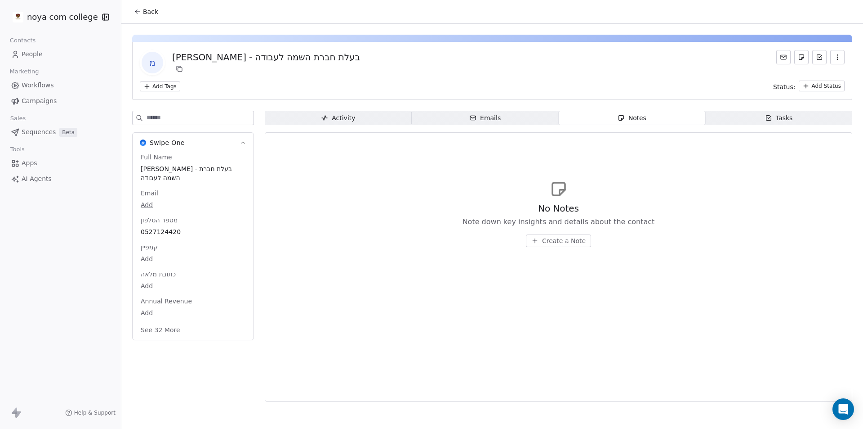
click at [571, 234] on button "Create a Note" at bounding box center [558, 240] width 65 height 13
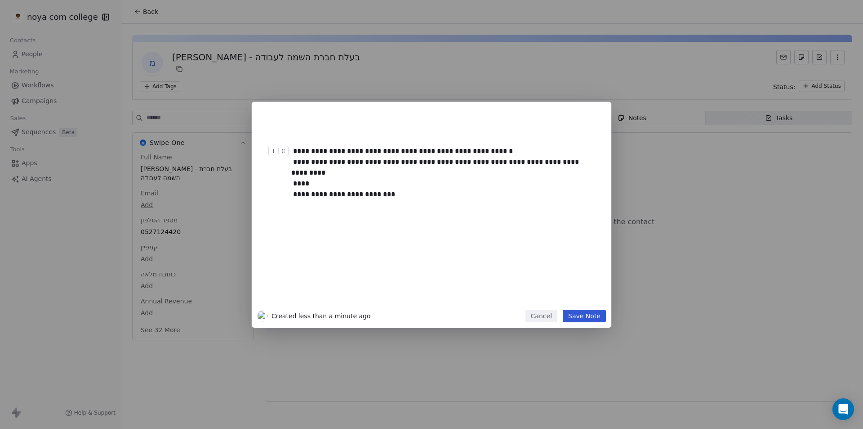
click at [593, 321] on button "Save Note" at bounding box center [584, 315] width 43 height 13
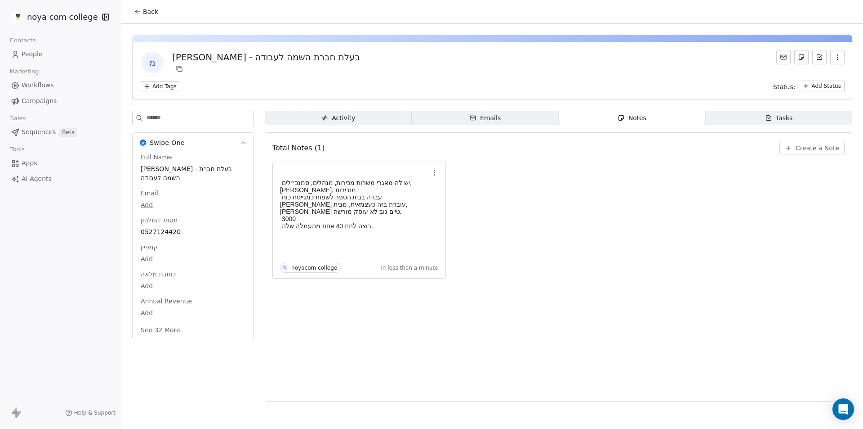
click at [156, 12] on span "Back" at bounding box center [150, 11] width 15 height 9
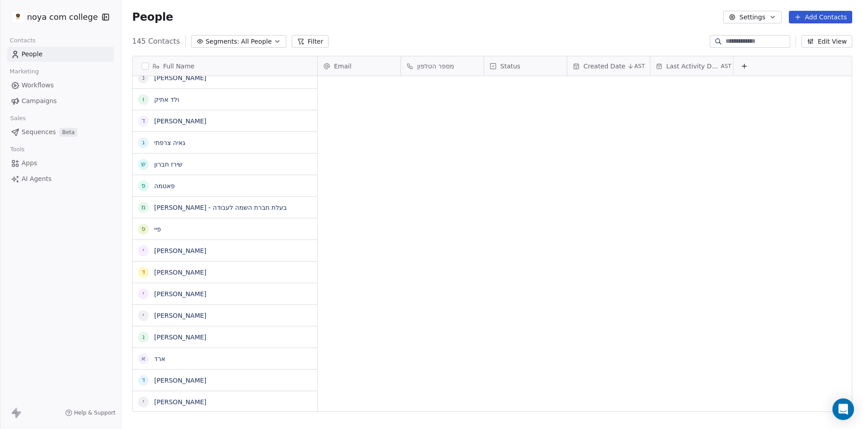
scroll to position [370, 735]
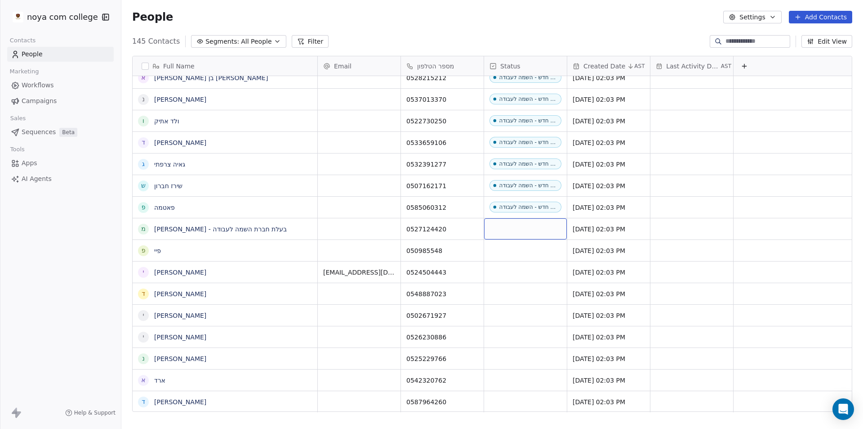
click at [523, 233] on div "grid" at bounding box center [525, 228] width 83 height 21
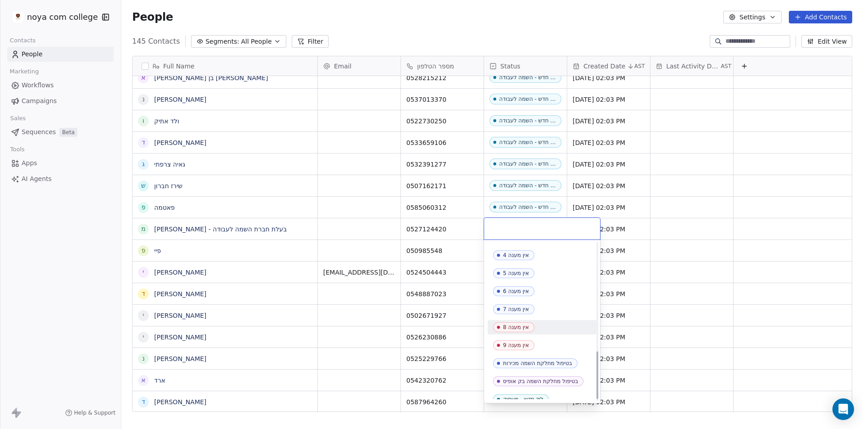
scroll to position [362, 0]
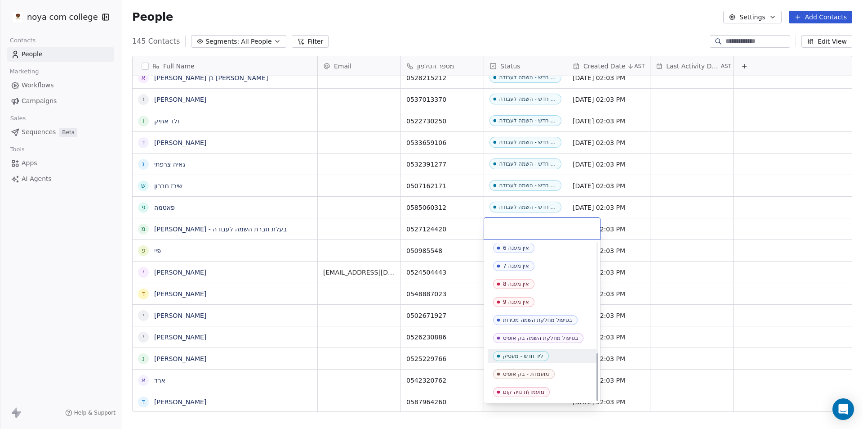
click at [539, 353] on div "ליד חדש - מעסיק" at bounding box center [523, 356] width 40 height 6
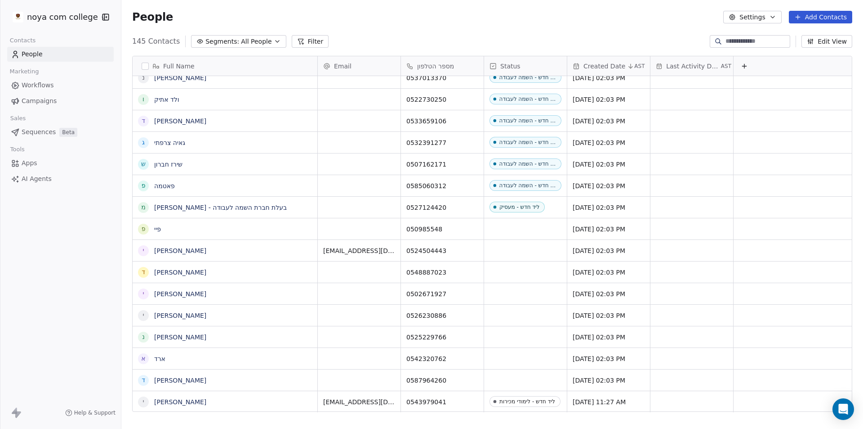
scroll to position [7, 0]
click at [527, 225] on div "grid" at bounding box center [525, 228] width 83 height 21
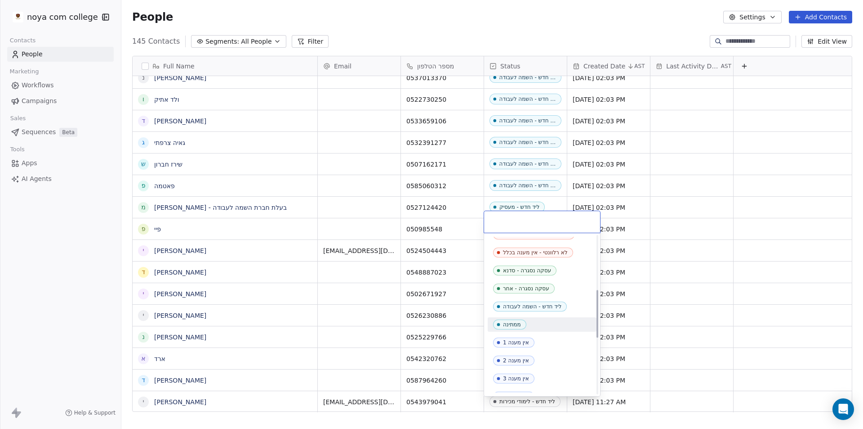
scroll to position [180, 0]
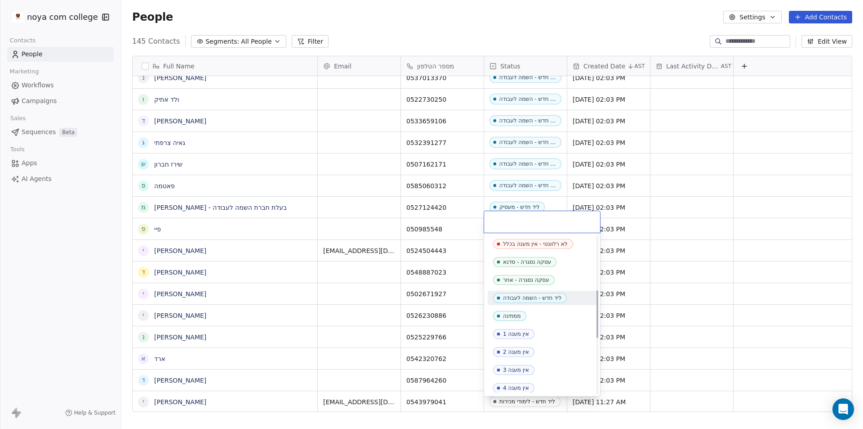
click at [546, 300] on div "ליד חדש - השמה לעבודה" at bounding box center [532, 298] width 58 height 6
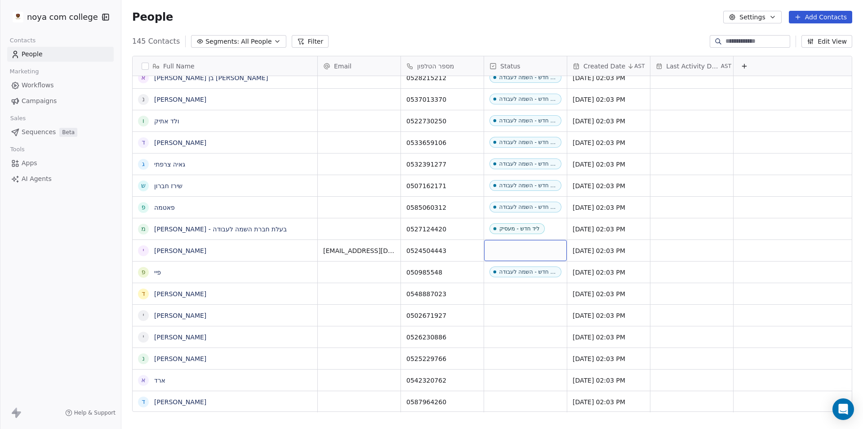
click at [534, 250] on div "grid" at bounding box center [525, 250] width 83 height 21
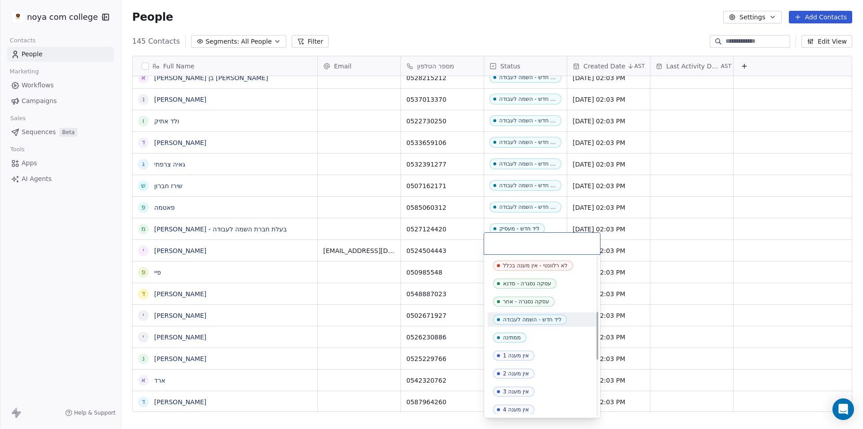
click at [561, 317] on div "ליד חדש - השמה לעבודה" at bounding box center [532, 319] width 58 height 6
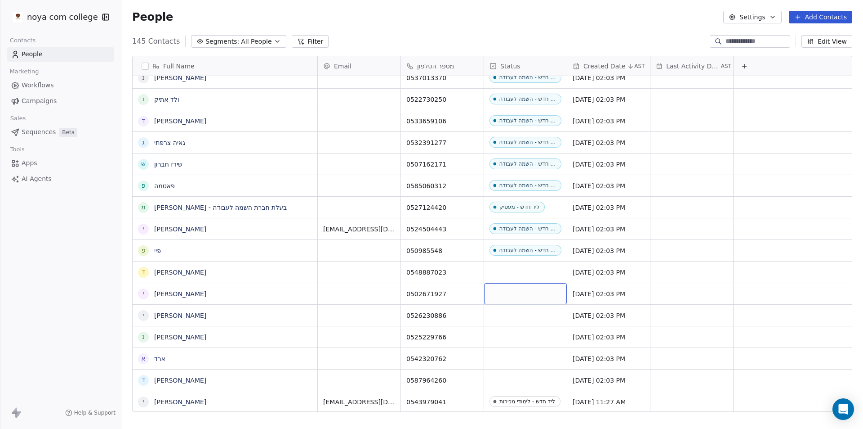
click at [533, 291] on div "grid" at bounding box center [525, 293] width 83 height 21
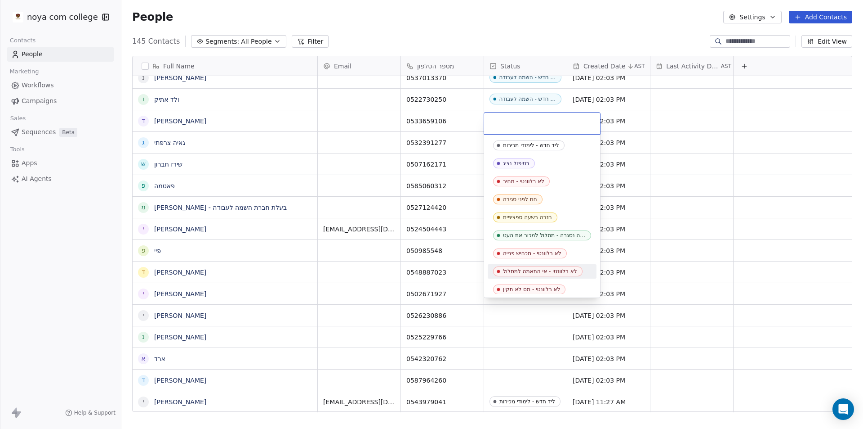
click at [496, 326] on html "noya com college Contacts People Marketing Workflows Campaigns Sales Sequences …" at bounding box center [431, 214] width 863 height 429
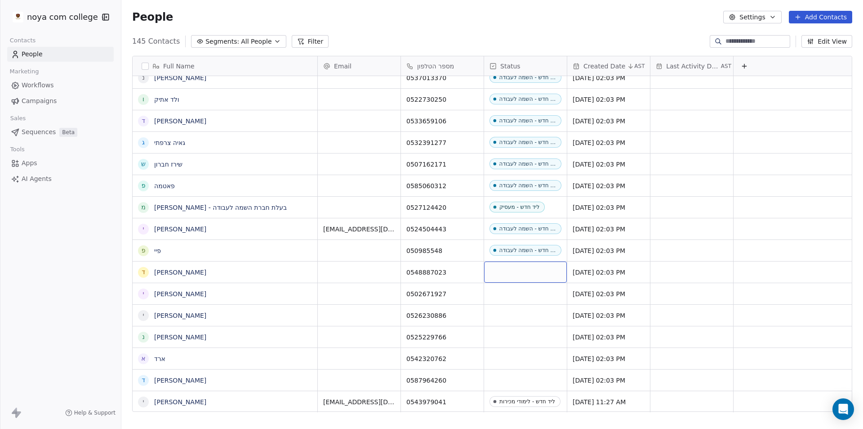
click at [535, 264] on div "grid" at bounding box center [525, 271] width 83 height 21
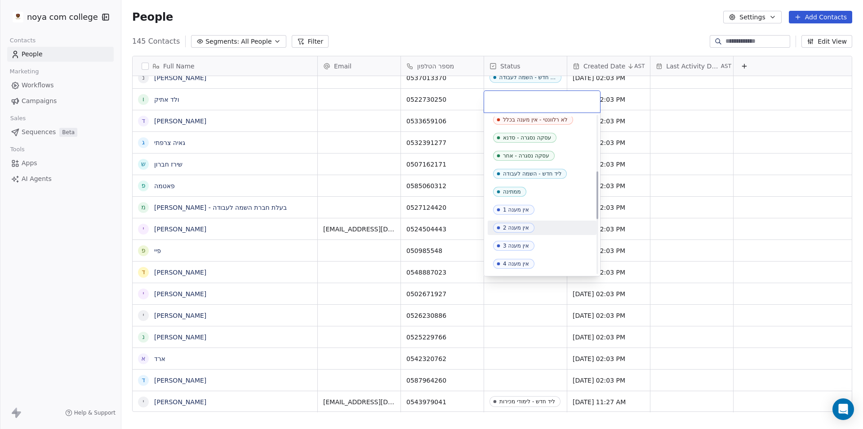
scroll to position [183, 0]
click at [545, 177] on div "ליד חדש - השמה לעבודה" at bounding box center [532, 175] width 58 height 6
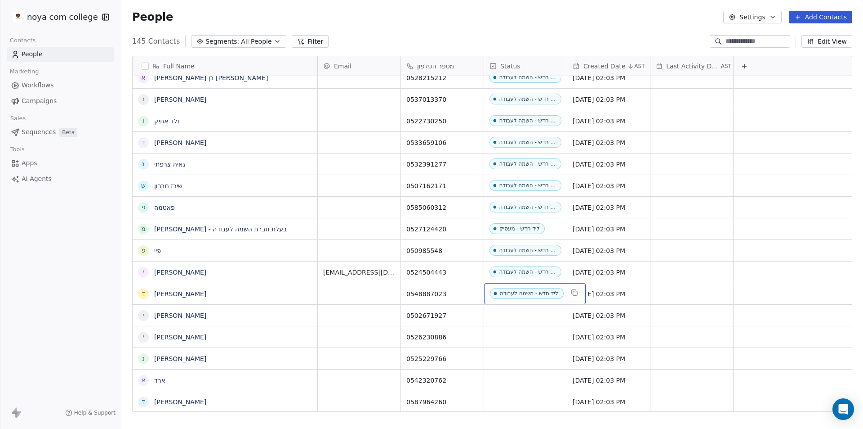
drag, startPoint x: 517, startPoint y: 286, endPoint x: 524, endPoint y: 302, distance: 17.1
click at [517, 290] on div "ליד חדש - השמה לעבודה" at bounding box center [529, 293] width 58 height 6
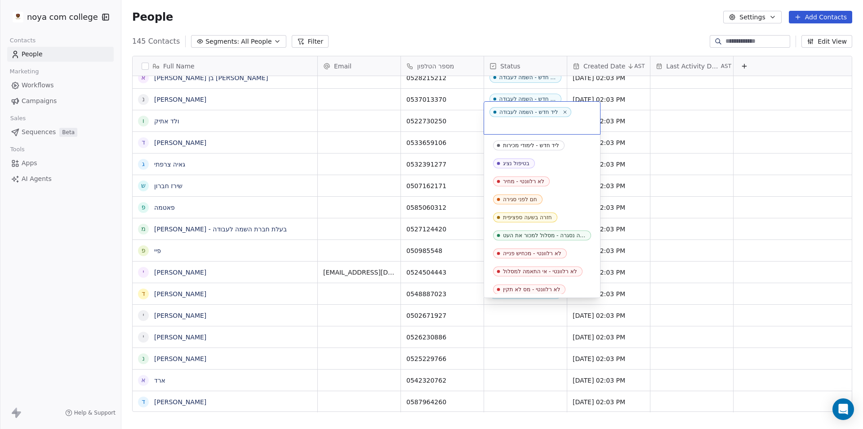
scroll to position [93, 0]
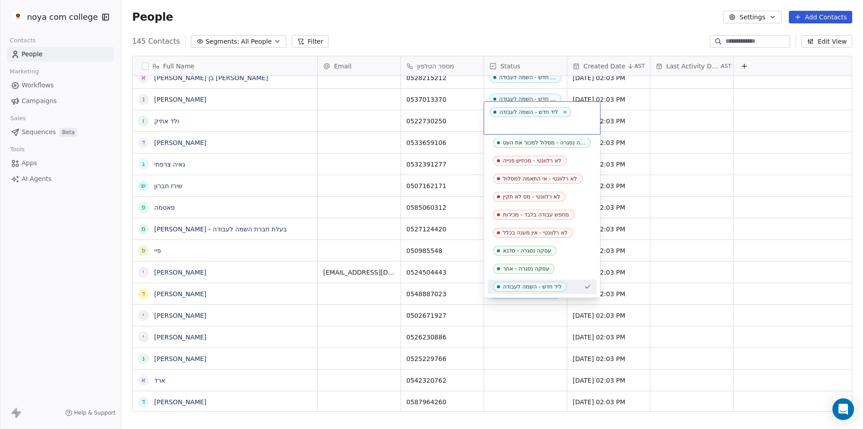
click at [521, 315] on html "noya com college Contacts People Marketing Workflows Campaigns Sales Sequences …" at bounding box center [431, 214] width 863 height 429
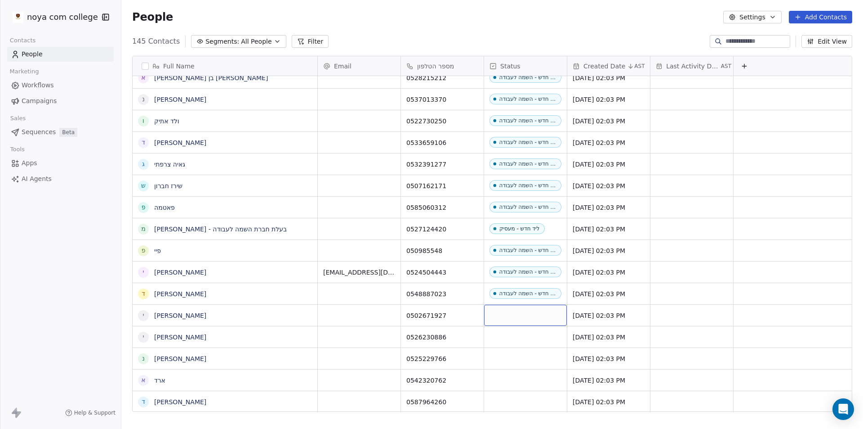
click at [523, 313] on div "grid" at bounding box center [525, 314] width 83 height 21
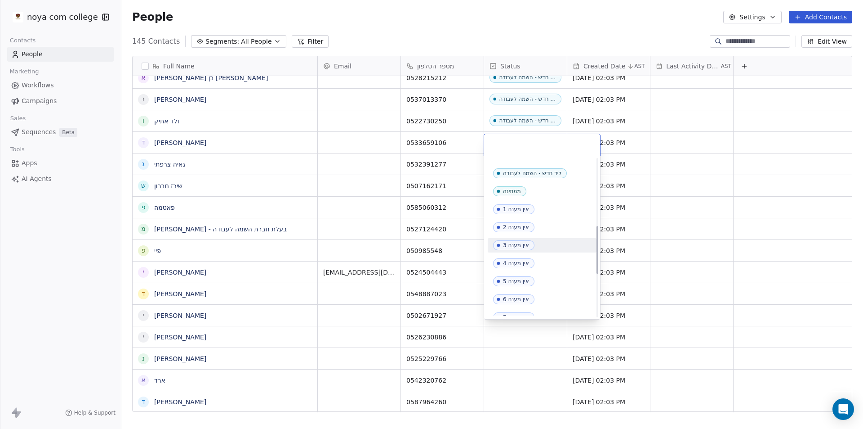
scroll to position [183, 0]
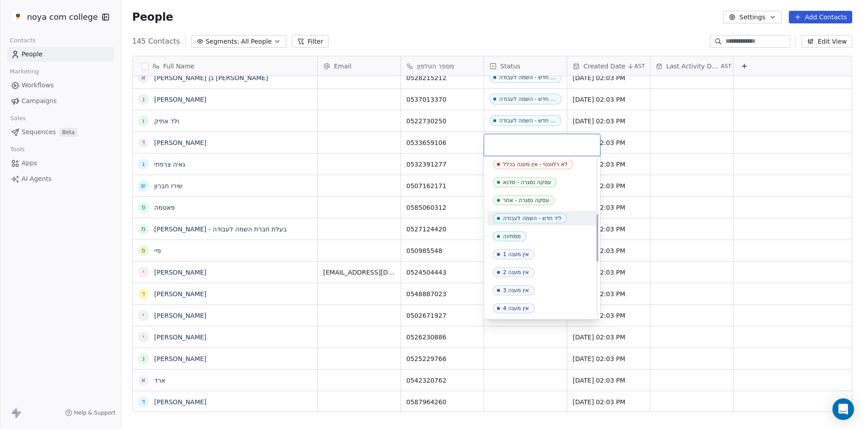
click at [546, 219] on div "ליד חדש - השמה לעבודה" at bounding box center [532, 218] width 58 height 6
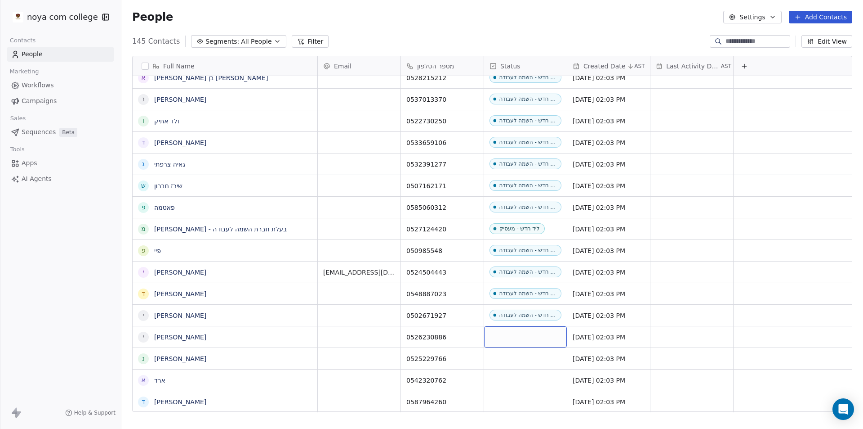
click at [528, 326] on div "grid" at bounding box center [525, 336] width 83 height 21
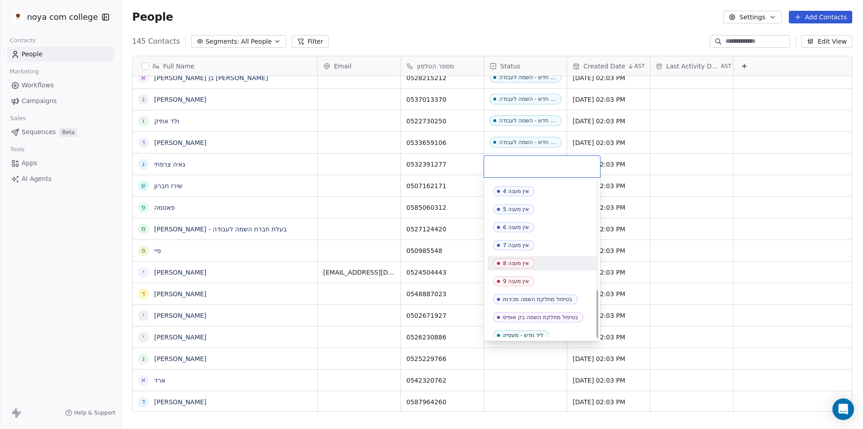
scroll to position [360, 0]
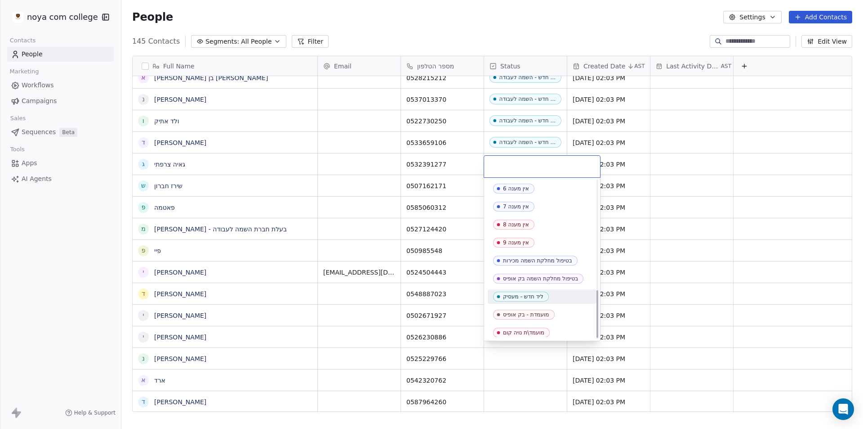
click at [519, 296] on div "ליד חדש - מעסיק" at bounding box center [523, 296] width 40 height 6
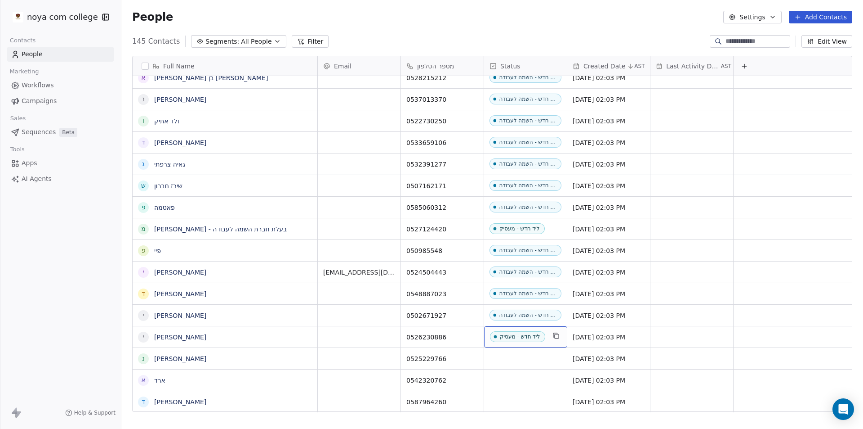
click at [511, 333] on div "ליד חדש - מעסיק" at bounding box center [520, 336] width 40 height 6
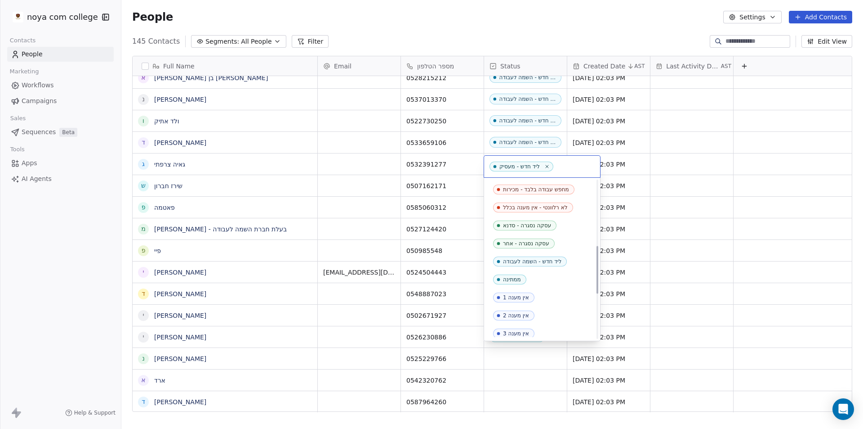
scroll to position [147, 0]
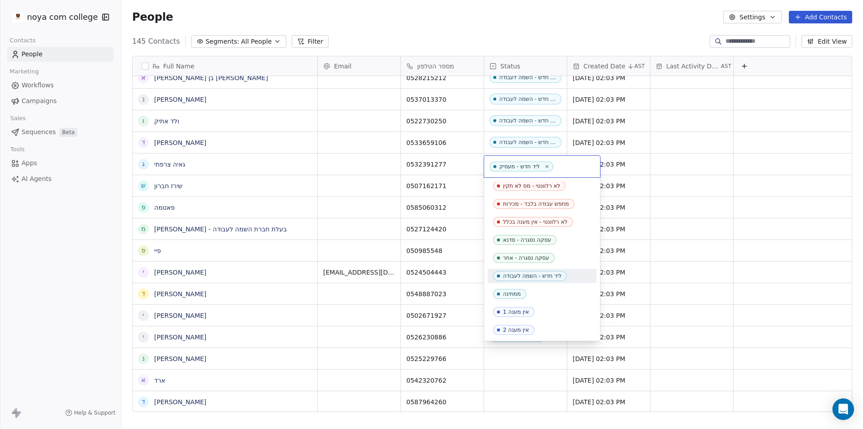
click at [535, 273] on div "ליד חדש - השמה לעבודה" at bounding box center [532, 276] width 58 height 6
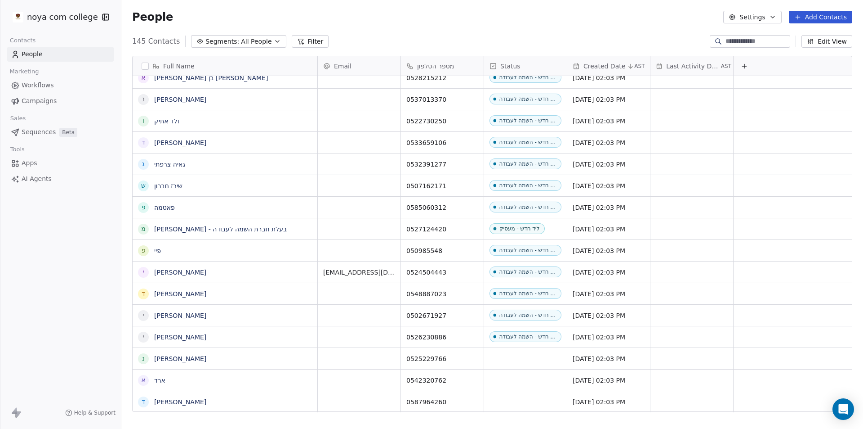
click at [44, 308] on div "noya com college Contacts People Marketing Workflows Campaigns Sales Sequences …" at bounding box center [60, 214] width 121 height 429
click at [516, 357] on div "grid" at bounding box center [525, 358] width 83 height 21
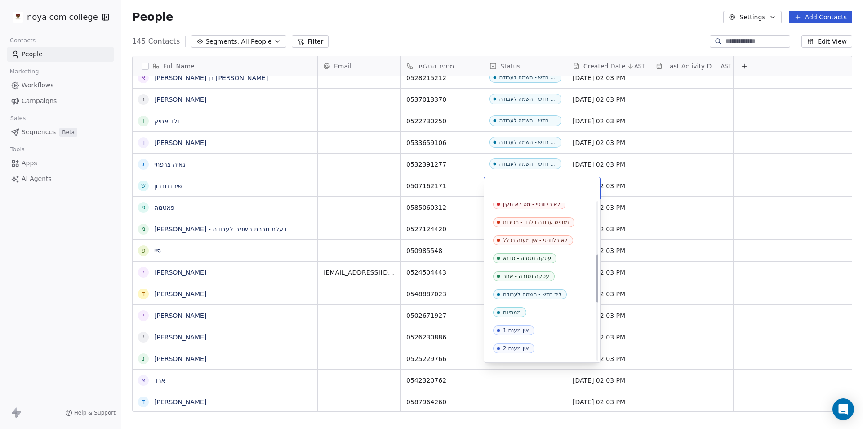
scroll to position [90, 0]
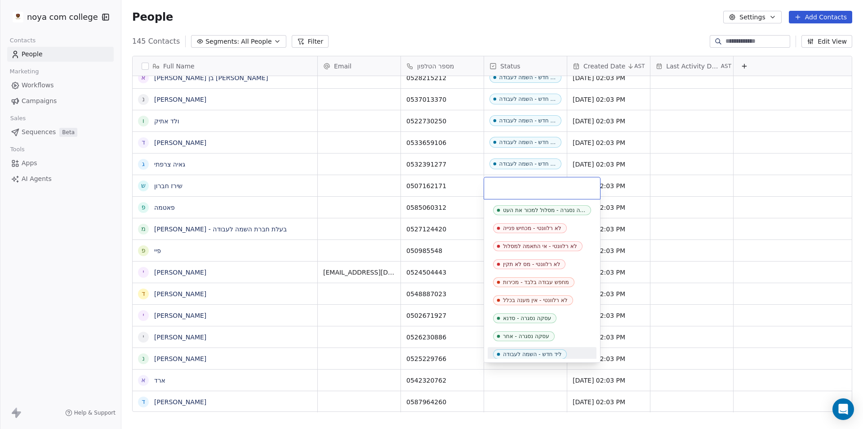
click at [535, 352] on div "ליד חדש - השמה לעבודה" at bounding box center [532, 354] width 58 height 6
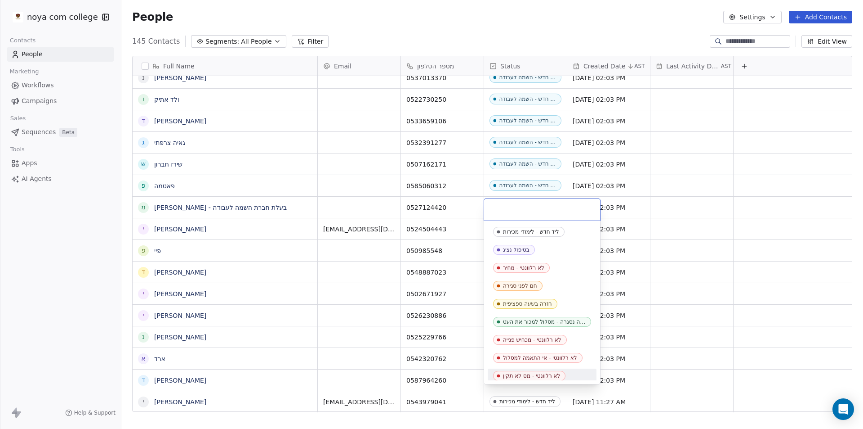
click at [437, 374] on html "noya com college Contacts People Marketing Workflows Campaigns Sales Sequences …" at bounding box center [431, 214] width 863 height 429
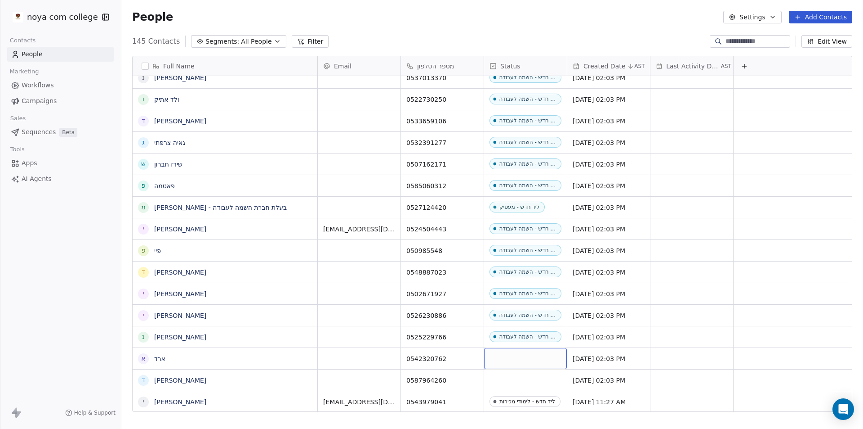
click at [517, 353] on div "grid" at bounding box center [525, 358] width 83 height 21
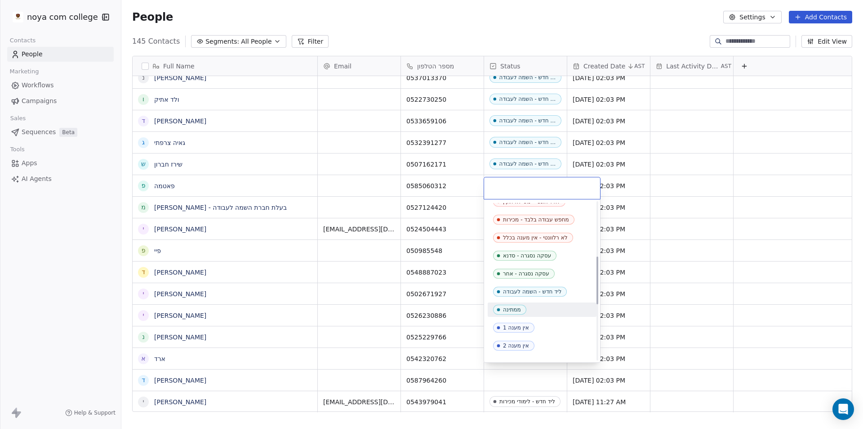
scroll to position [180, 0]
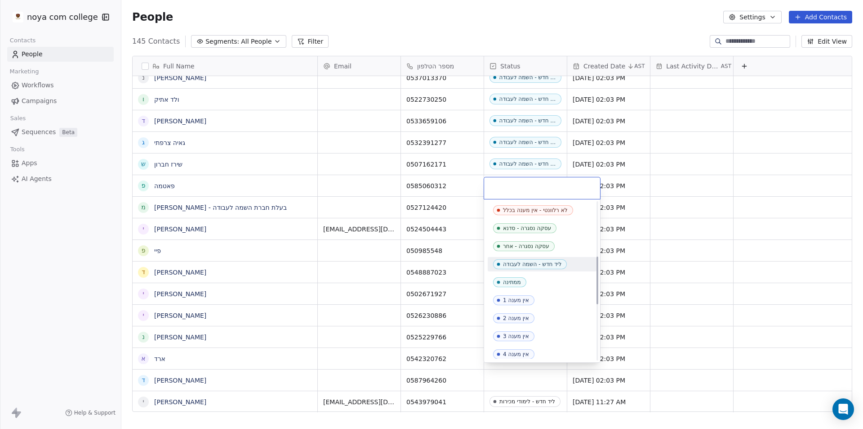
click at [534, 268] on span "ליד חדש - השמה לעבודה" at bounding box center [530, 264] width 74 height 10
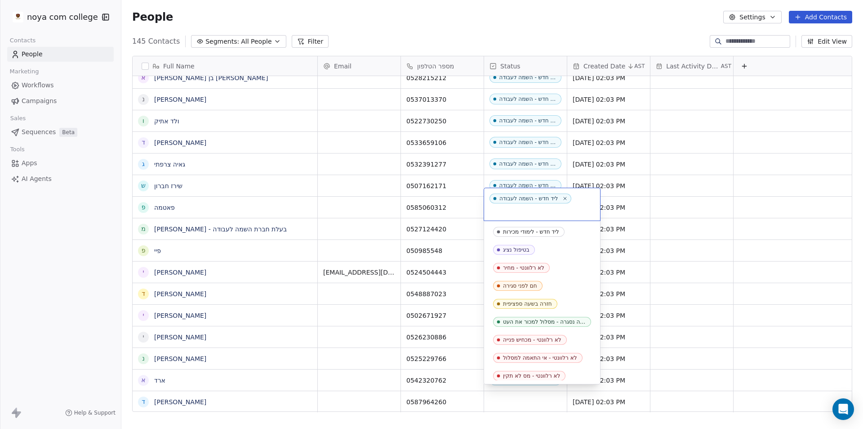
scroll to position [93, 0]
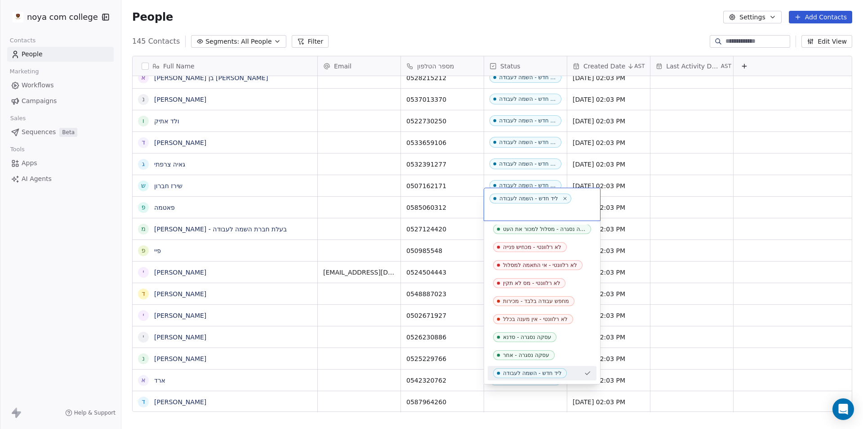
click at [531, 392] on html "noya com college Contacts People Marketing Workflows Campaigns Sales Sequences …" at bounding box center [431, 214] width 863 height 429
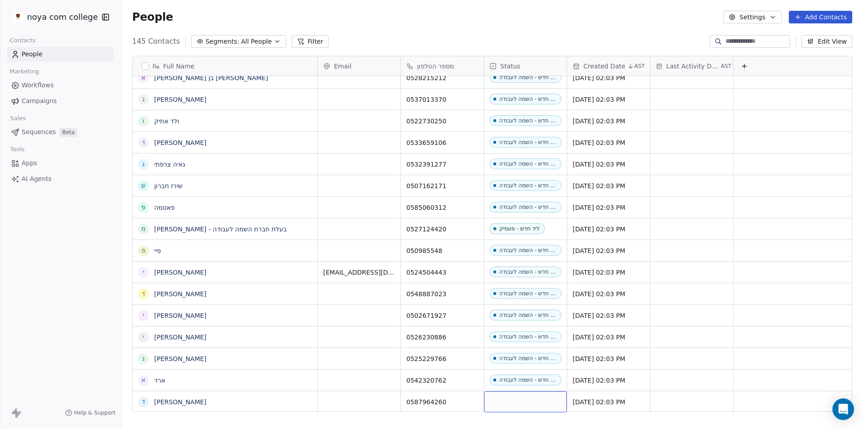
click at [531, 393] on div "grid" at bounding box center [525, 401] width 83 height 21
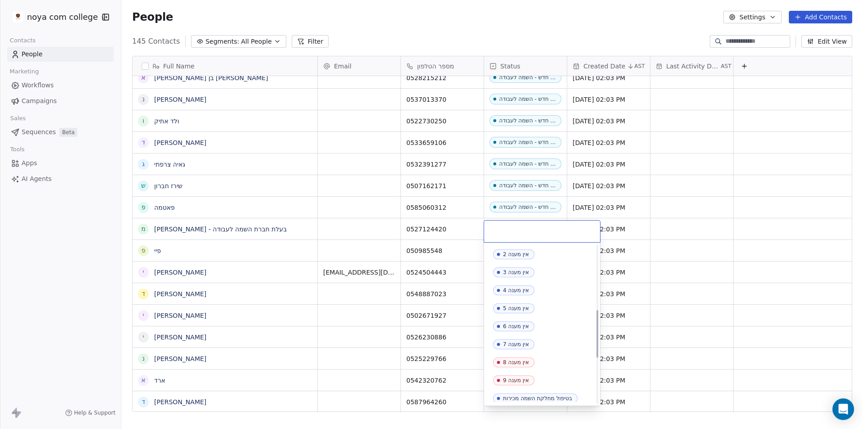
scroll to position [183, 0]
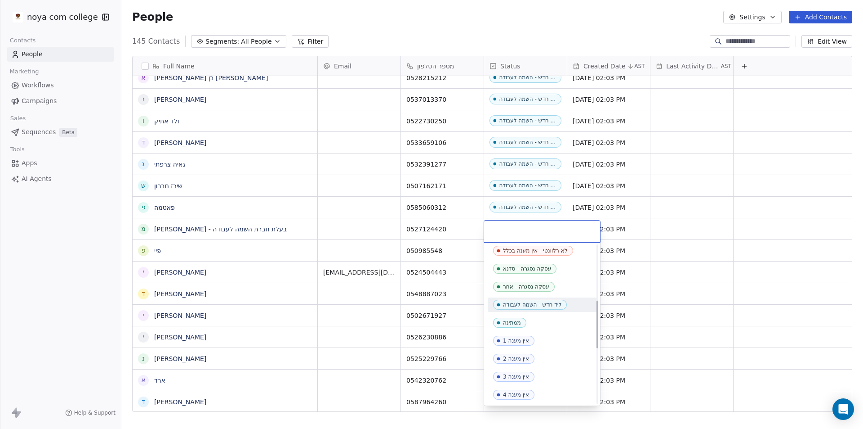
click at [540, 303] on div "ליד חדש - השמה לעבודה" at bounding box center [532, 304] width 58 height 6
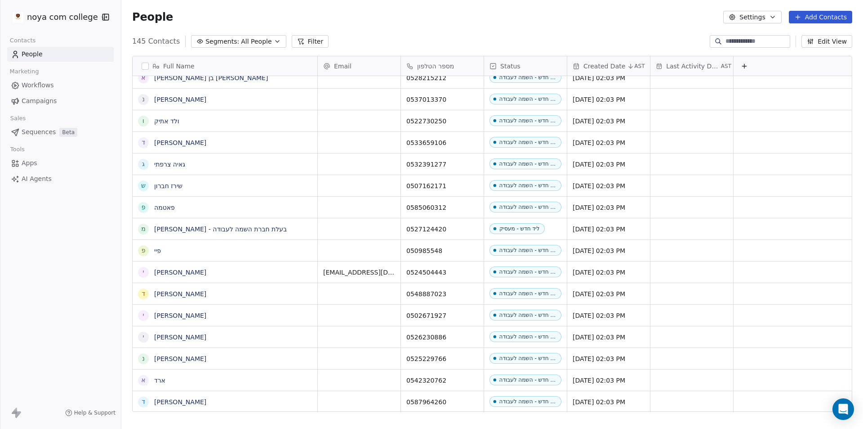
click at [112, 352] on div "noya com college Contacts People Marketing Workflows Campaigns Sales Sequences …" at bounding box center [60, 214] width 121 height 429
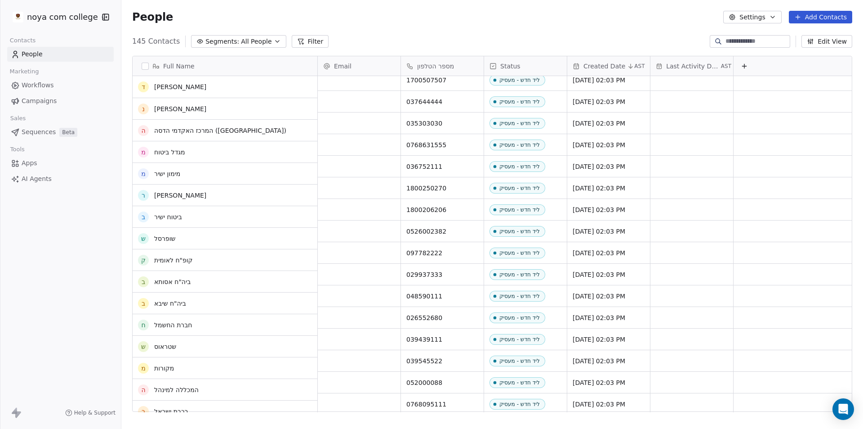
scroll to position [180, 0]
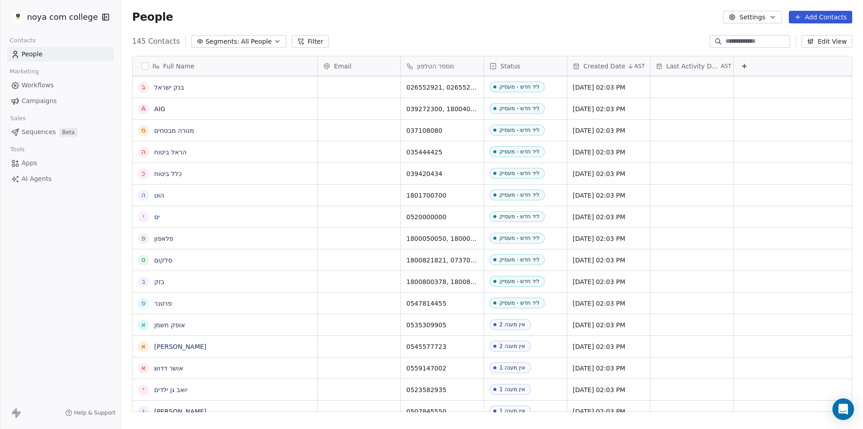
click at [822, 14] on button "Add Contacts" at bounding box center [820, 17] width 63 height 13
click at [810, 40] on span "Create new contact" at bounding box center [826, 36] width 62 height 9
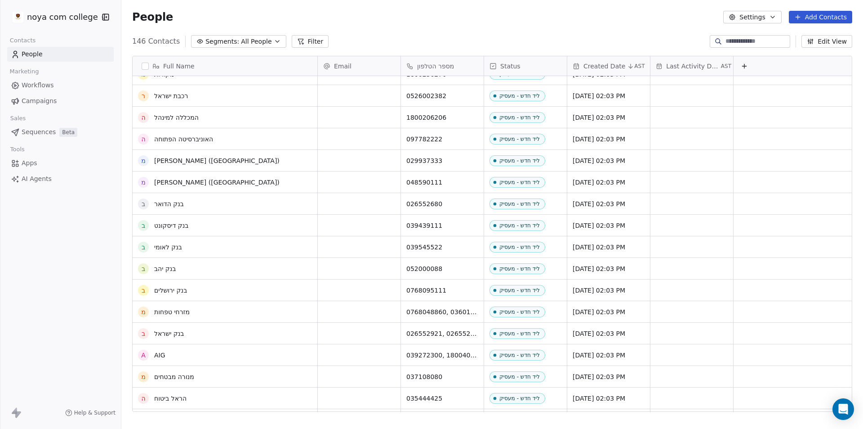
scroll to position [303, 0]
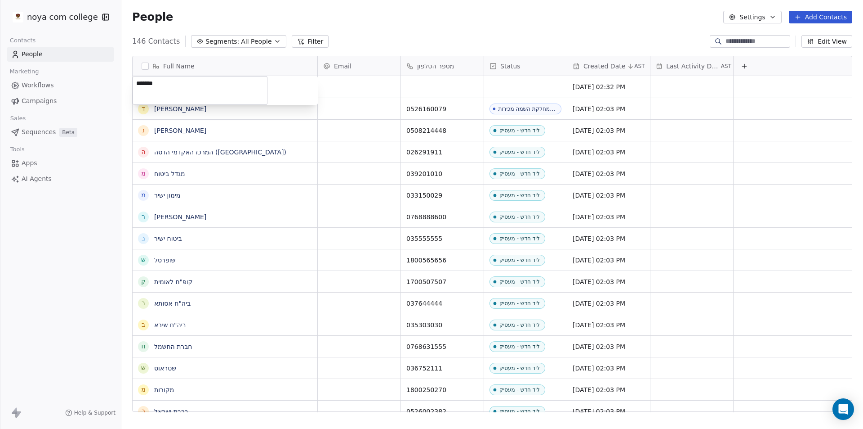
type textarea "******"
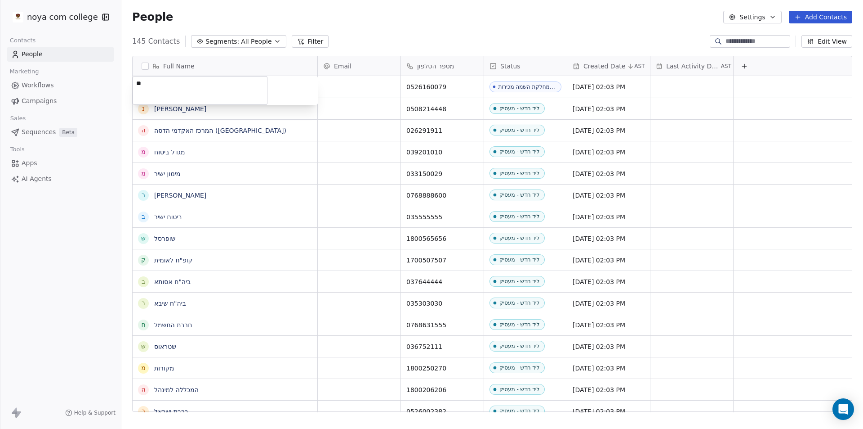
type textarea "*"
type textarea "**********"
click at [194, 85] on span "[PERSON_NAME]" at bounding box center [225, 86] width 141 height 9
click at [309, 86] on icon "grid" at bounding box center [306, 85] width 7 height 7
click at [308, 86] on icon "grid" at bounding box center [306, 85] width 7 height 7
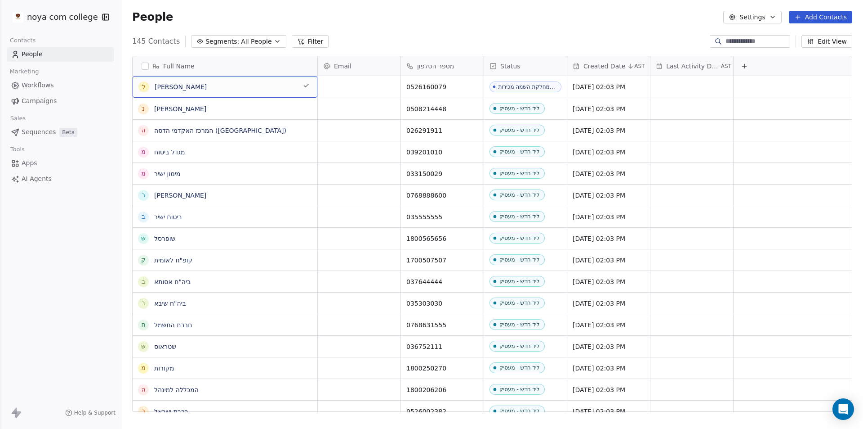
click at [203, 84] on span "[PERSON_NAME]" at bounding box center [225, 86] width 141 height 9
click at [153, 79] on textarea "**********" at bounding box center [200, 90] width 134 height 28
drag, startPoint x: 186, startPoint y: 82, endPoint x: 103, endPoint y: 78, distance: 82.8
click at [103, 78] on html "noya com college Contacts People Marketing Workflows Campaigns Sales Sequences …" at bounding box center [431, 214] width 863 height 429
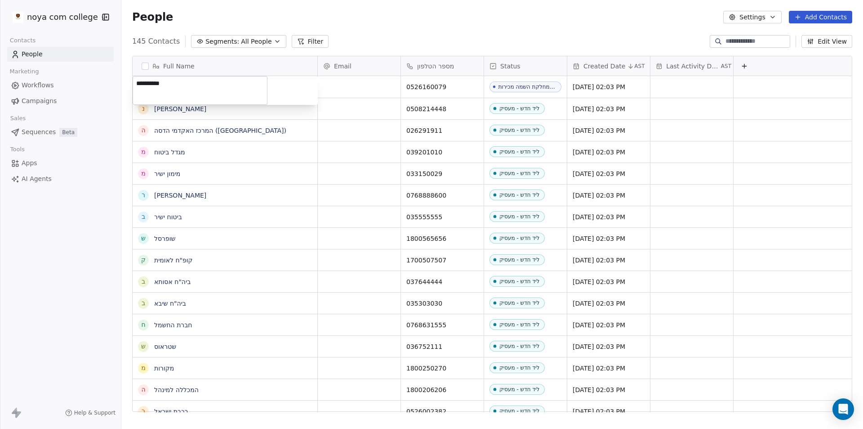
drag, startPoint x: 172, startPoint y: 90, endPoint x: 140, endPoint y: 89, distance: 31.5
click at [134, 86] on textarea "**********" at bounding box center [200, 90] width 134 height 28
click at [586, 13] on html "noya com college Contacts People Marketing Workflows Campaigns Sales Sequences …" at bounding box center [431, 214] width 863 height 429
drag, startPoint x: 452, startPoint y: 89, endPoint x: 433, endPoint y: 87, distance: 19.0
drag, startPoint x: 444, startPoint y: 85, endPoint x: 412, endPoint y: 88, distance: 31.6
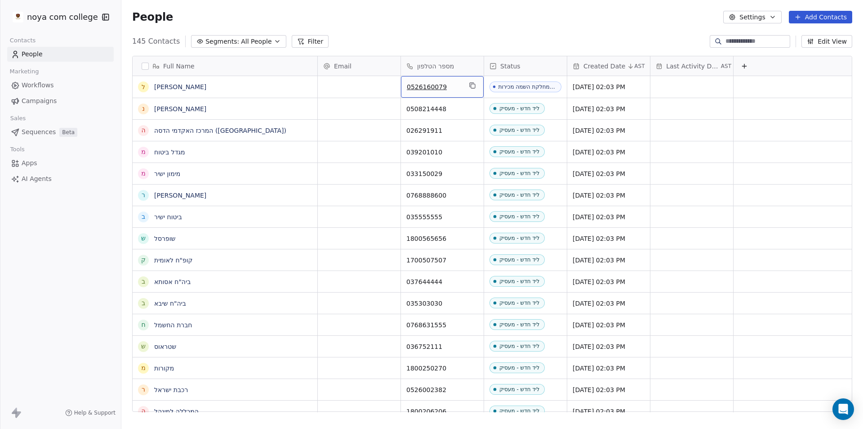
click at [406, 85] on div "0526160079" at bounding box center [442, 87] width 83 height 22
click at [473, 86] on icon "grid" at bounding box center [472, 85] width 7 height 7
click at [252, 89] on span "[PERSON_NAME]" at bounding box center [225, 86] width 141 height 9
drag, startPoint x: 230, startPoint y: 89, endPoint x: 107, endPoint y: 80, distance: 122.7
click at [107, 80] on html "noya com college Contacts People Marketing Workflows Campaigns Sales Sequences …" at bounding box center [431, 214] width 863 height 429
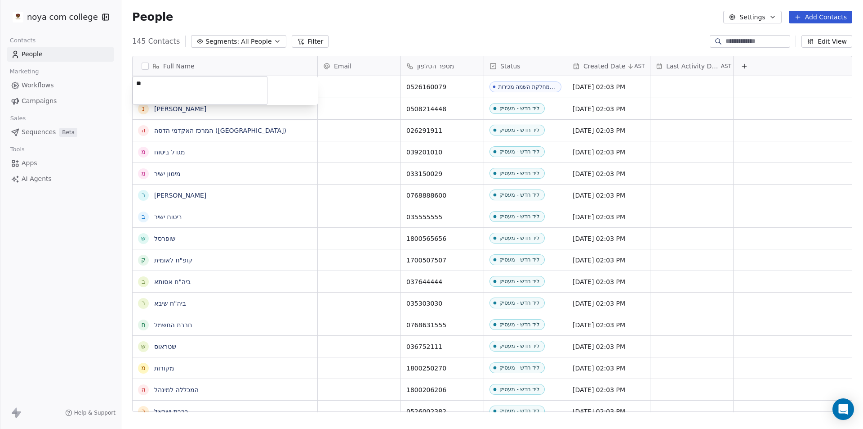
type textarea "*"
type textarea "**********"
click at [420, 35] on html "noya com college Contacts People Marketing Workflows Campaigns Sales Sequences …" at bounding box center [431, 214] width 863 height 429
click at [820, 15] on button "Add Contacts" at bounding box center [820, 17] width 63 height 13
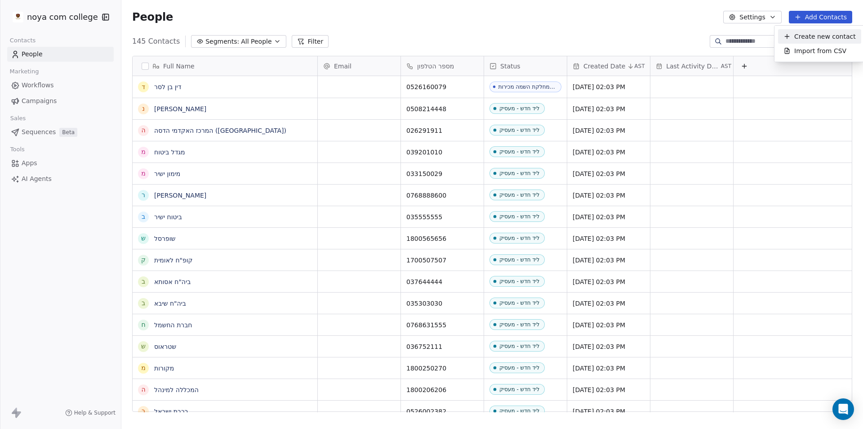
click at [816, 33] on span "Create new contact" at bounding box center [826, 36] width 62 height 9
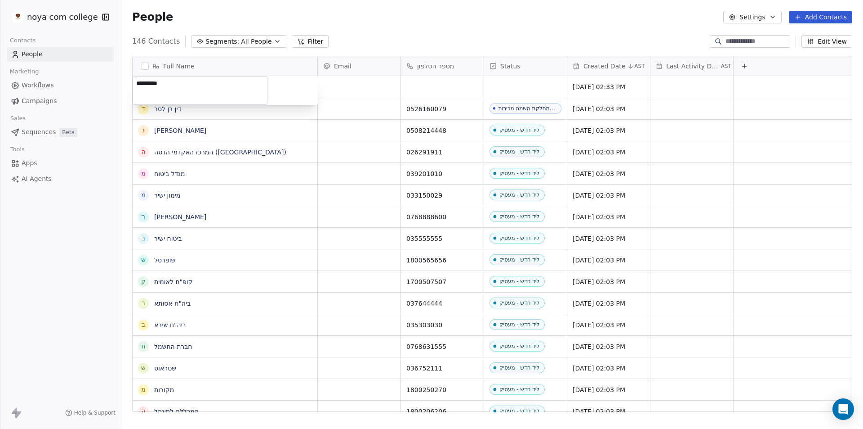
type textarea "**********"
click at [469, 92] on html "noya com college Contacts People Marketing Workflows Campaigns Sales Sequences …" at bounding box center [431, 214] width 863 height 429
paste input "**********"
type input "**********"
click at [534, 79] on html "noya com college Contacts People Marketing Workflows Campaigns Sales Sequences …" at bounding box center [431, 214] width 863 height 429
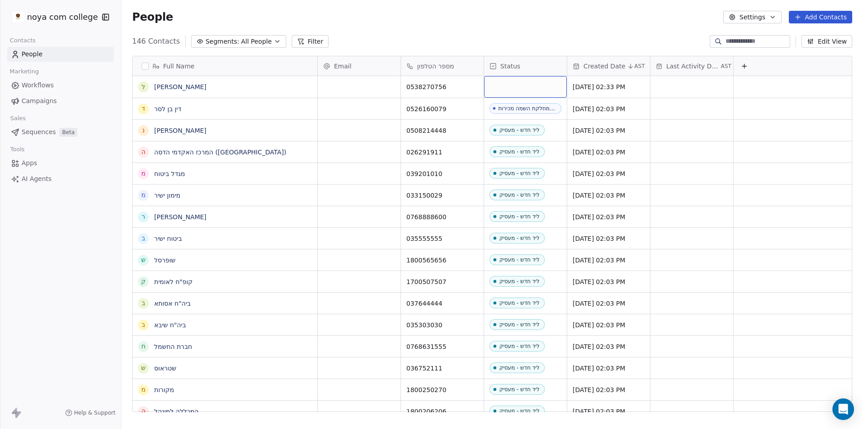
click at [534, 79] on div "grid" at bounding box center [525, 87] width 83 height 22
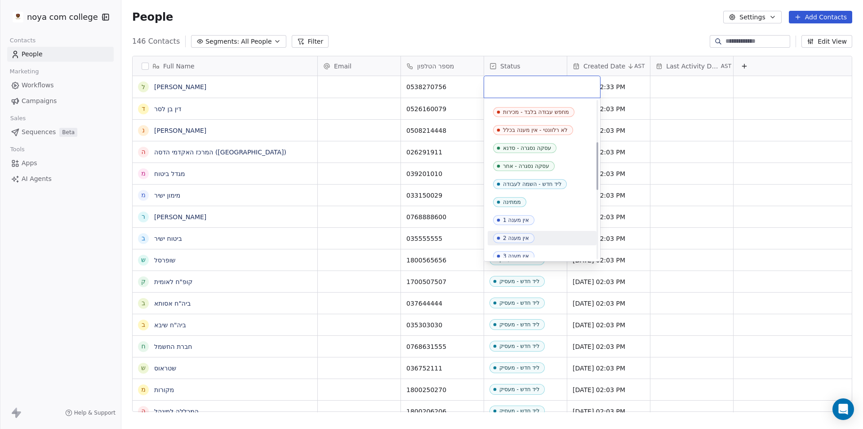
scroll to position [138, 0]
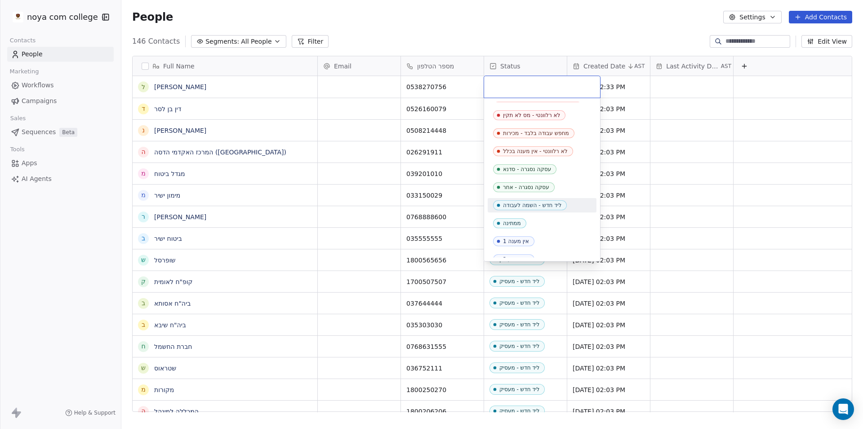
click at [544, 206] on div "ליד חדש - השמה לעבודה" at bounding box center [532, 205] width 58 height 6
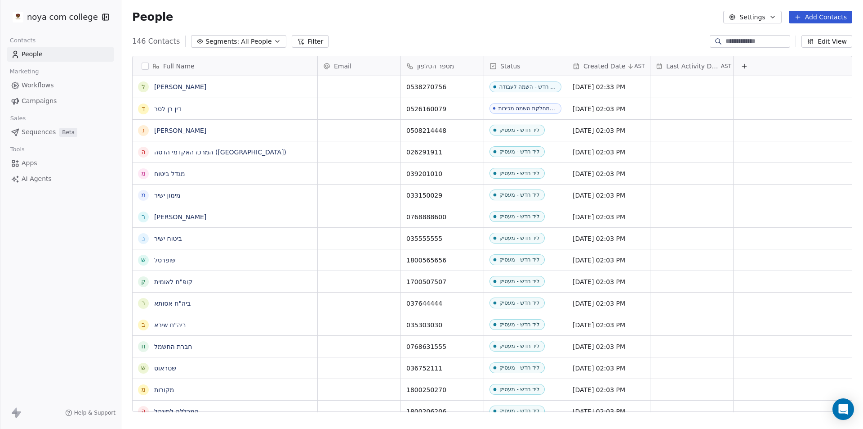
click at [536, 26] on div "People Settings Add Contacts" at bounding box center [492, 17] width 742 height 34
click at [813, 17] on button "Add Contacts" at bounding box center [820, 17] width 63 height 13
click at [817, 33] on span "Create new contact" at bounding box center [826, 36] width 62 height 9
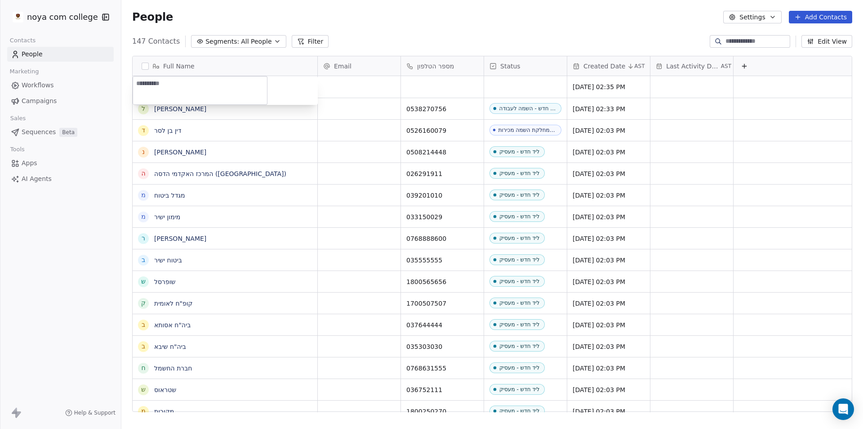
type textarea "****"
click at [455, 83] on html "noya com college Contacts People Marketing Workflows Campaigns Sales Sequences …" at bounding box center [431, 214] width 863 height 429
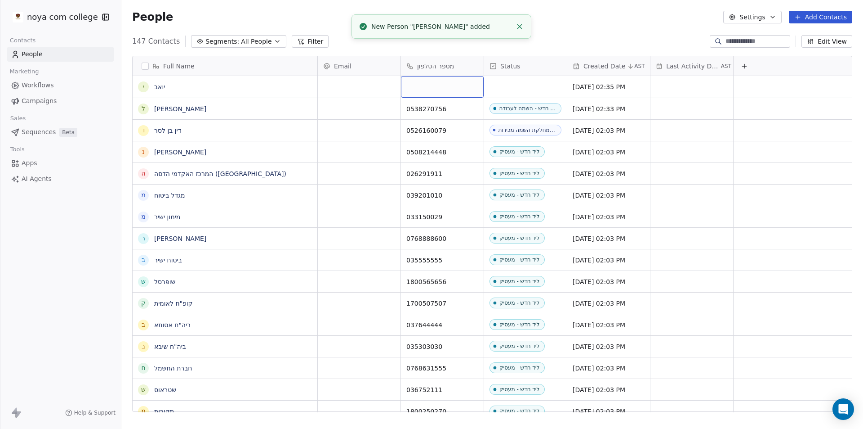
click at [458, 81] on div "grid" at bounding box center [442, 87] width 83 height 22
paste input "**********"
type input "**********"
click at [581, 37] on html "noya com college Contacts People Marketing Workflows Campaigns Sales Sequences …" at bounding box center [431, 214] width 863 height 429
click at [530, 88] on div "grid" at bounding box center [525, 87] width 83 height 22
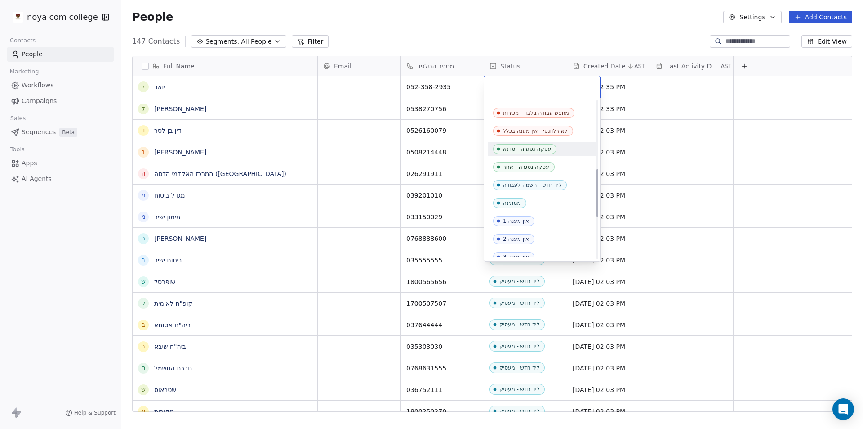
scroll to position [225, 0]
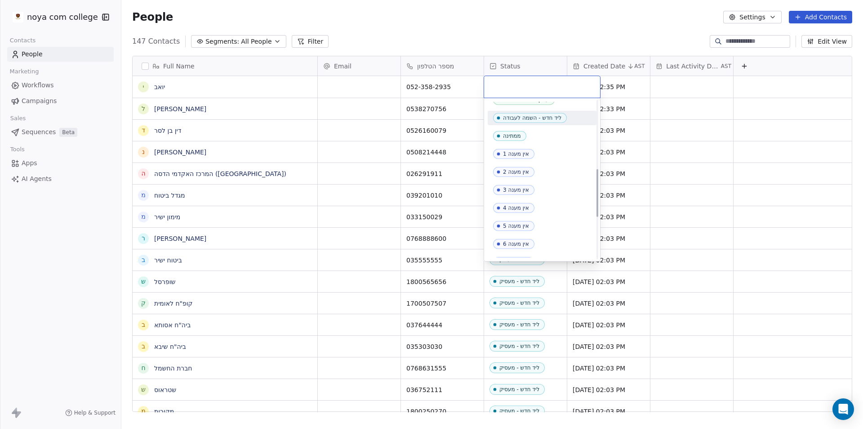
click at [538, 121] on span "ליד חדש - השמה לעבודה" at bounding box center [530, 118] width 74 height 10
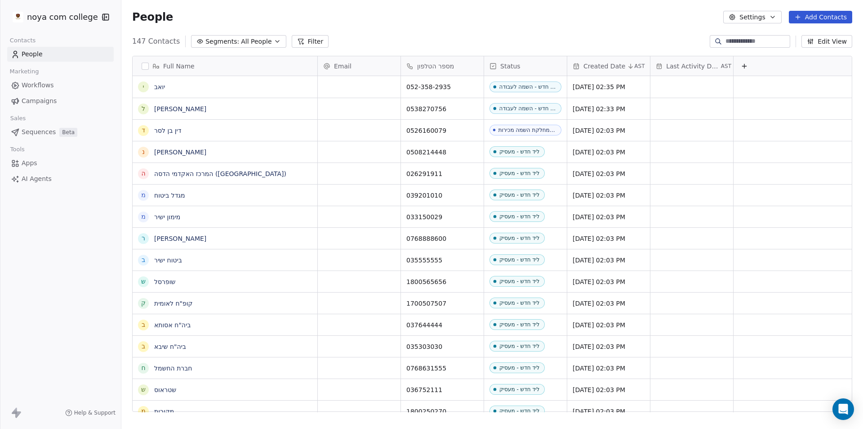
click at [594, 17] on div "People Settings Add Contacts" at bounding box center [492, 17] width 720 height 13
click at [817, 14] on button "Add Contacts" at bounding box center [820, 17] width 63 height 13
click at [817, 35] on span "Create new contact" at bounding box center [826, 36] width 62 height 9
type textarea "*"
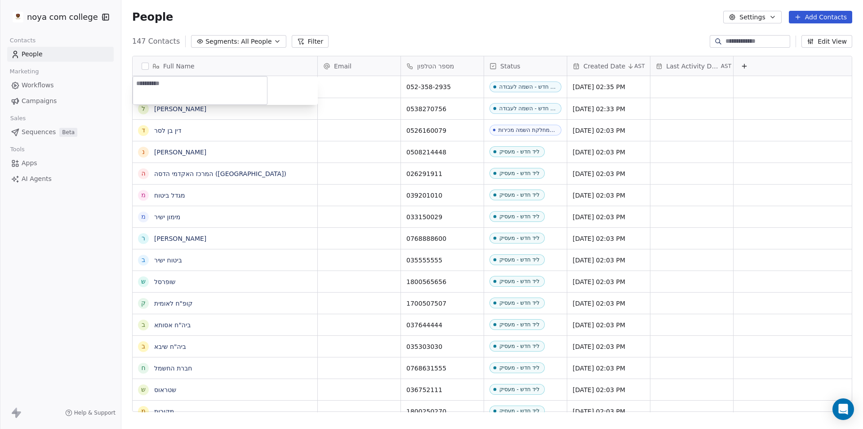
click at [406, 27] on html "noya com college Contacts People Marketing Workflows Campaigns Sales Sequences …" at bounding box center [431, 214] width 863 height 429
click at [289, 85] on span "יואב" at bounding box center [225, 86] width 141 height 9
click at [460, 23] on html "noya com college Contacts People Marketing Workflows Campaigns Sales Sequences …" at bounding box center [431, 214] width 863 height 429
click at [838, 20] on button "Add Contacts" at bounding box center [820, 17] width 63 height 13
click at [831, 41] on span "Create new contact" at bounding box center [826, 36] width 62 height 9
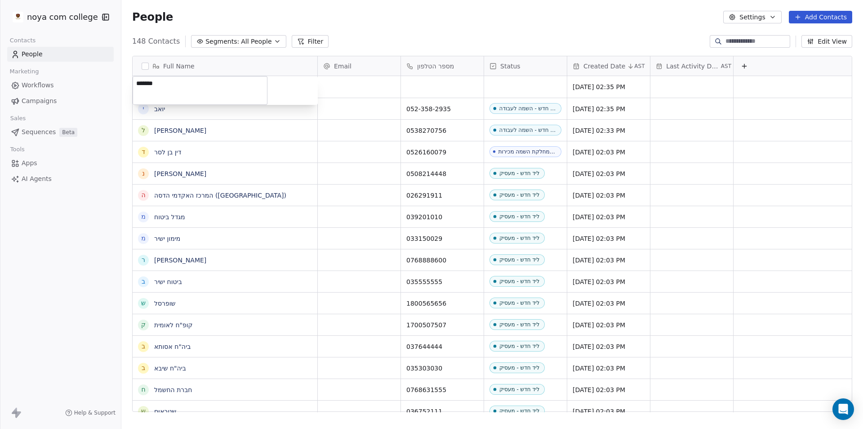
type textarea "********"
click at [443, 82] on html "noya com college Contacts People Marketing Workflows Campaigns Sales Sequences …" at bounding box center [431, 214] width 863 height 429
type input "**********"
click at [541, 81] on html "noya com college Contacts People Marketing Workflows Campaigns Sales Sequences …" at bounding box center [431, 214] width 863 height 429
click at [537, 89] on div "grid" at bounding box center [525, 87] width 83 height 22
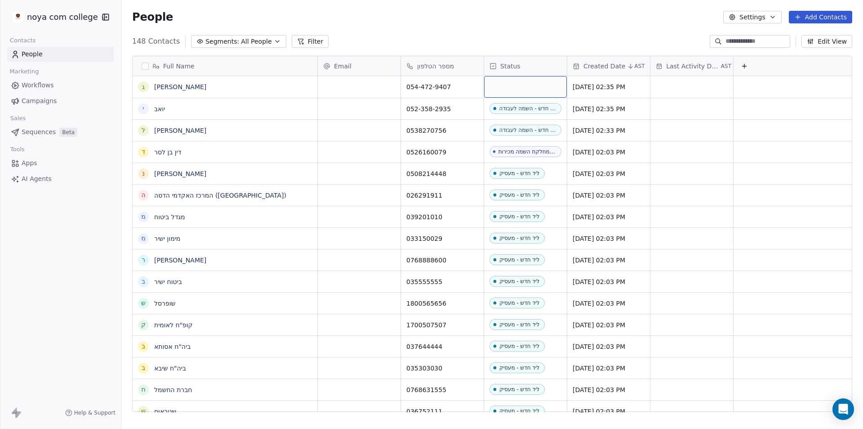
click at [537, 89] on div "grid" at bounding box center [525, 87] width 83 height 22
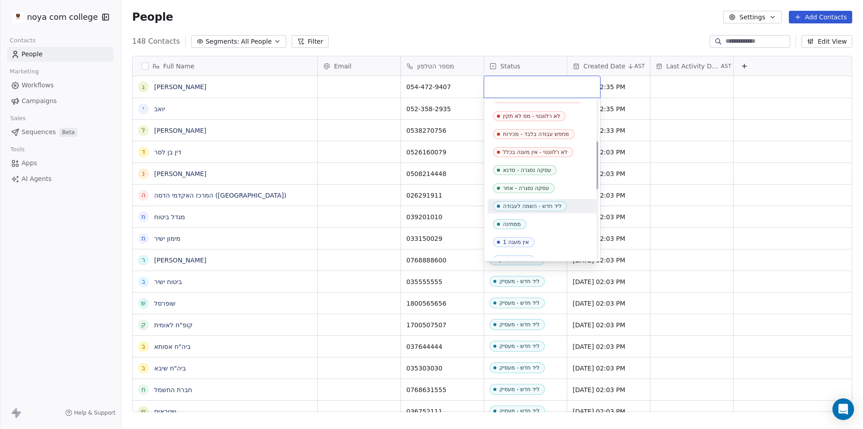
scroll to position [135, 0]
click at [521, 204] on span "ליד חדש - השמה לעבודה" at bounding box center [530, 208] width 74 height 10
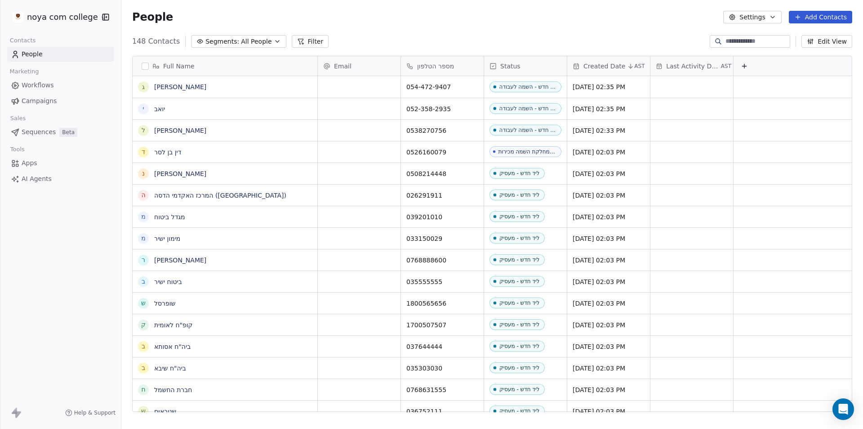
click at [518, 20] on div "People Settings Add Contacts" at bounding box center [492, 17] width 720 height 13
click at [828, 20] on button "Add Contacts" at bounding box center [820, 17] width 63 height 13
click at [800, 35] on span "Create new contact" at bounding box center [826, 36] width 62 height 9
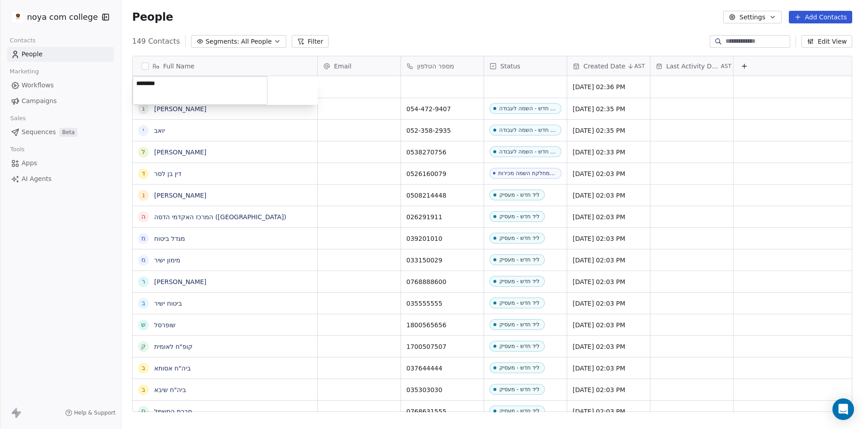
type textarea "********"
click at [423, 80] on html "noya com college Contacts People Marketing Workflows Campaigns Sales Sequences …" at bounding box center [431, 214] width 863 height 429
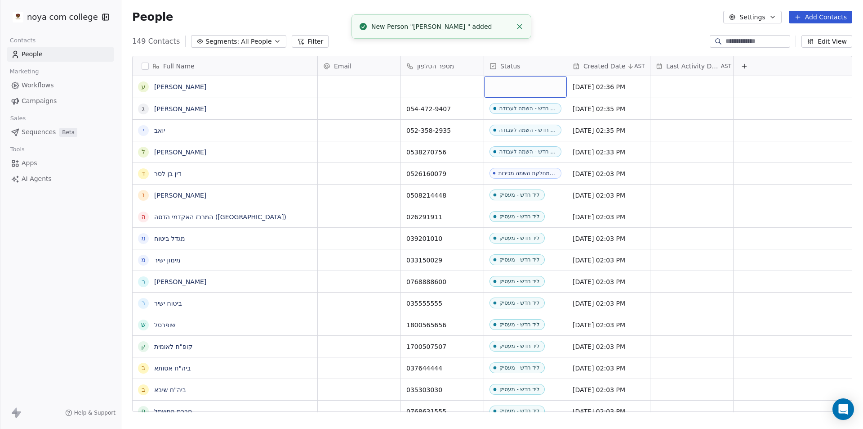
click at [519, 79] on div "grid" at bounding box center [525, 87] width 83 height 22
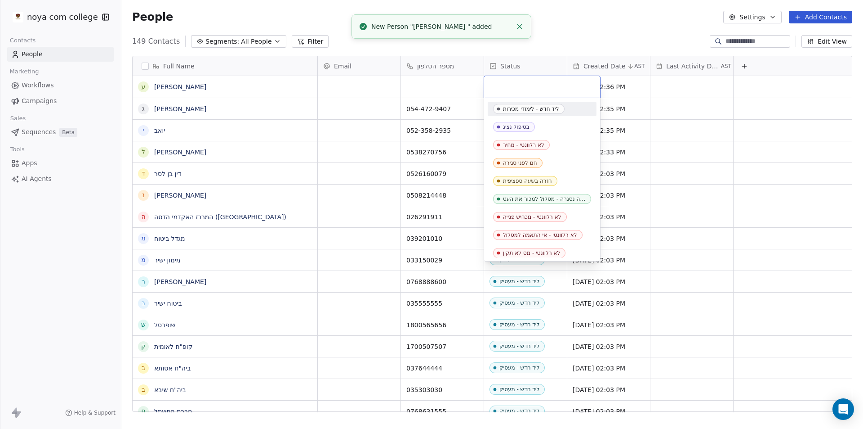
click at [452, 82] on html "noya com college Contacts People Marketing Workflows Campaigns Sales Sequences …" at bounding box center [431, 214] width 863 height 429
click at [464, 91] on html "noya com college Contacts People Marketing Workflows Campaigns Sales Sequences …" at bounding box center [431, 214] width 863 height 429
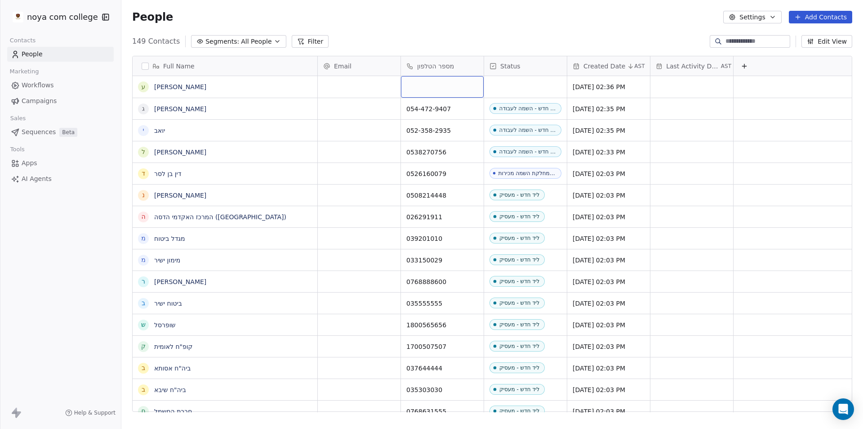
click at [451, 86] on div "grid" at bounding box center [442, 87] width 83 height 22
click at [451, 85] on div "grid" at bounding box center [442, 87] width 83 height 22
type input "**********"
click at [546, 86] on html "noya com college Contacts People Marketing Workflows Campaigns Sales Sequences …" at bounding box center [431, 214] width 863 height 429
click at [546, 86] on div "grid" at bounding box center [525, 87] width 83 height 22
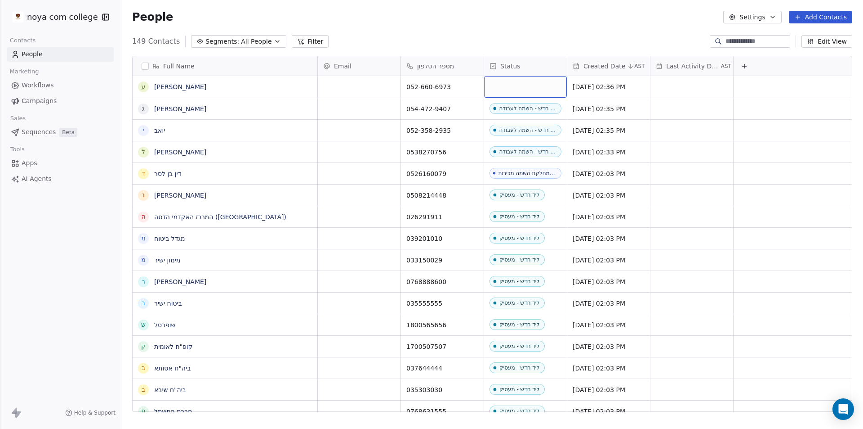
click at [546, 86] on div "grid" at bounding box center [525, 87] width 83 height 22
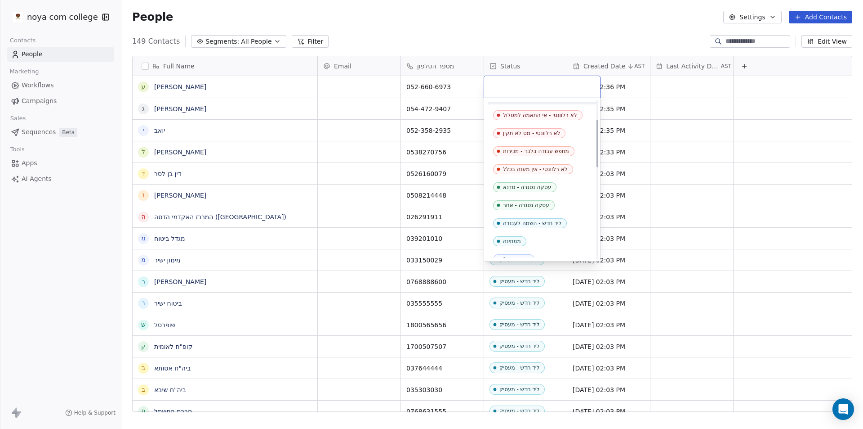
scroll to position [225, 0]
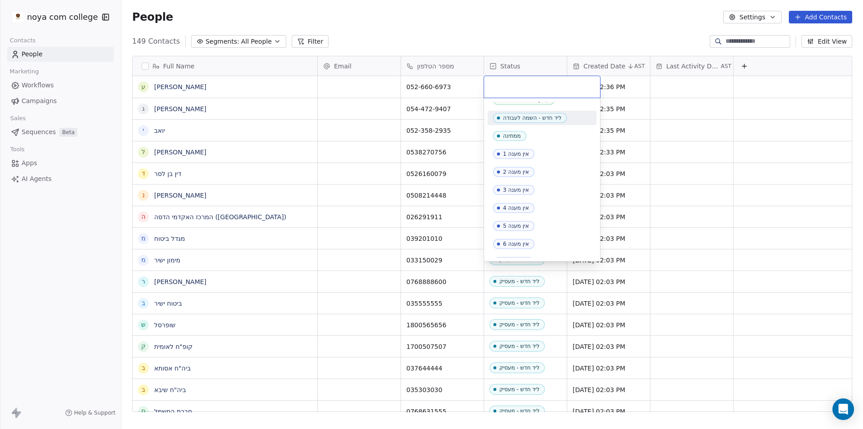
click at [549, 116] on div "ליד חדש - השמה לעבודה" at bounding box center [532, 118] width 58 height 6
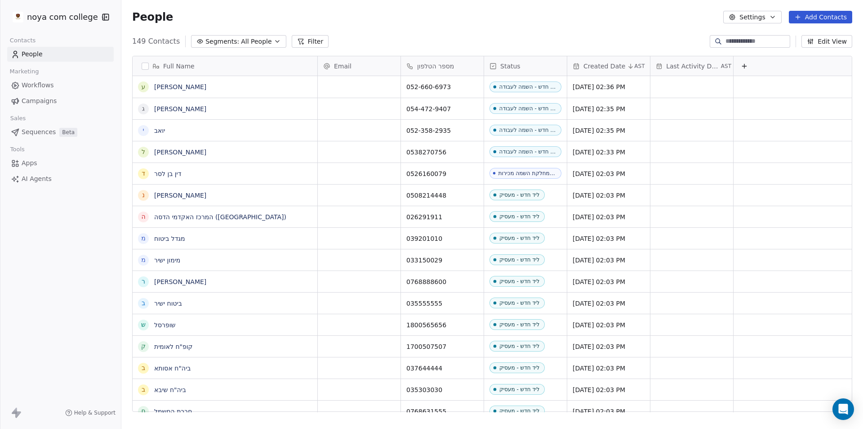
click at [605, 22] on div "People Settings Add Contacts" at bounding box center [492, 17] width 720 height 13
click at [820, 16] on button "Add Contacts" at bounding box center [820, 17] width 63 height 13
click at [823, 42] on div "Create new contact" at bounding box center [819, 36] width 83 height 14
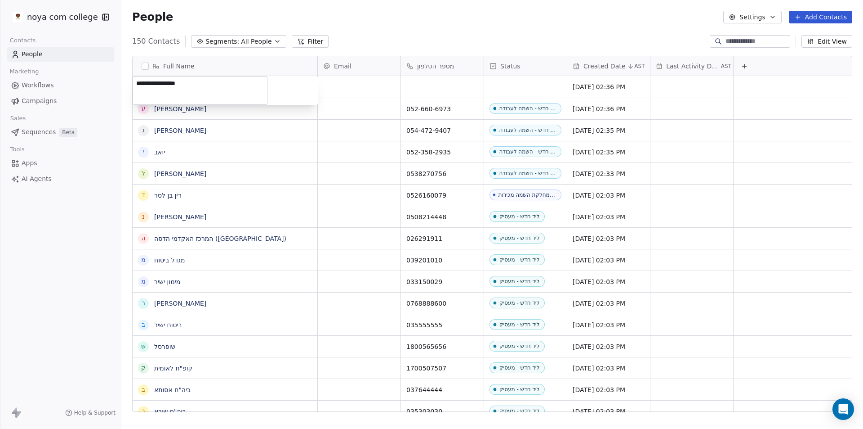
type textarea "**********"
click at [445, 87] on html "noya com college Contacts People Marketing Workflows Campaigns Sales Sequences …" at bounding box center [431, 214] width 863 height 429
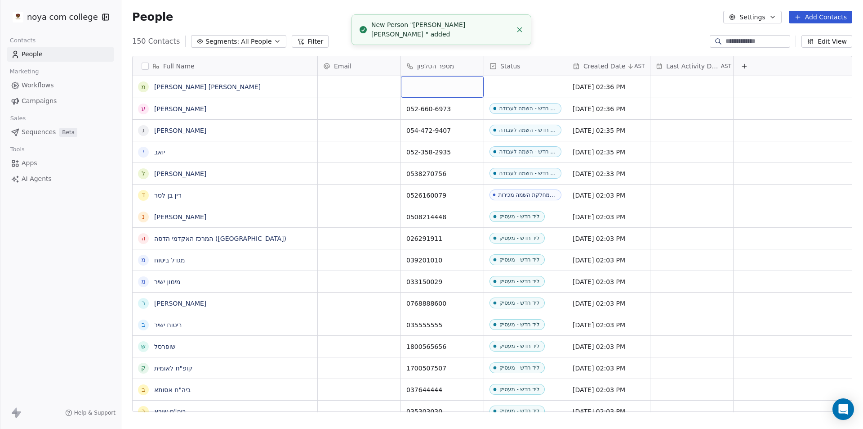
click at [445, 87] on div "grid" at bounding box center [442, 87] width 83 height 22
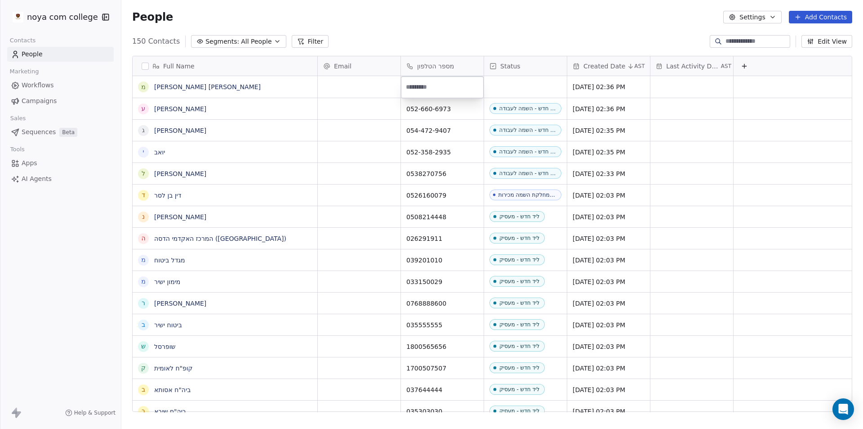
paste input "**********"
type input "**********"
click at [508, 26] on html "noya com college Contacts People Marketing Workflows Campaigns Sales Sequences …" at bounding box center [431, 214] width 863 height 429
click at [508, 26] on div "People Settings Add Contacts" at bounding box center [492, 17] width 742 height 34
click at [516, 82] on div "grid" at bounding box center [525, 87] width 83 height 22
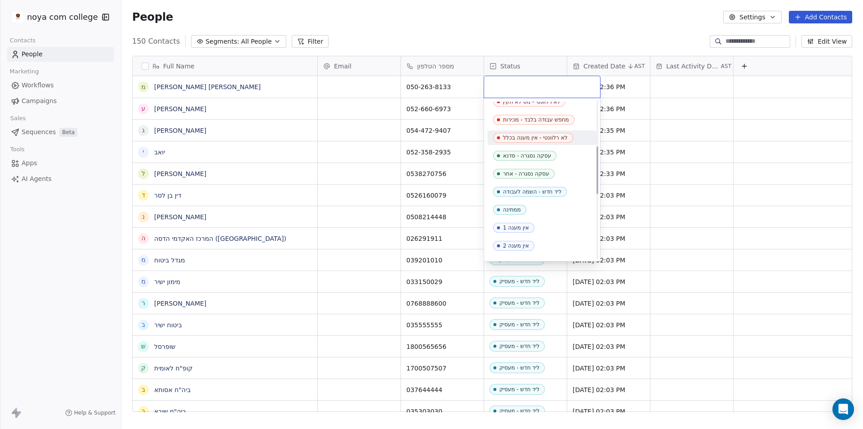
scroll to position [180, 0]
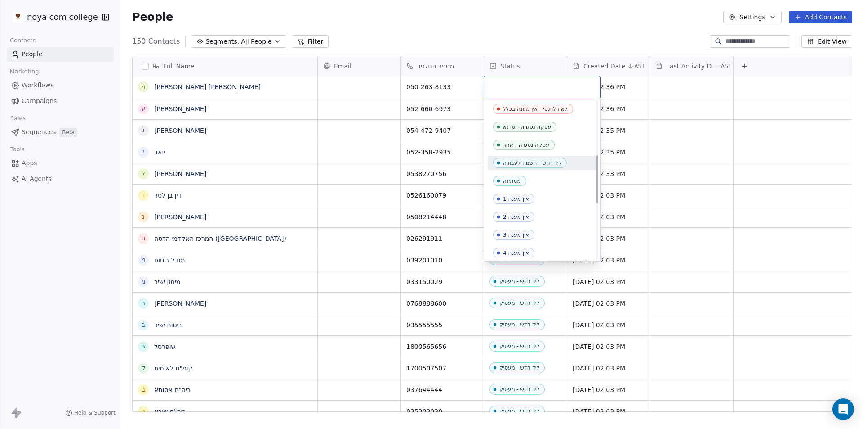
click at [534, 163] on div "ליד חדש - השמה לעבודה" at bounding box center [532, 163] width 58 height 6
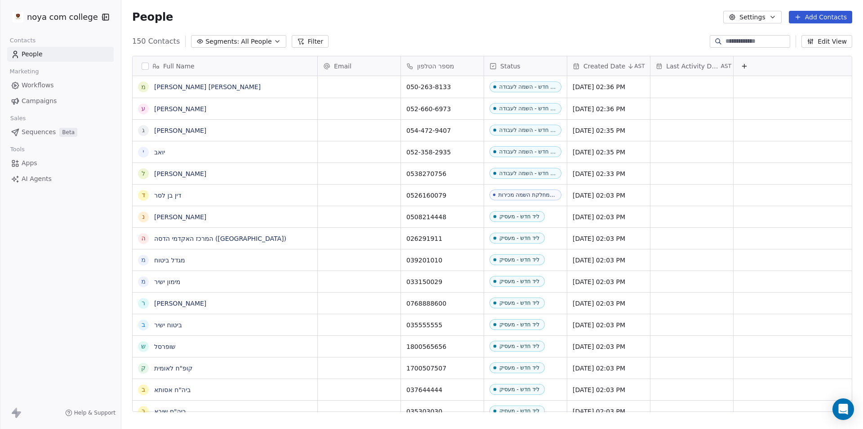
click at [552, 5] on div "People Settings Add Contacts" at bounding box center [492, 17] width 742 height 34
click at [819, 16] on button "Add Contacts" at bounding box center [820, 17] width 63 height 13
click at [810, 33] on span "Create new contact" at bounding box center [826, 36] width 62 height 9
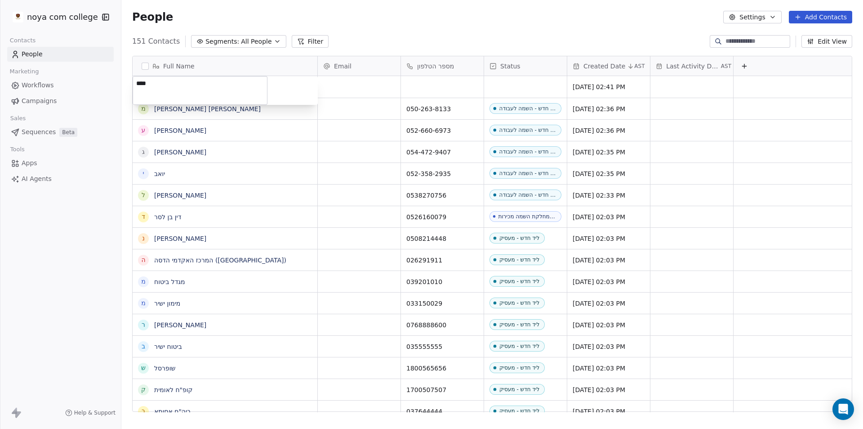
type textarea "*****"
click at [433, 79] on html "noya com college Contacts People Marketing Workflows Campaigns Sales Sequences …" at bounding box center [431, 214] width 863 height 429
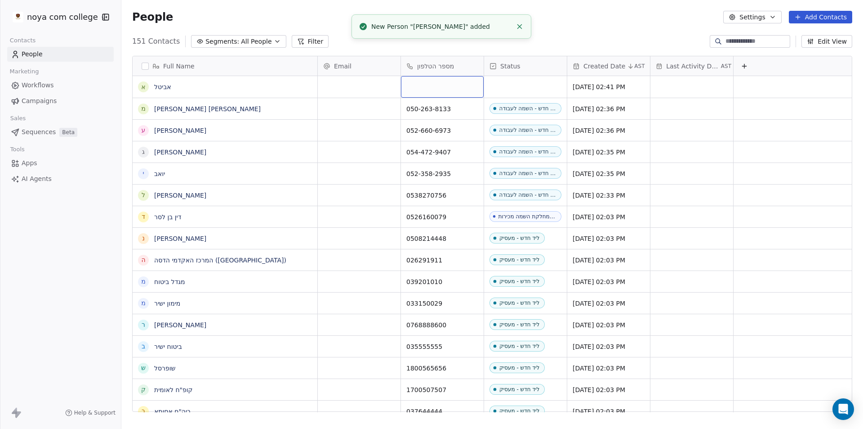
click at [430, 90] on div "grid" at bounding box center [442, 87] width 83 height 22
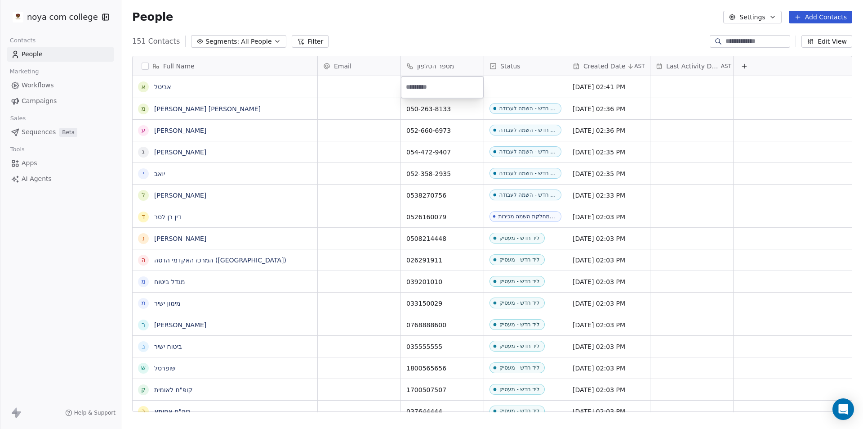
paste input "*********"
click at [404, 86] on input "*********" at bounding box center [442, 87] width 79 height 18
type input "**********"
click at [501, 86] on html "noya com college Contacts People Marketing Workflows Campaigns Sales Sequences …" at bounding box center [431, 214] width 863 height 429
click at [515, 87] on div "grid" at bounding box center [525, 87] width 83 height 22
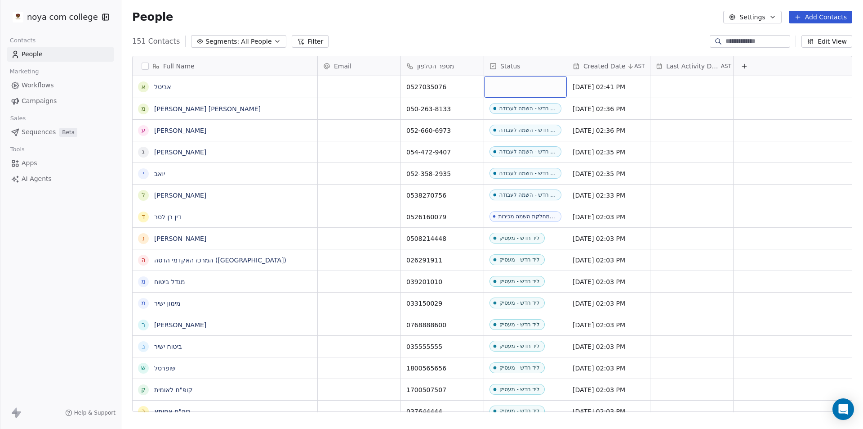
click at [515, 87] on div "grid" at bounding box center [525, 87] width 83 height 22
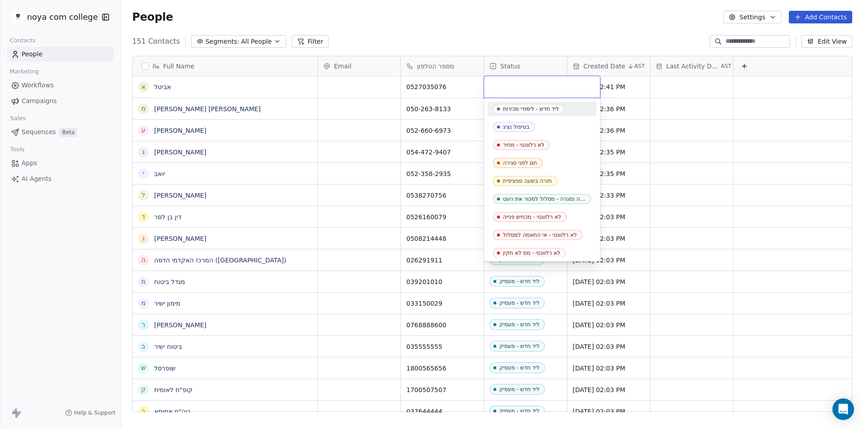
click at [515, 87] on input "text" at bounding box center [542, 87] width 105 height 10
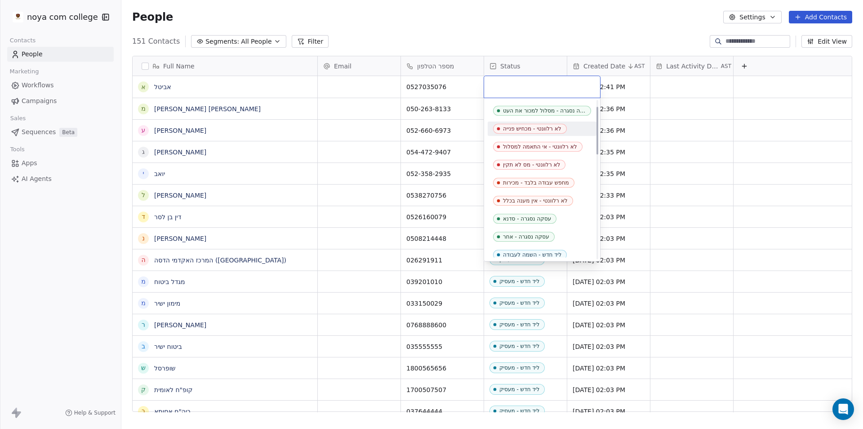
scroll to position [225, 0]
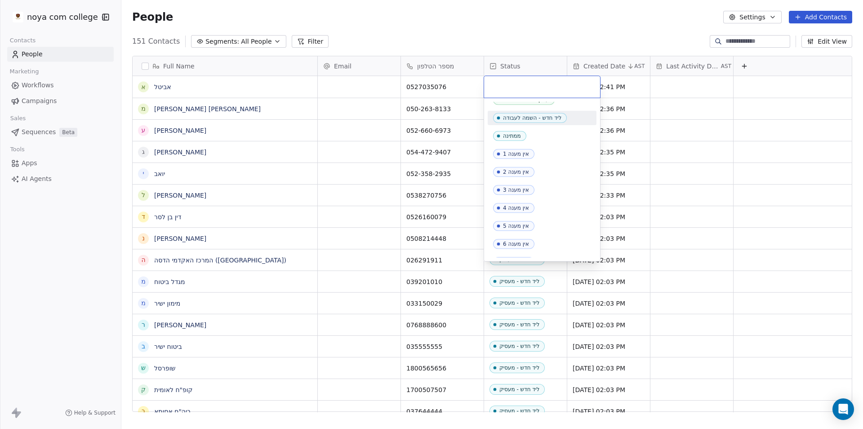
click at [545, 117] on div "ליד חדש - השמה לעבודה" at bounding box center [532, 118] width 58 height 6
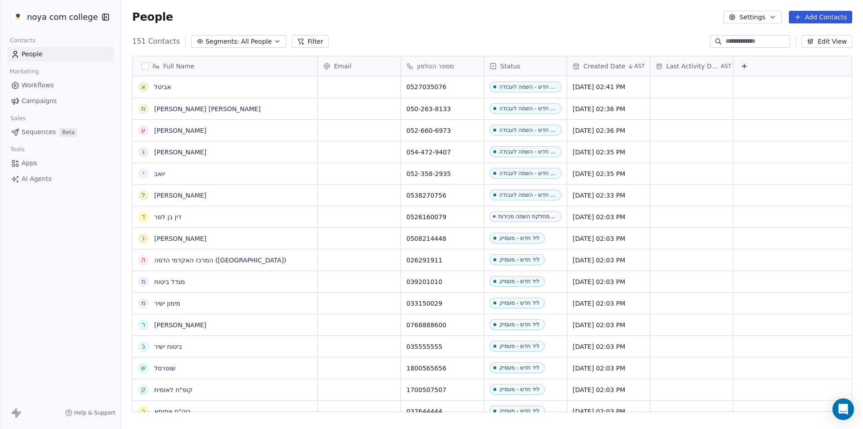
click at [830, 17] on button "Add Contacts" at bounding box center [820, 17] width 63 height 13
drag, startPoint x: 836, startPoint y: 36, endPoint x: 825, endPoint y: 39, distance: 11.1
click at [835, 36] on span "Create new contact" at bounding box center [826, 36] width 62 height 9
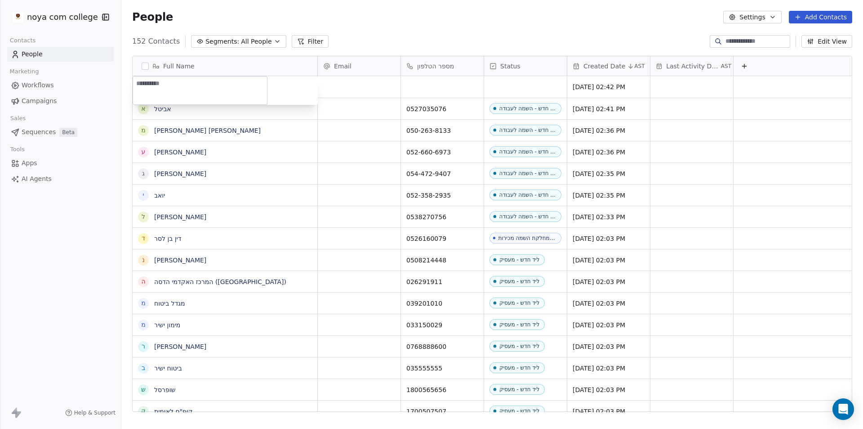
click at [218, 89] on textarea at bounding box center [200, 90] width 134 height 28
type textarea "****"
click at [454, 90] on html "noya com college Contacts People Marketing Workflows Campaigns Sales Sequences …" at bounding box center [431, 214] width 863 height 429
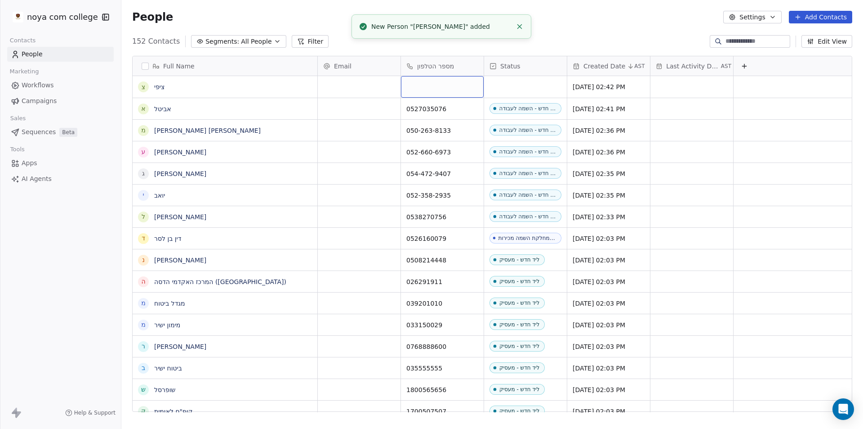
click at [454, 90] on div "grid" at bounding box center [442, 87] width 83 height 22
type input "*********"
click at [522, 85] on html "noya com college Contacts People Marketing Workflows Campaigns Sales Sequences …" at bounding box center [431, 214] width 863 height 429
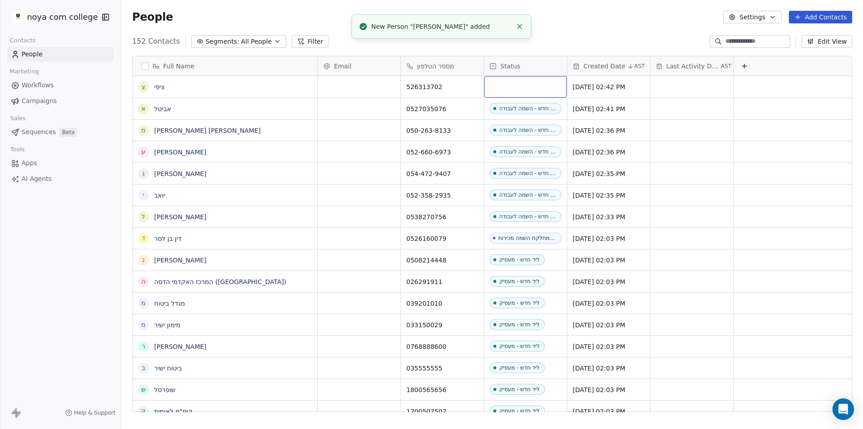
click at [522, 85] on div "grid" at bounding box center [525, 87] width 83 height 22
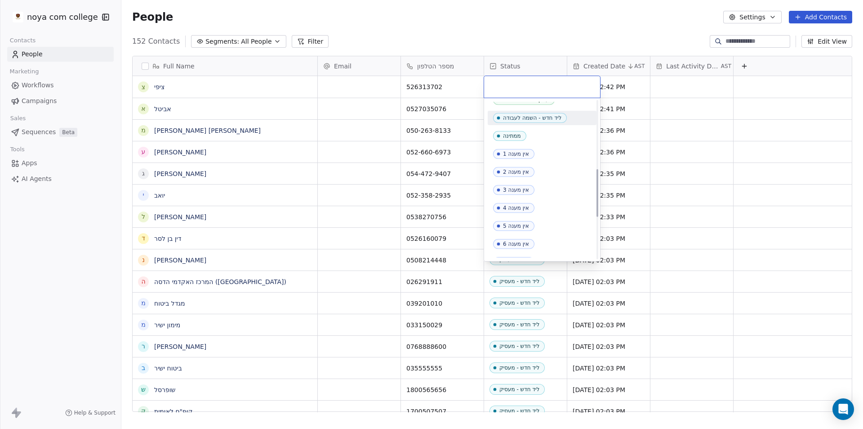
click at [537, 119] on div "ליד חדש - השמה לעבודה" at bounding box center [532, 118] width 58 height 6
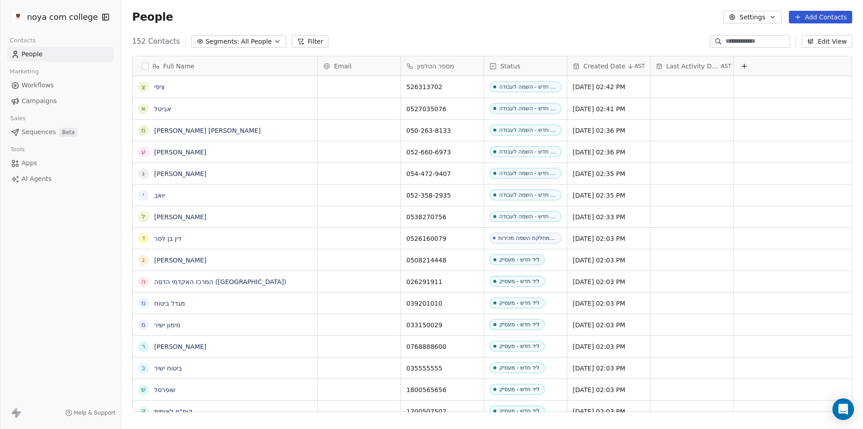
click at [835, 18] on button "Add Contacts" at bounding box center [820, 17] width 63 height 13
click at [838, 33] on span "Create new contact" at bounding box center [826, 36] width 62 height 9
click at [501, 17] on html "noya com college Contacts People Marketing Workflows Campaigns Sales Sequences …" at bounding box center [431, 214] width 863 height 429
click at [844, 15] on button "Add Contacts" at bounding box center [820, 17] width 63 height 13
click at [816, 32] on span "Create new contact" at bounding box center [826, 36] width 62 height 9
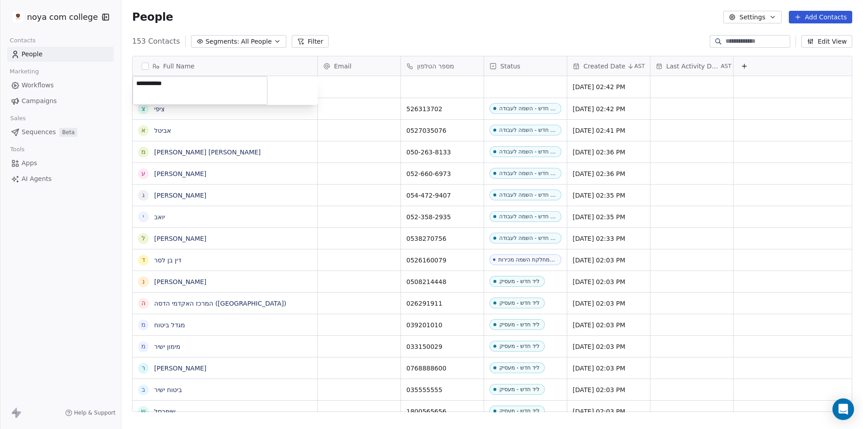
type textarea "**********"
click at [447, 85] on html "noya com college Contacts People Marketing Workflows Campaigns Sales Sequences …" at bounding box center [431, 214] width 863 height 429
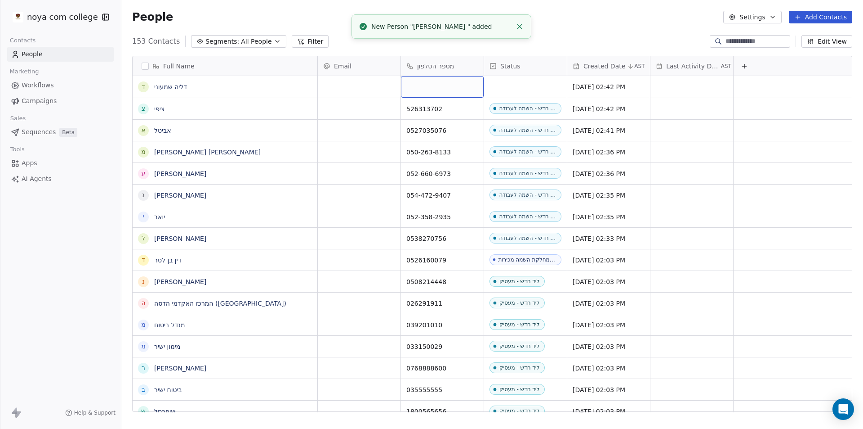
click at [447, 85] on div "grid" at bounding box center [442, 87] width 83 height 22
click at [466, 86] on div "grid" at bounding box center [442, 87] width 83 height 22
type input "*********"
click at [540, 89] on html "noya com college Contacts People Marketing Workflows Campaigns Sales Sequences …" at bounding box center [431, 214] width 863 height 429
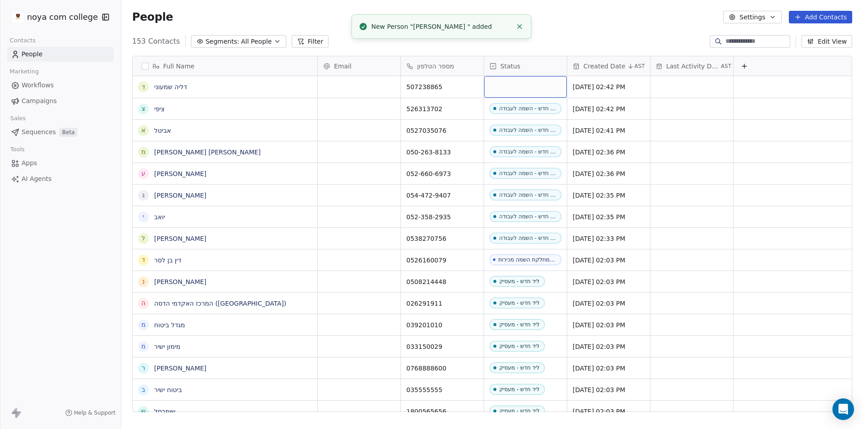
click at [540, 89] on div "grid" at bounding box center [525, 87] width 83 height 22
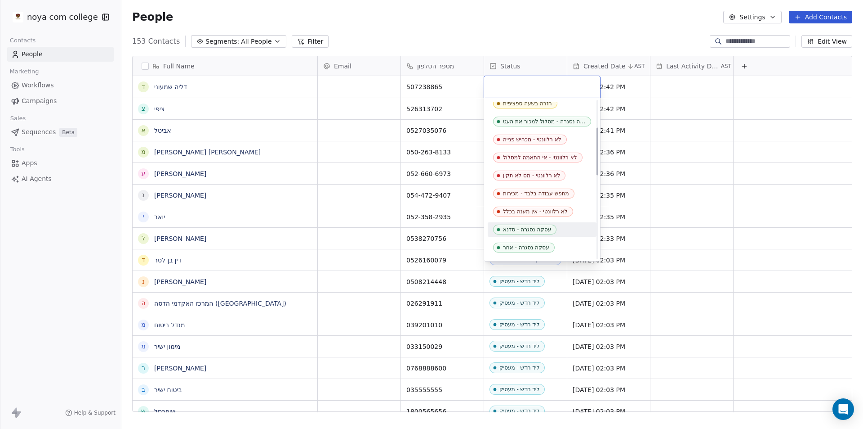
scroll to position [90, 0]
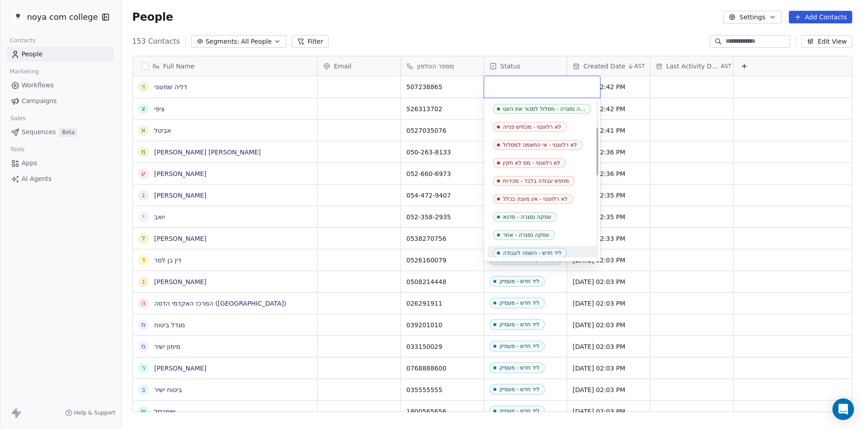
click at [538, 249] on span "ליד חדש - השמה לעבודה" at bounding box center [530, 253] width 74 height 10
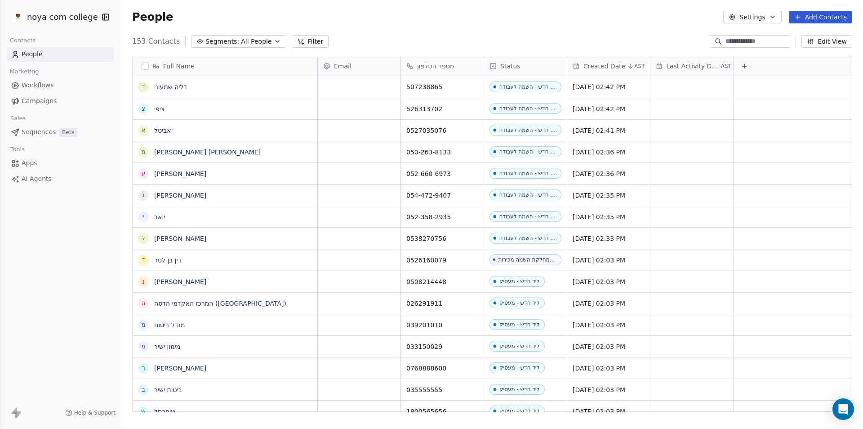
click at [635, 21] on div "People Settings Add Contacts" at bounding box center [492, 17] width 720 height 13
click at [832, 19] on button "Add Contacts" at bounding box center [820, 17] width 63 height 13
click at [829, 36] on span "Create new contact" at bounding box center [826, 36] width 62 height 9
click at [831, 11] on html "noya com college Contacts People Marketing Workflows Campaigns Sales Sequences …" at bounding box center [431, 214] width 863 height 429
click at [827, 14] on button "Add Contacts" at bounding box center [820, 17] width 63 height 13
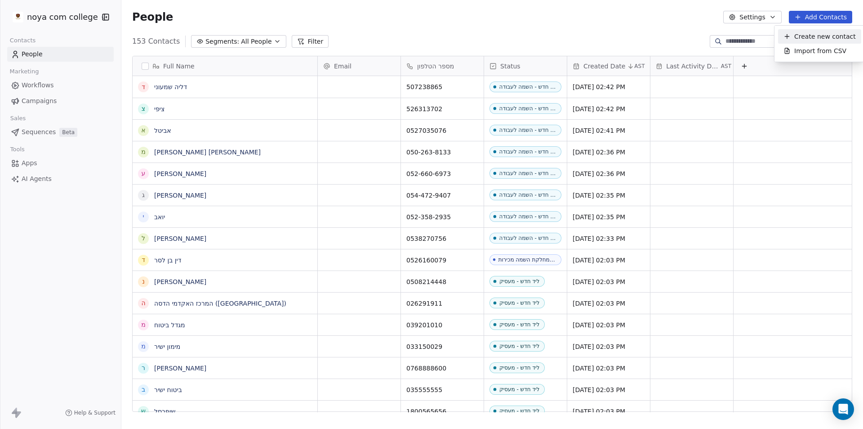
click at [828, 34] on span "Create new contact" at bounding box center [826, 36] width 62 height 9
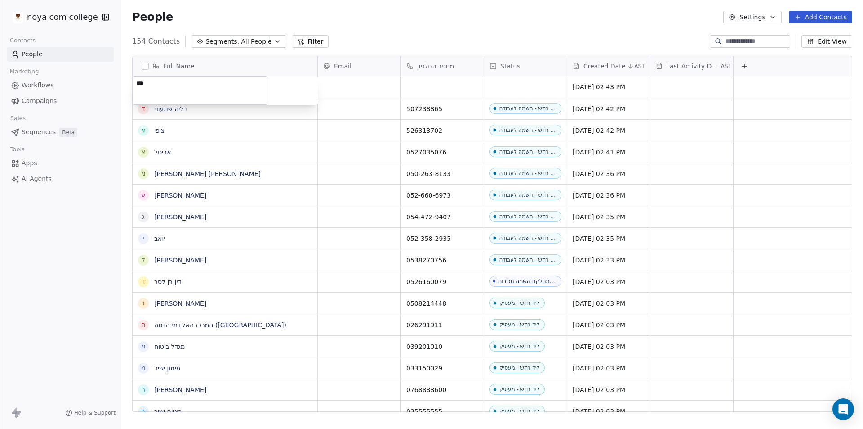
type textarea "****"
click at [464, 87] on html "noya com college Contacts People Marketing Workflows Campaigns Sales Sequences …" at bounding box center [431, 214] width 863 height 429
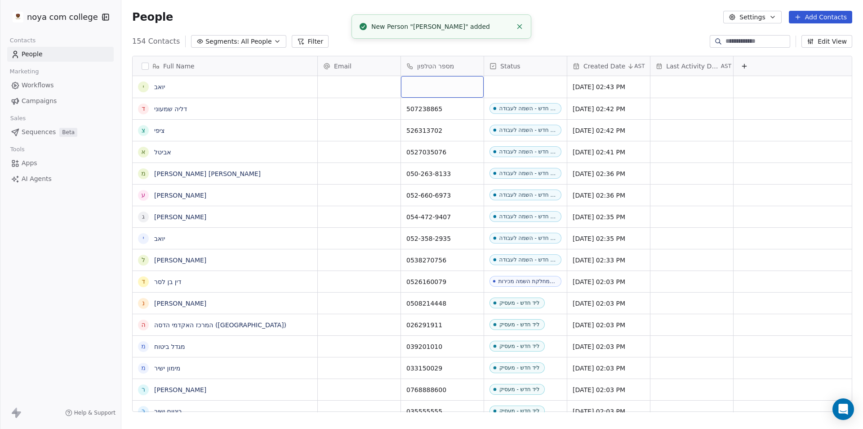
click at [464, 87] on div "grid" at bounding box center [442, 87] width 83 height 22
type input "*********"
click at [540, 87] on html "noya com college Contacts People Marketing Workflows Campaigns Sales Sequences …" at bounding box center [431, 214] width 863 height 429
click at [535, 85] on div "grid" at bounding box center [525, 87] width 83 height 22
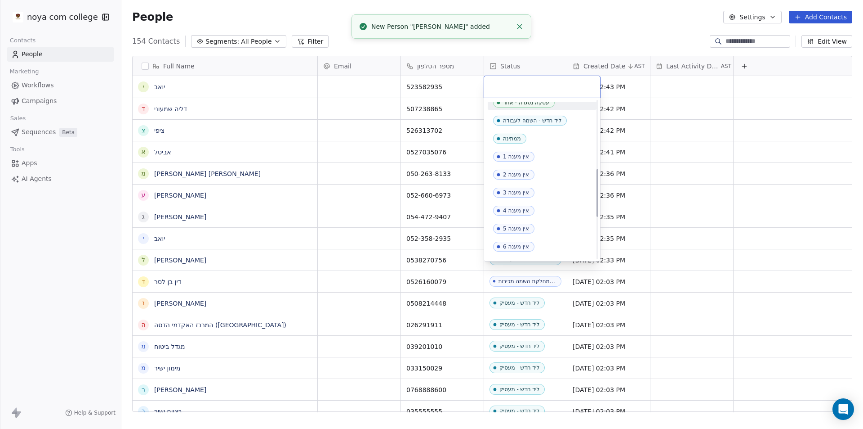
scroll to position [225, 0]
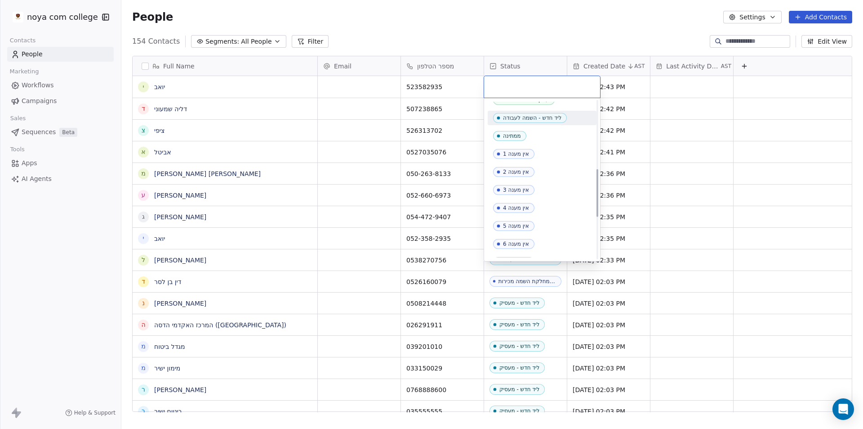
click at [539, 118] on div "ליד חדש - השמה לעבודה" at bounding box center [532, 118] width 58 height 6
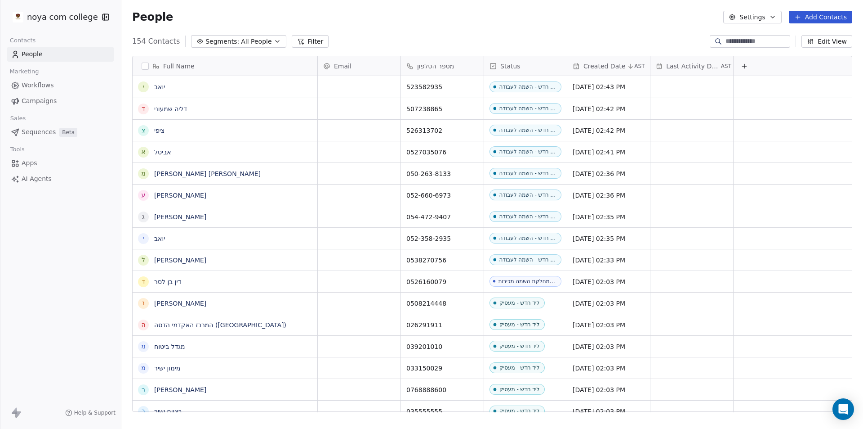
click at [583, 28] on div "People Settings Add Contacts" at bounding box center [492, 17] width 742 height 34
click at [820, 14] on button "Add Contacts" at bounding box center [820, 17] width 63 height 13
click at [805, 37] on span "Create new contact" at bounding box center [826, 36] width 62 height 9
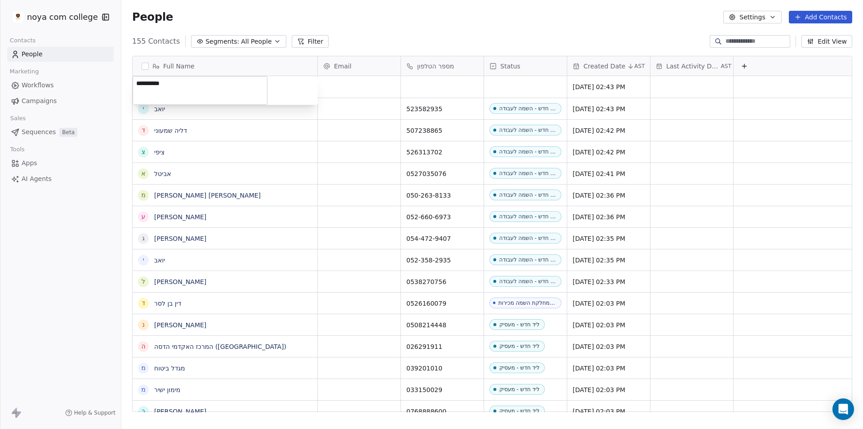
type textarea "**********"
click at [451, 92] on html "noya com college Contacts People Marketing Workflows Campaigns Sales Sequences …" at bounding box center [431, 214] width 863 height 429
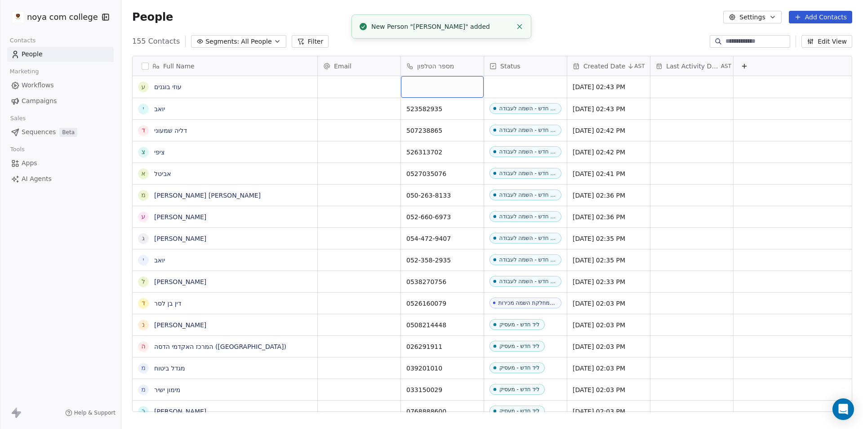
click at [463, 82] on div "grid" at bounding box center [442, 87] width 83 height 22
type input "*********"
click at [548, 86] on html "noya com college Contacts People Marketing Workflows Campaigns Sales Sequences …" at bounding box center [431, 214] width 863 height 429
click at [548, 83] on div "grid" at bounding box center [525, 87] width 83 height 22
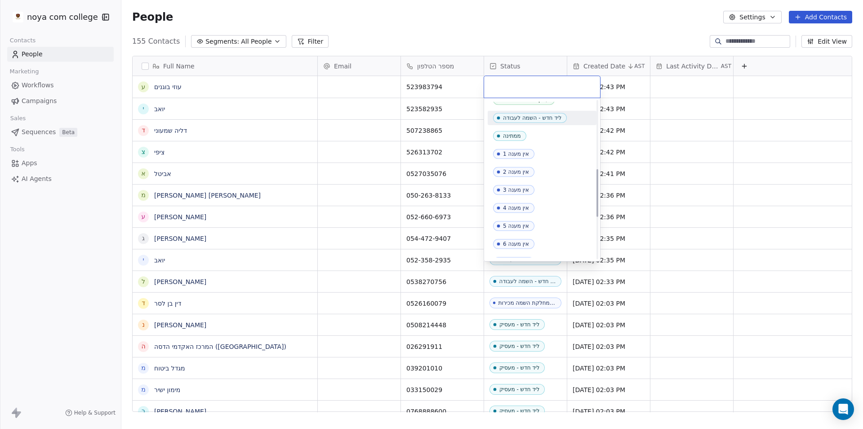
click at [524, 116] on div "ליד חדש - השמה לעבודה" at bounding box center [532, 118] width 58 height 6
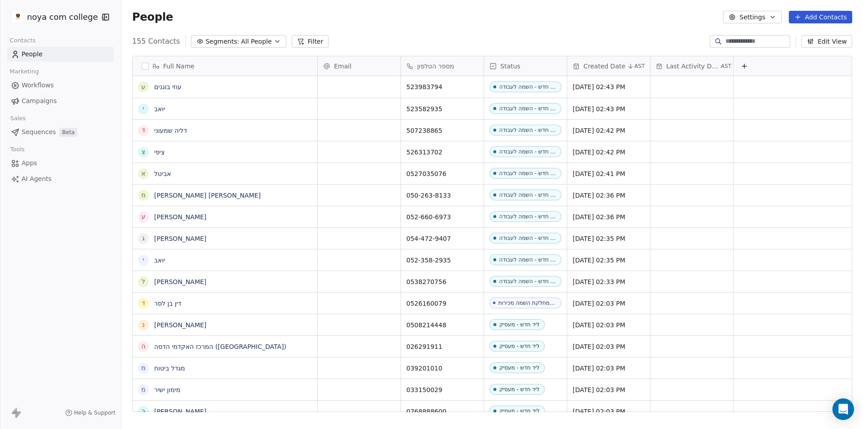
click at [823, 18] on button "Add Contacts" at bounding box center [820, 17] width 63 height 13
click at [821, 34] on span "Create new contact" at bounding box center [826, 36] width 62 height 9
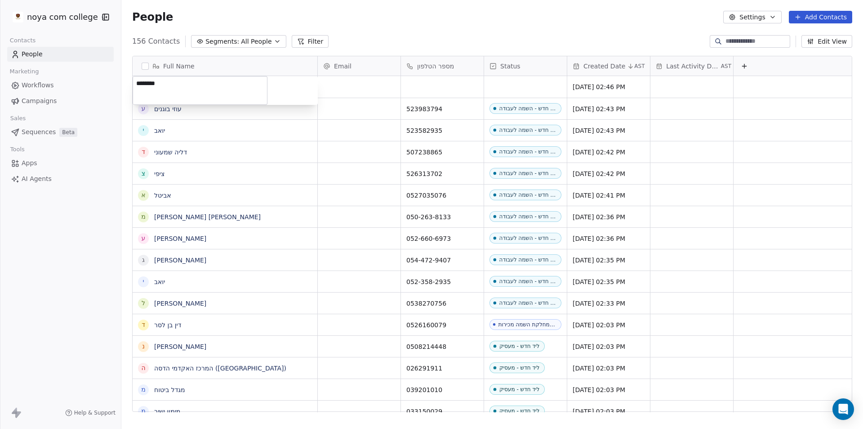
type textarea "********"
click at [444, 82] on html "noya com college Contacts People Marketing Workflows Campaigns Sales Sequences …" at bounding box center [431, 214] width 863 height 429
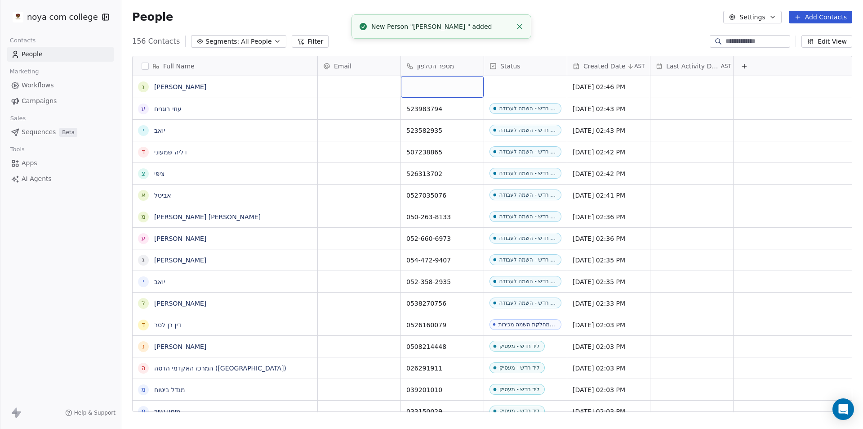
click at [444, 82] on div "grid" at bounding box center [442, 87] width 83 height 22
type input "*********"
click at [539, 89] on html "noya com college Contacts People Marketing Workflows Campaigns Sales Sequences …" at bounding box center [431, 214] width 863 height 429
click at [539, 89] on div "grid" at bounding box center [525, 87] width 83 height 22
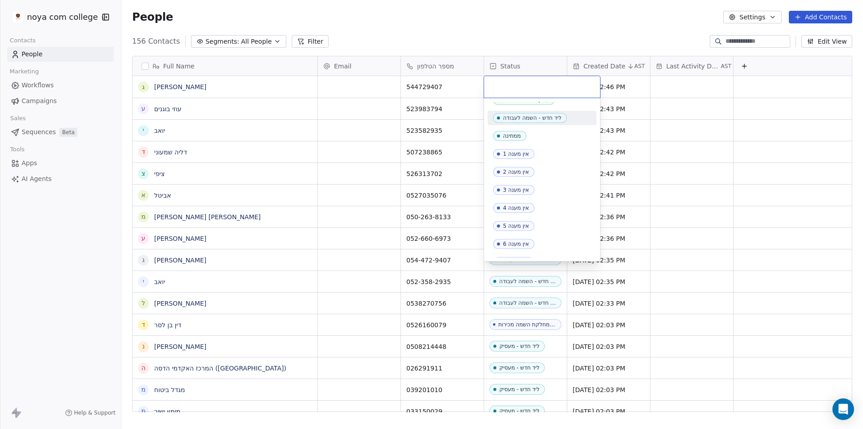
click at [558, 116] on div "ליד חדש - השמה לעבודה" at bounding box center [532, 118] width 58 height 6
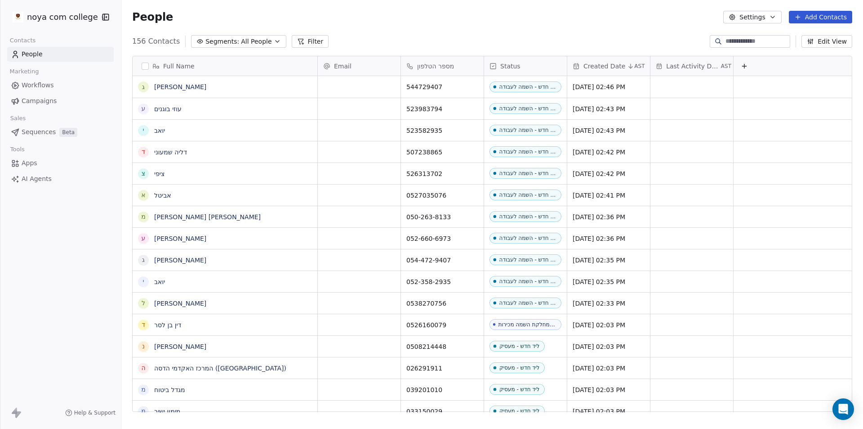
click at [573, 31] on div "People Settings Add Contacts" at bounding box center [492, 17] width 742 height 34
click at [829, 13] on button "Add Contacts" at bounding box center [820, 17] width 63 height 13
click at [823, 34] on span "Create new contact" at bounding box center [826, 36] width 62 height 9
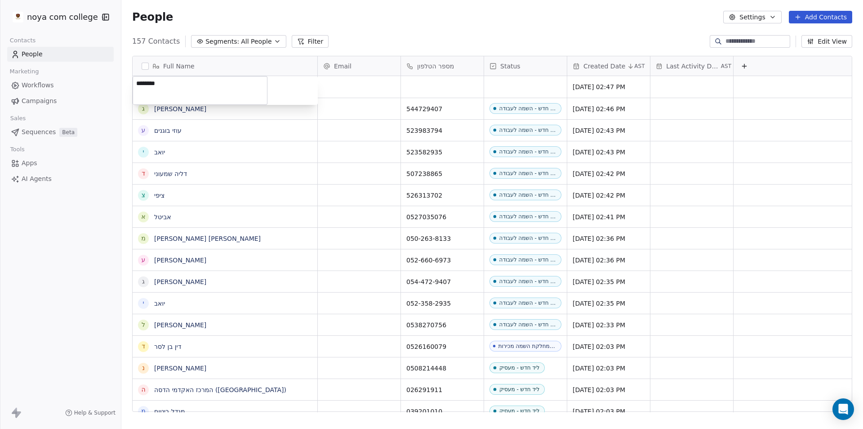
type textarea "********"
click at [481, 84] on html "noya com college Contacts People Marketing Workflows Campaigns Sales Sequences …" at bounding box center [431, 214] width 863 height 429
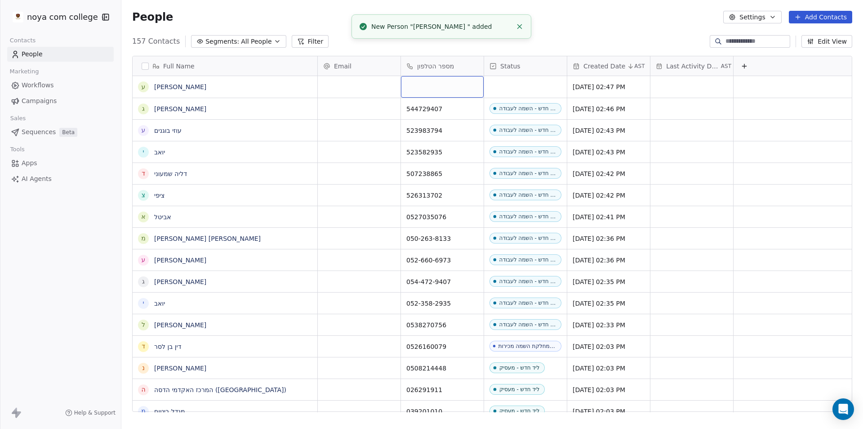
click at [473, 80] on div "grid" at bounding box center [442, 87] width 83 height 22
type input "*********"
click at [627, 29] on html "noya com college Contacts People Marketing Workflows Campaigns Sales Sequences …" at bounding box center [431, 214] width 863 height 429
click at [627, 29] on div "People Settings Add Contacts" at bounding box center [492, 17] width 742 height 34
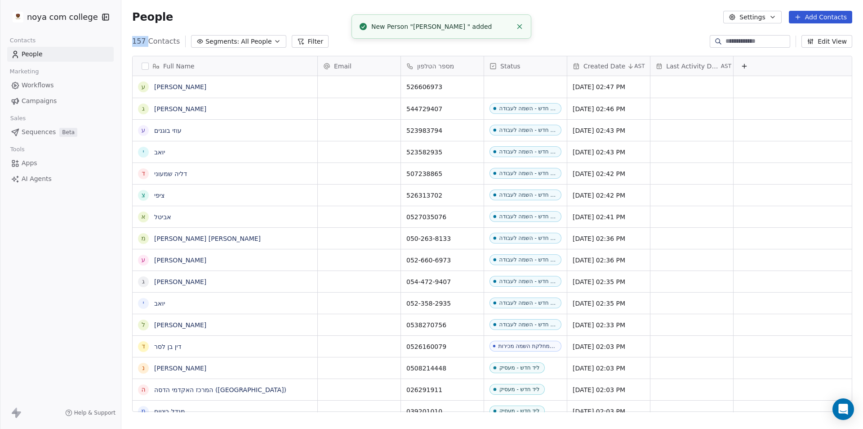
click at [808, 12] on button "Add Contacts" at bounding box center [820, 17] width 63 height 13
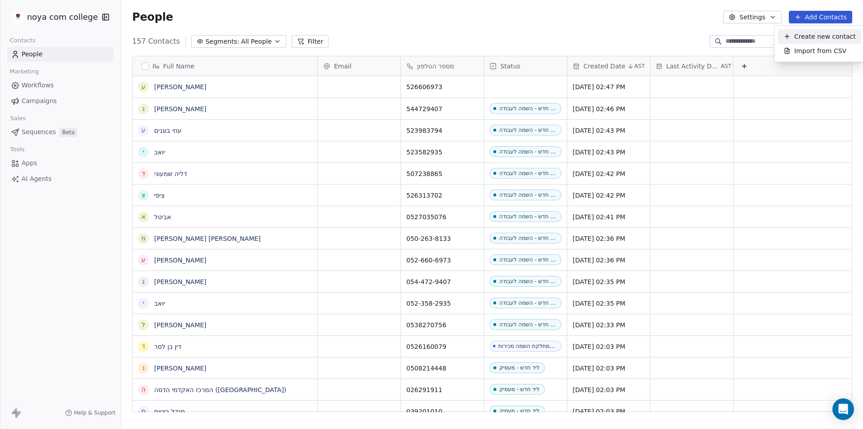
click at [812, 19] on html "noya com college Contacts People Marketing Workflows Campaigns Sales Sequences …" at bounding box center [431, 214] width 863 height 429
click at [812, 19] on button "Add Contacts" at bounding box center [820, 17] width 63 height 13
click at [812, 37] on span "Create new contact" at bounding box center [826, 36] width 62 height 9
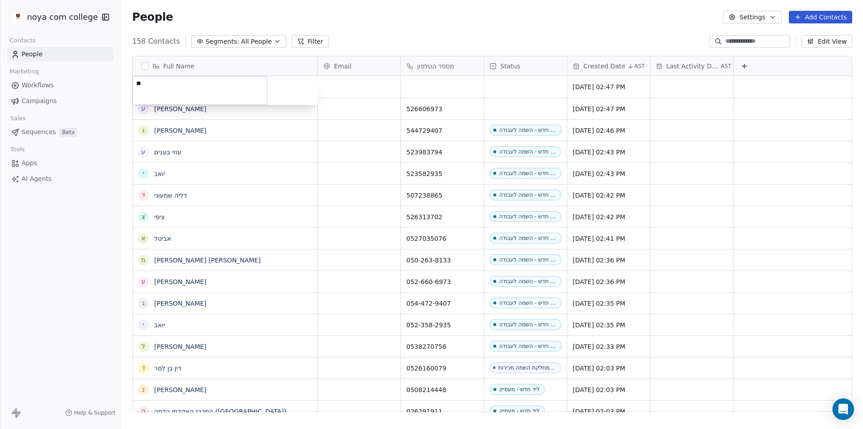
type textarea "*"
click at [448, 83] on html "noya com college Contacts People Marketing Workflows Campaigns Sales Sequences …" at bounding box center [431, 214] width 863 height 429
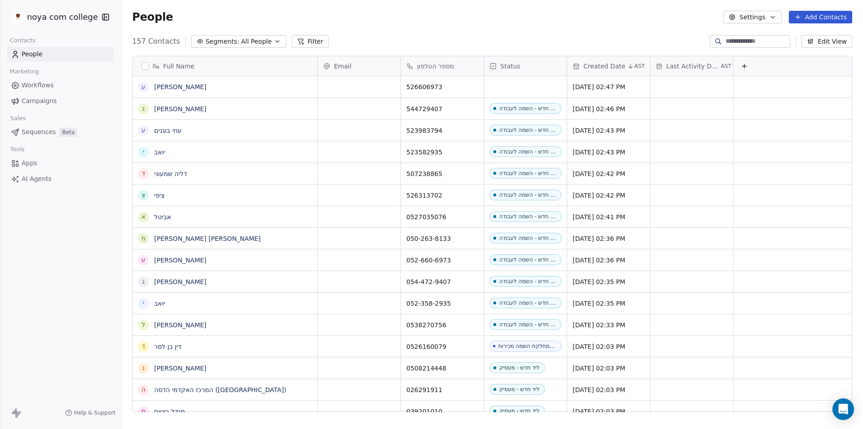
click at [818, 14] on button "Add Contacts" at bounding box center [820, 17] width 63 height 13
click at [804, 36] on span "Create new contact" at bounding box center [826, 36] width 62 height 9
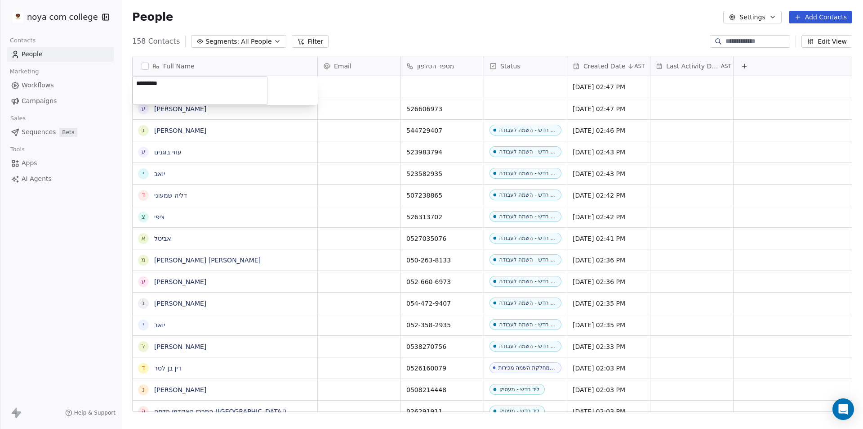
type textarea "*********"
click at [462, 90] on html "noya com college Contacts People Marketing Workflows Campaigns Sales Sequences …" at bounding box center [431, 214] width 863 height 429
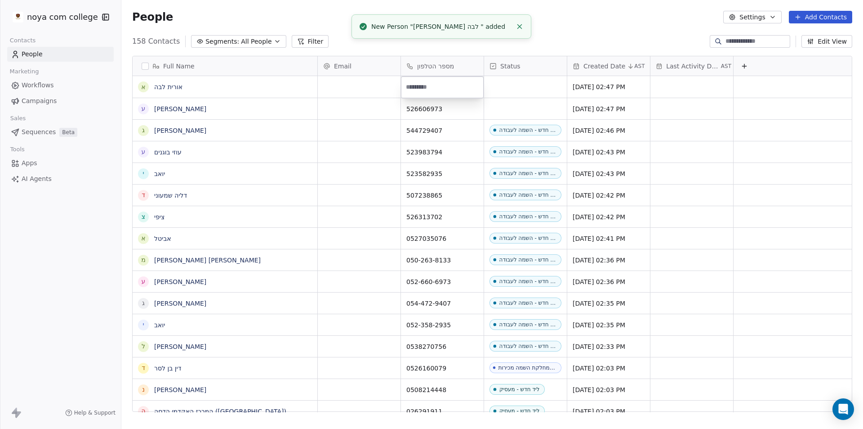
type input "*********"
click at [615, 12] on html "noya com college Contacts People Marketing Workflows Campaigns Sales Sequences …" at bounding box center [431, 214] width 863 height 429
click at [615, 12] on div "People Settings Add Contacts" at bounding box center [492, 17] width 720 height 13
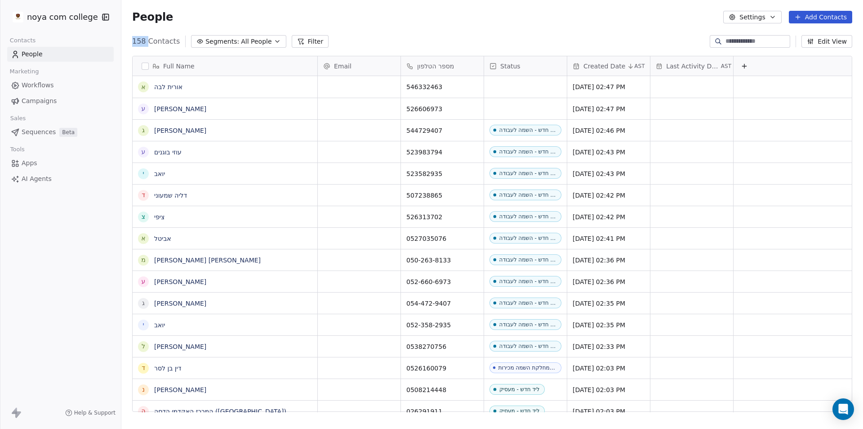
click at [812, 15] on button "Add Contacts" at bounding box center [820, 17] width 63 height 13
click at [827, 15] on html "noya com college Contacts People Marketing Workflows Campaigns Sales Sequences …" at bounding box center [431, 214] width 863 height 429
click at [826, 16] on button "Add Contacts" at bounding box center [820, 17] width 63 height 13
click at [809, 33] on span "Create new contact" at bounding box center [826, 36] width 62 height 9
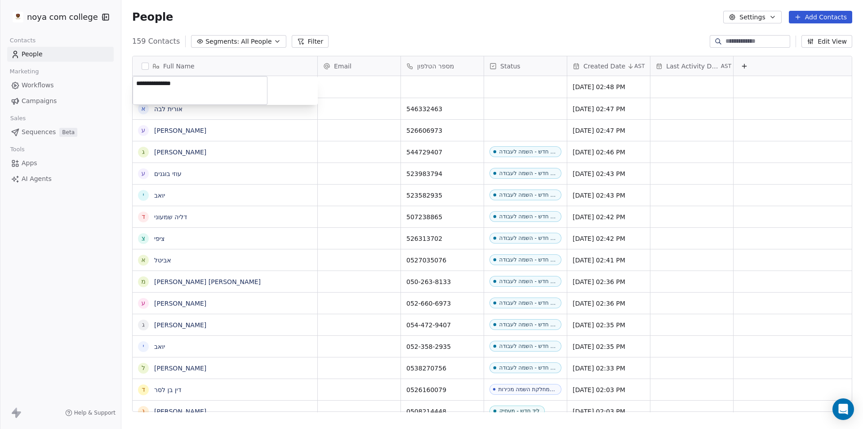
type textarea "**********"
click at [429, 86] on html "noya com college Contacts People Marketing Workflows Campaigns Sales Sequences …" at bounding box center [431, 214] width 863 height 429
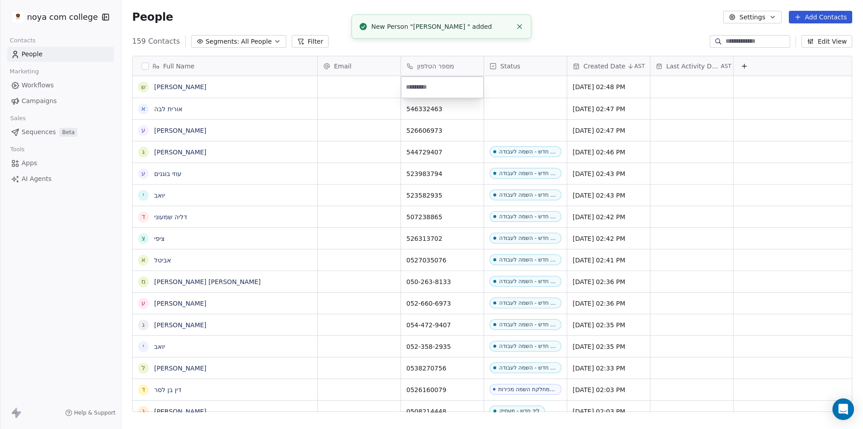
type input "*********"
click at [533, 84] on html "noya com college Contacts People Marketing Workflows Campaigns Sales Sequences …" at bounding box center [431, 214] width 863 height 429
click at [666, 30] on div "People Settings Add Contacts" at bounding box center [492, 17] width 742 height 34
click at [841, 17] on button "Add Contacts" at bounding box center [820, 17] width 63 height 13
click at [827, 34] on span "Create new contact" at bounding box center [826, 36] width 62 height 9
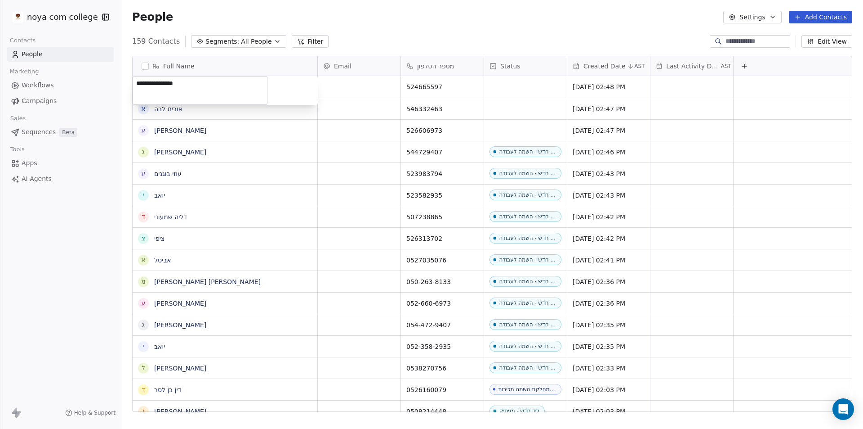
type textarea "**********"
click at [411, 13] on html "noya com college Contacts People Marketing Workflows Campaigns Sales Sequences …" at bounding box center [431, 214] width 863 height 429
click at [825, 19] on button "Add Contacts" at bounding box center [820, 17] width 63 height 13
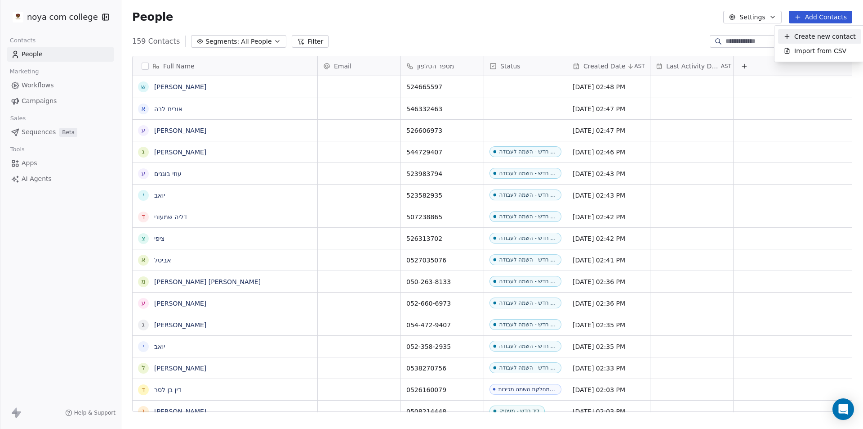
click at [825, 33] on span "Create new contact" at bounding box center [826, 36] width 62 height 9
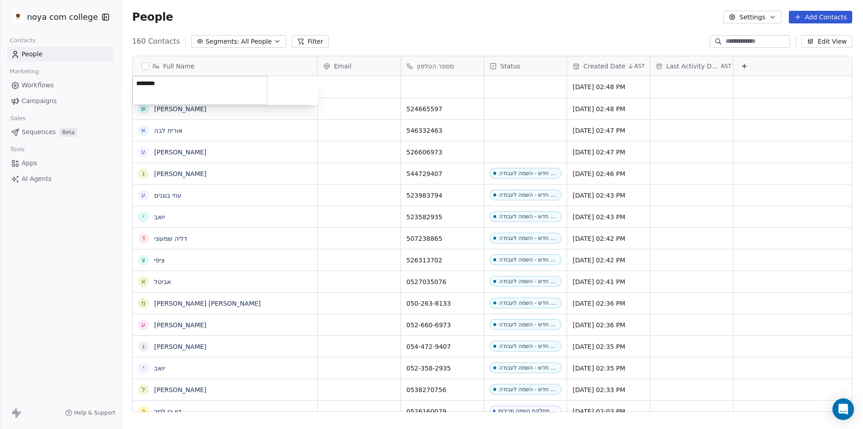
type textarea "********"
click at [452, 80] on html "noya com college Contacts People Marketing Workflows Campaigns Sales Sequences …" at bounding box center [431, 214] width 863 height 429
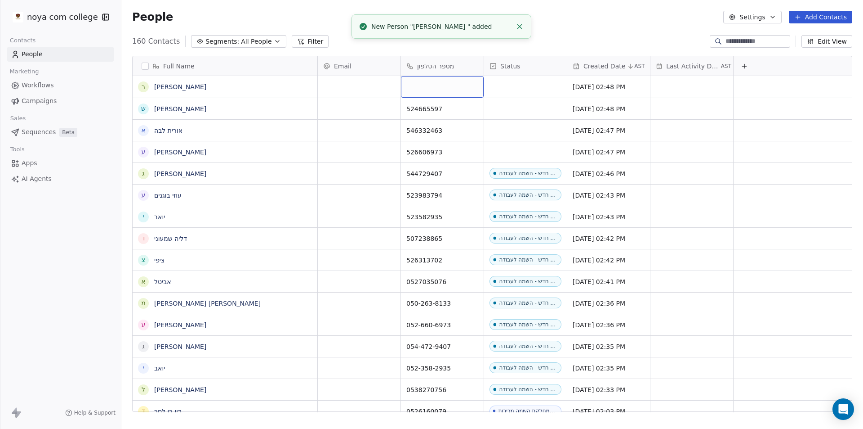
click at [450, 80] on div "grid" at bounding box center [442, 87] width 83 height 22
type input "*********"
click at [593, 21] on html "noya com college Contacts People Marketing Workflows Campaigns Sales Sequences …" at bounding box center [431, 214] width 863 height 429
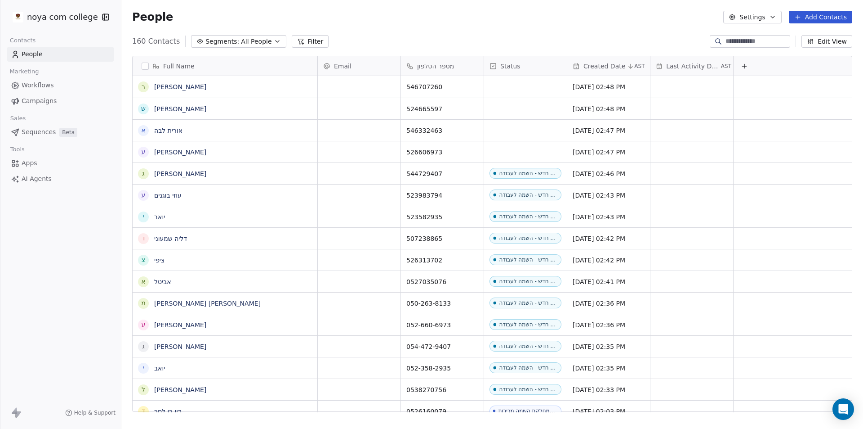
click at [808, 16] on button "Add Contacts" at bounding box center [820, 17] width 63 height 13
click at [821, 32] on span "Create new contact" at bounding box center [826, 36] width 62 height 9
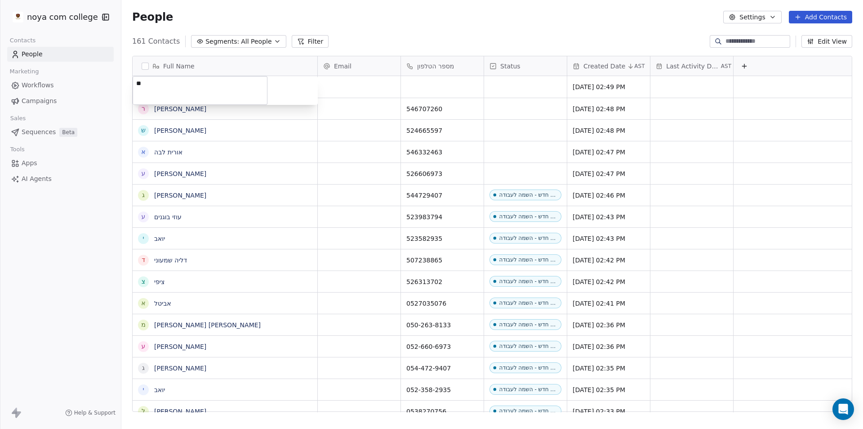
type textarea "***"
click at [544, 84] on html "noya com college Contacts People Marketing Workflows Campaigns Sales Sequences …" at bounding box center [431, 214] width 863 height 429
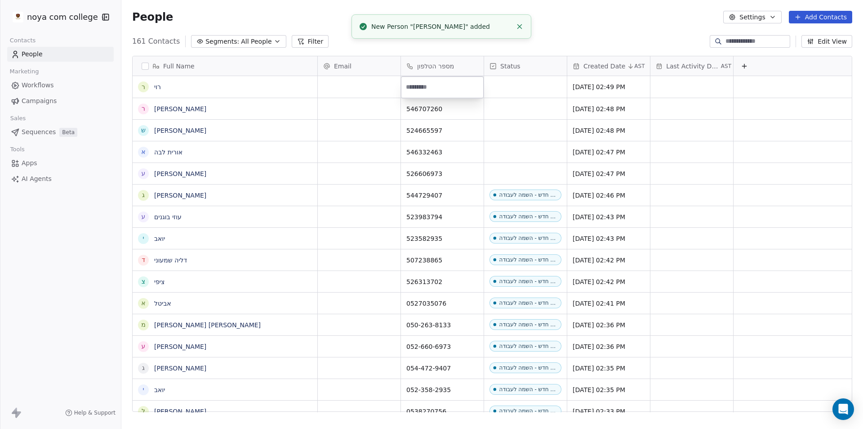
type input "*********"
click at [634, 12] on html "noya com college Contacts People Marketing Workflows Campaigns Sales Sequences …" at bounding box center [431, 214] width 863 height 429
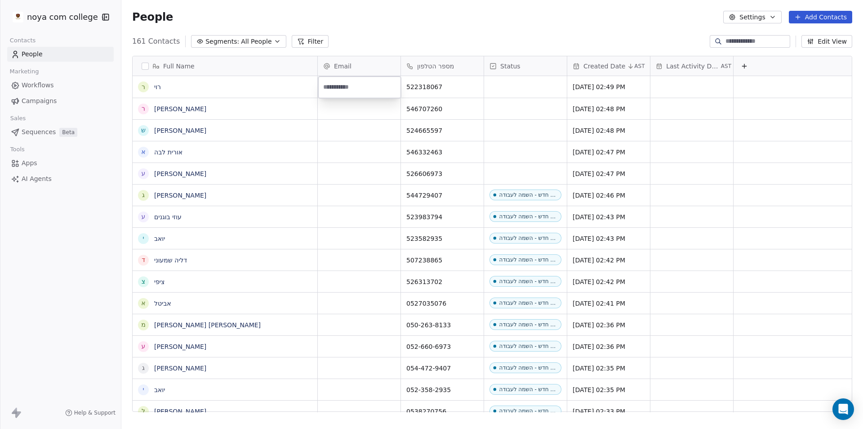
type input "**********"
click at [472, 18] on html "noya com college Contacts People Marketing Workflows Campaigns Sales Sequences …" at bounding box center [431, 214] width 863 height 429
click at [472, 18] on div "People Settings Add Contacts" at bounding box center [492, 17] width 720 height 13
click at [615, 22] on div "People Settings Add Contacts" at bounding box center [492, 17] width 720 height 13
click at [527, 89] on div "grid" at bounding box center [525, 87] width 83 height 22
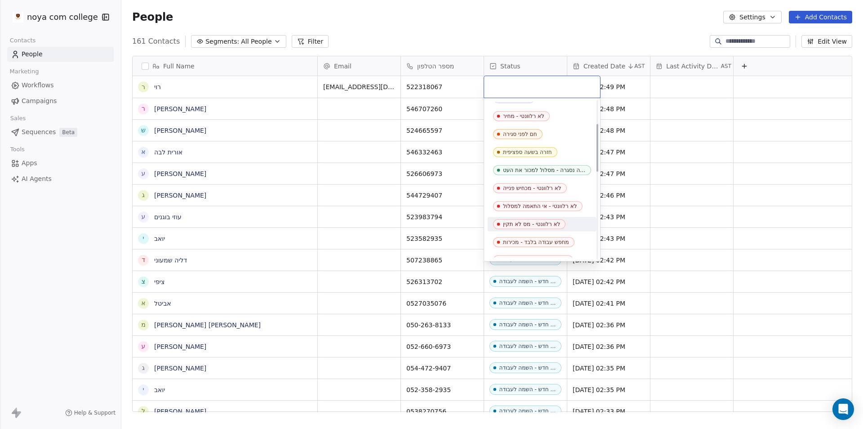
scroll to position [135, 0]
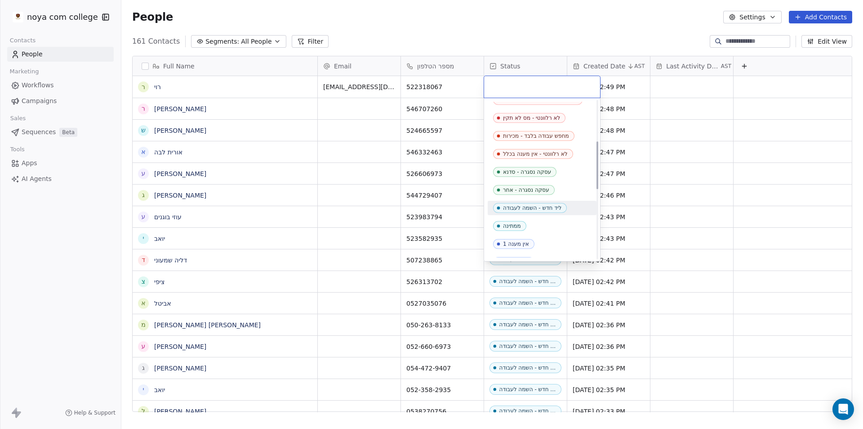
click at [550, 207] on div "ליד חדש - השמה לעבודה" at bounding box center [532, 208] width 58 height 6
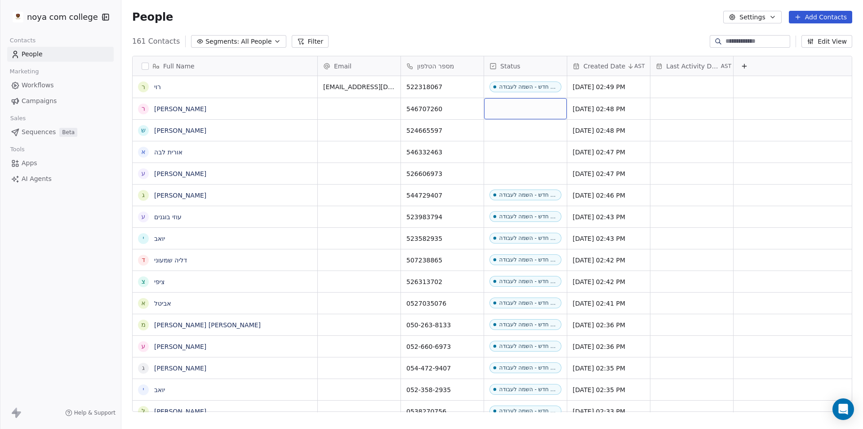
click at [532, 104] on div "grid" at bounding box center [525, 108] width 83 height 21
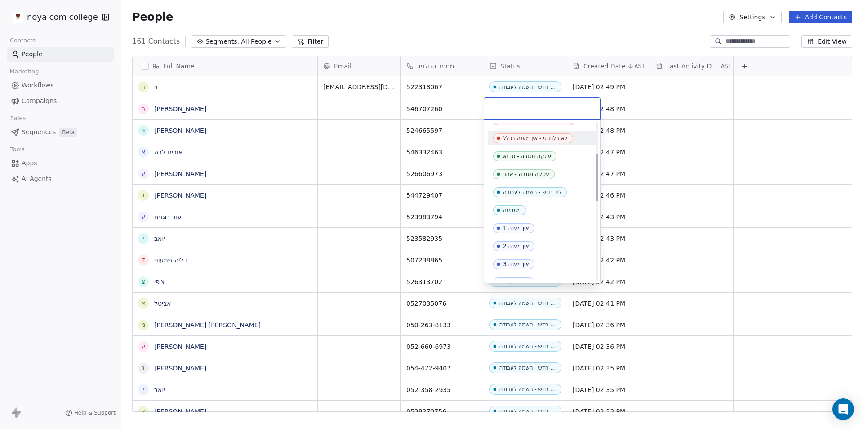
scroll to position [180, 0]
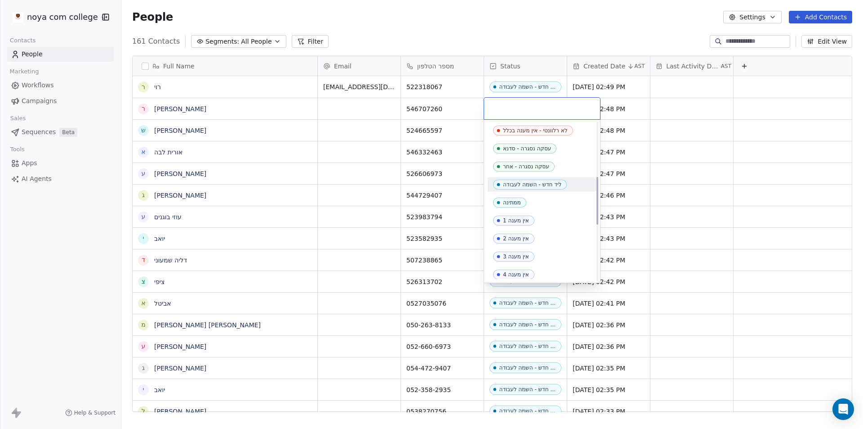
click at [531, 185] on div "ליד חדש - השמה לעבודה" at bounding box center [532, 184] width 58 height 6
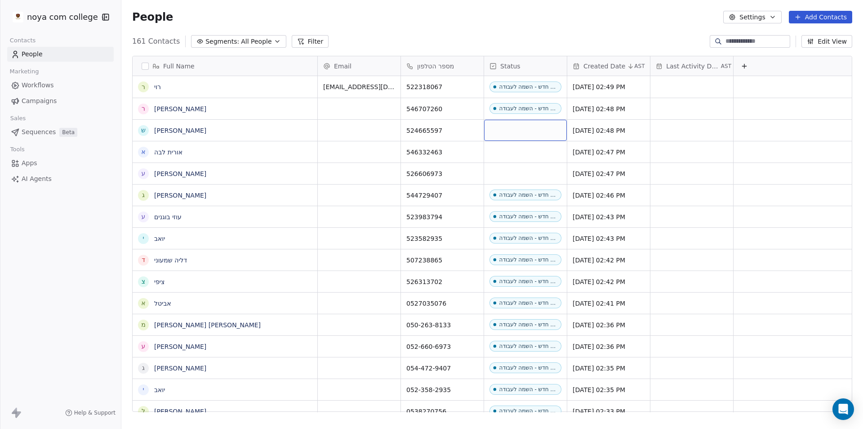
click at [531, 129] on div "grid" at bounding box center [525, 130] width 83 height 21
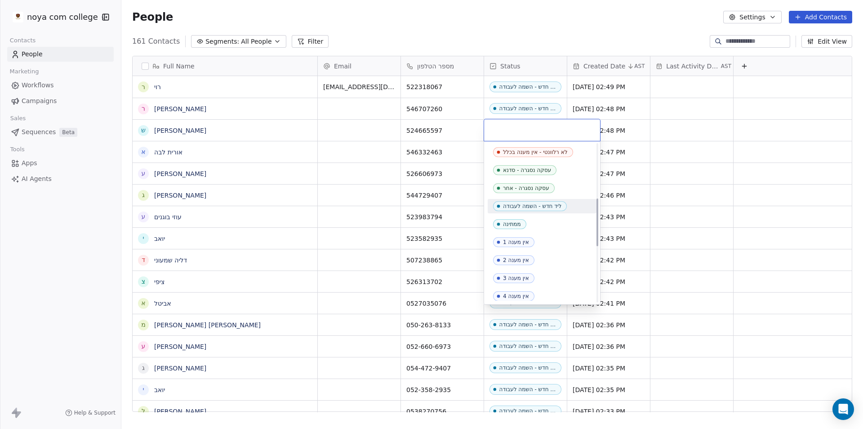
click at [550, 206] on div "ליד חדש - השמה לעבודה" at bounding box center [532, 206] width 58 height 6
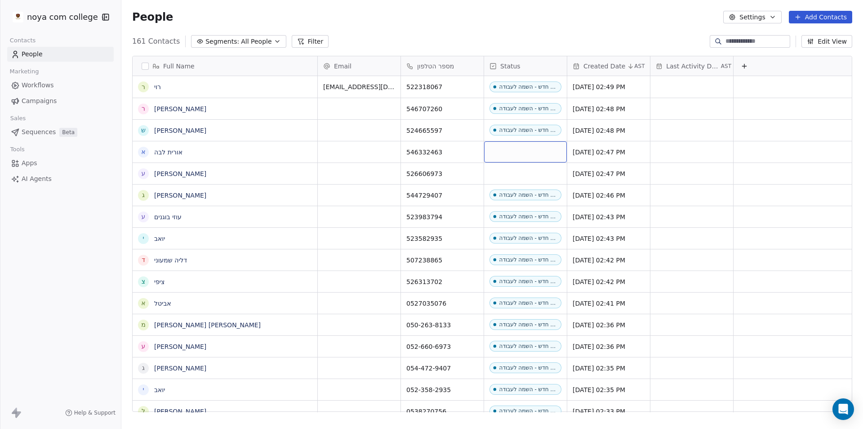
click at [544, 152] on div "grid" at bounding box center [525, 151] width 83 height 21
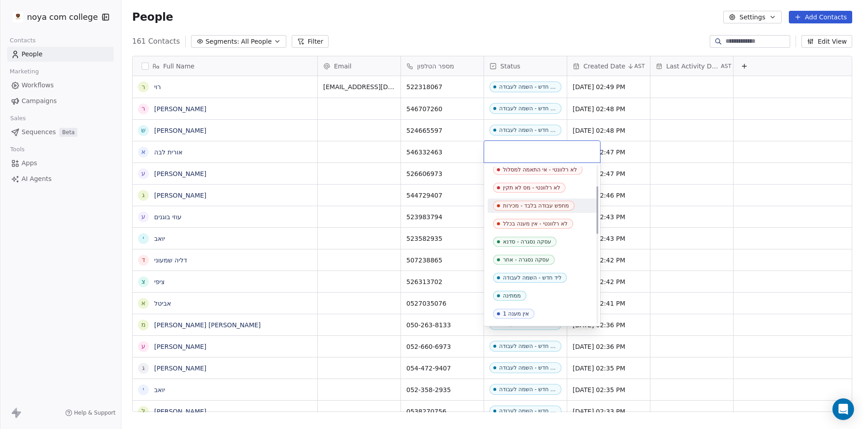
scroll to position [135, 0]
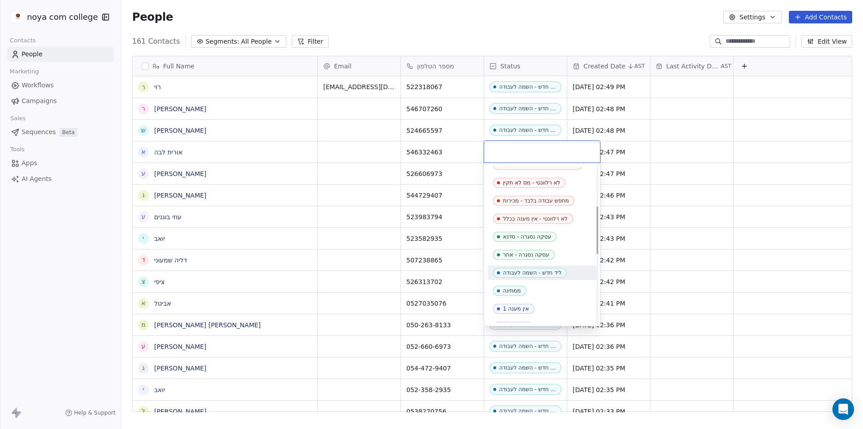
drag, startPoint x: 546, startPoint y: 273, endPoint x: 545, endPoint y: 223, distance: 49.5
click at [547, 271] on div "ליד חדש - השמה לעבודה" at bounding box center [532, 272] width 58 height 6
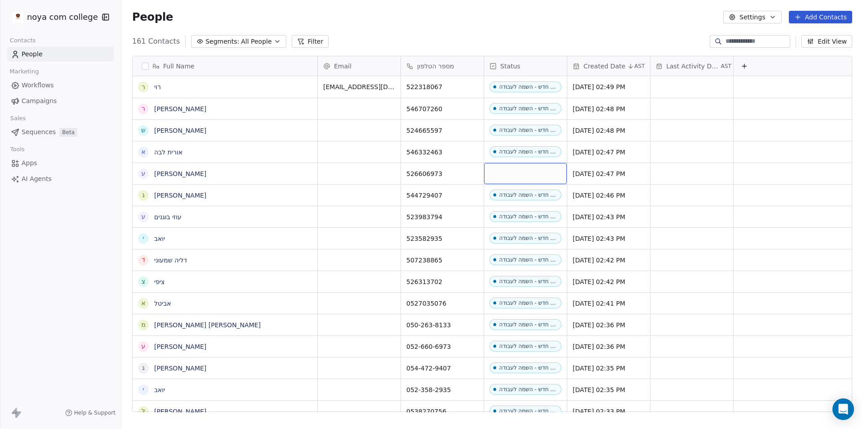
click at [541, 183] on div "grid" at bounding box center [525, 173] width 83 height 21
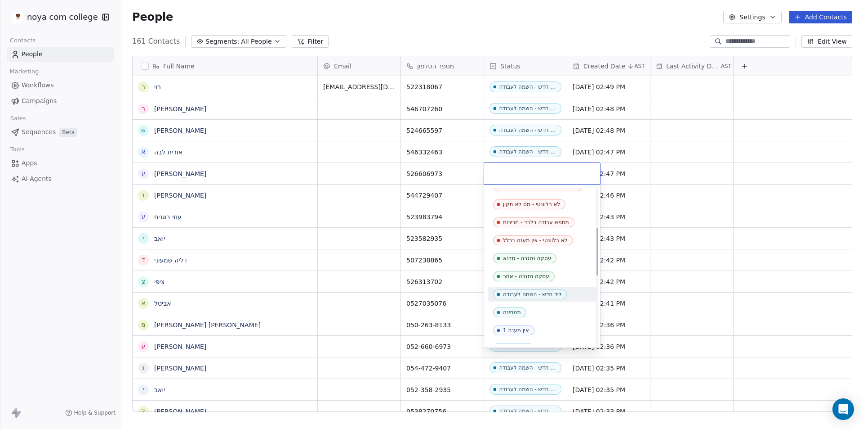
click at [550, 292] on div "ליד חדש - השמה לעבודה" at bounding box center [532, 294] width 58 height 6
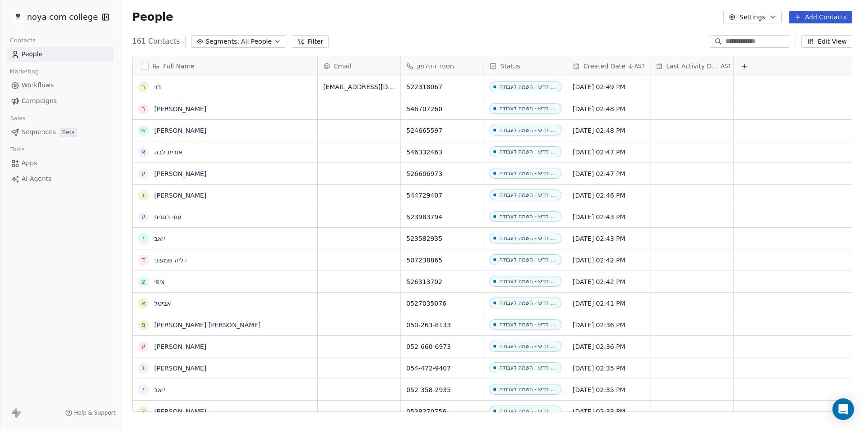
click at [555, 37] on div "161 Contacts Segments: All People Filter Edit View" at bounding box center [492, 41] width 742 height 14
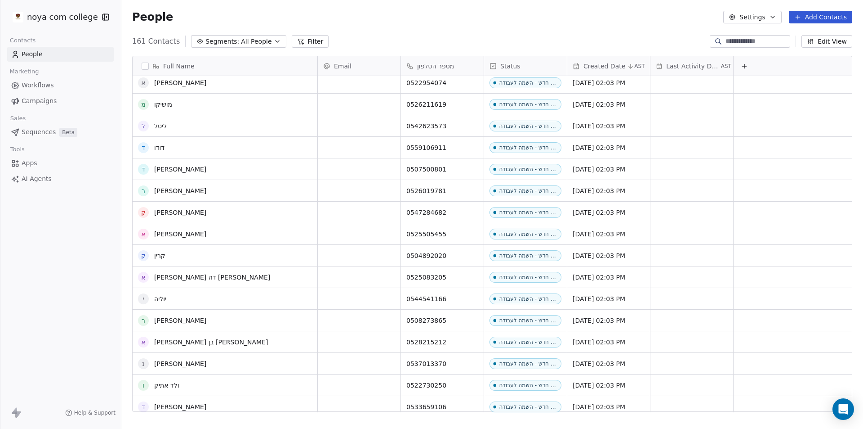
scroll to position [2825, 0]
